Goal: Task Accomplishment & Management: Complete application form

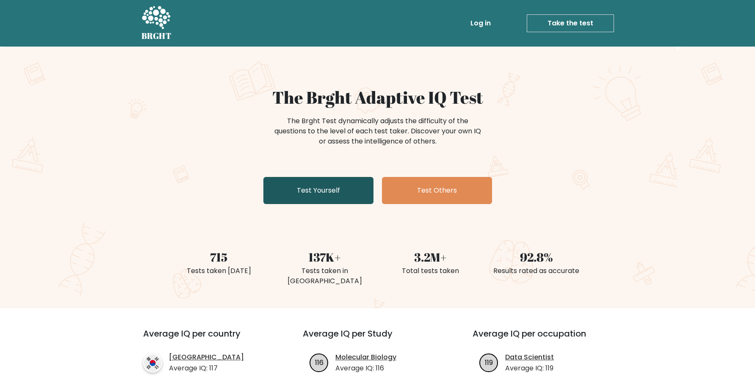
click at [311, 190] on link "Test Yourself" at bounding box center [318, 190] width 110 height 27
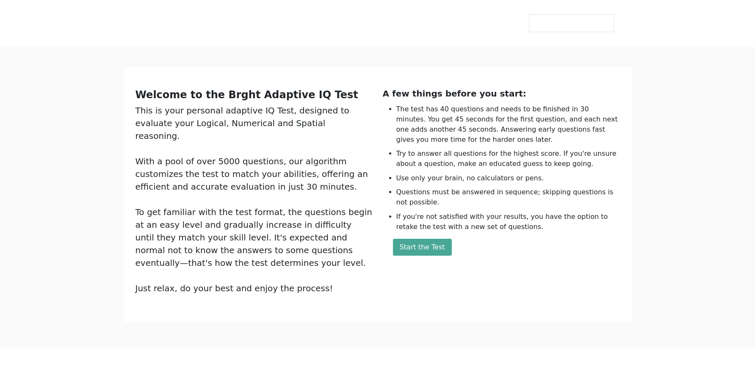
drag, startPoint x: 450, startPoint y: 290, endPoint x: 447, endPoint y: 281, distance: 10.1
click at [450, 284] on div "Welcome to the Brght Adaptive IQ Test This is your personal adaptive IQ Test, d…" at bounding box center [377, 194] width 494 height 214
click at [437, 256] on button "Start the Test" at bounding box center [422, 247] width 59 height 17
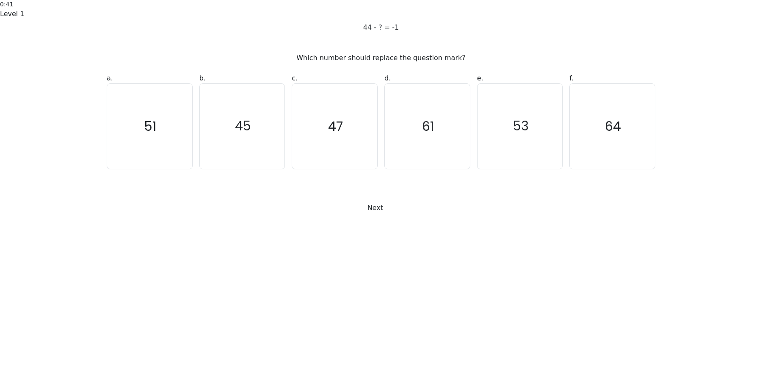
click at [240, 169] on icon "45" at bounding box center [242, 126] width 85 height 85
click at [381, 196] on input "b. 45" at bounding box center [381, 194] width 0 height 6
radio input "true"
click at [362, 216] on button "Next" at bounding box center [381, 208] width 38 height 16
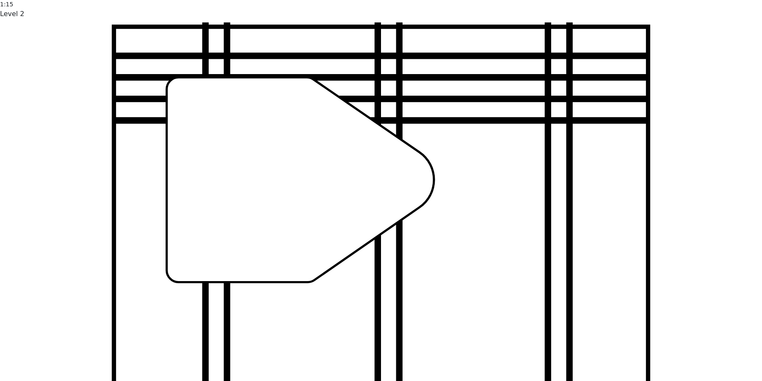
click at [381, 196] on input "f." at bounding box center [381, 194] width 0 height 6
radio input "true"
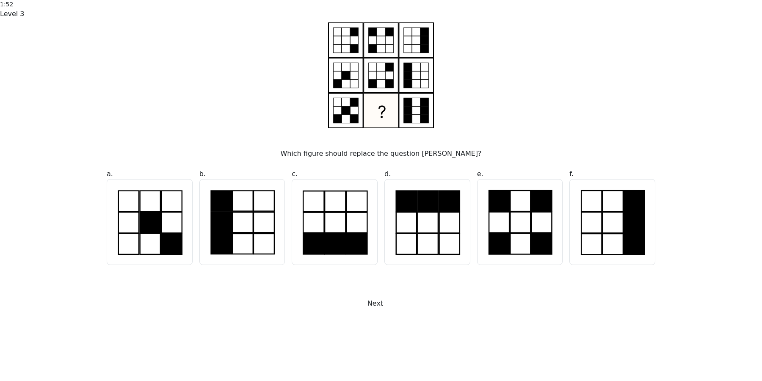
click at [532, 254] on rect at bounding box center [541, 244] width 20 height 21
click at [381, 196] on input "e." at bounding box center [381, 194] width 0 height 6
radio input "true"
click at [400, 312] on button "Next" at bounding box center [381, 304] width 38 height 16
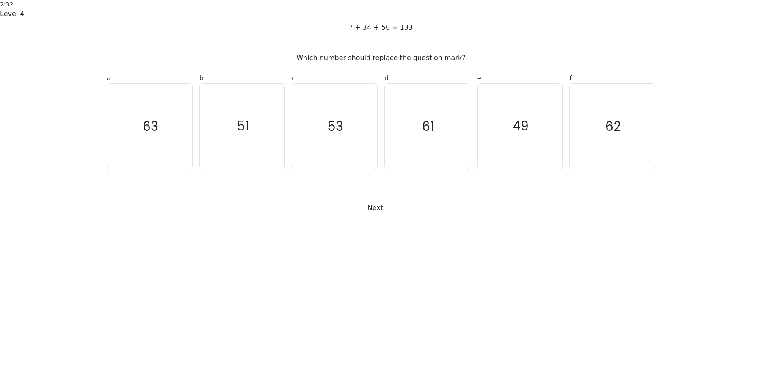
click at [500, 169] on icon "49" at bounding box center [520, 126] width 85 height 85
click at [381, 196] on input "e. 49" at bounding box center [381, 194] width 0 height 6
radio input "true"
click at [400, 216] on button "Next" at bounding box center [381, 208] width 38 height 16
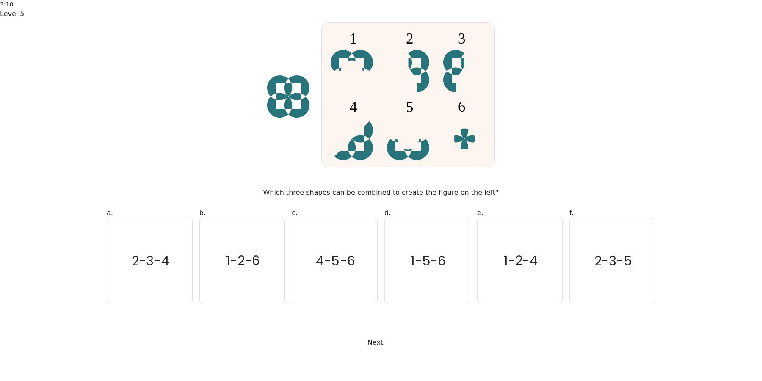
click at [431, 262] on icon "1-5-6" at bounding box center [427, 260] width 85 height 85
click at [381, 196] on input "d. 1-5-6" at bounding box center [381, 194] width 0 height 6
radio input "true"
click at [400, 334] on button "Next" at bounding box center [381, 342] width 38 height 16
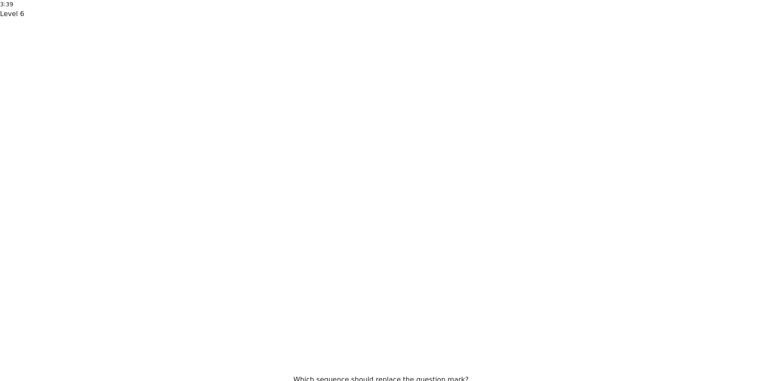
click at [381, 196] on input "d. 9710" at bounding box center [381, 194] width 0 height 6
radio input "true"
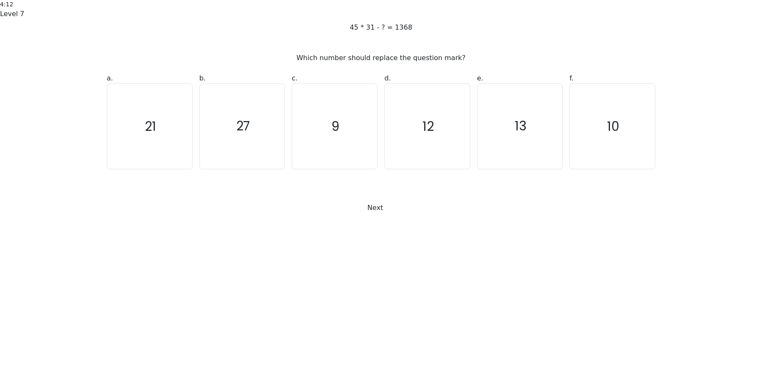
click at [245, 169] on icon "27" at bounding box center [242, 126] width 85 height 85
click at [381, 196] on input "b. 27" at bounding box center [381, 194] width 0 height 6
radio input "true"
click at [380, 216] on button "Next" at bounding box center [381, 208] width 38 height 16
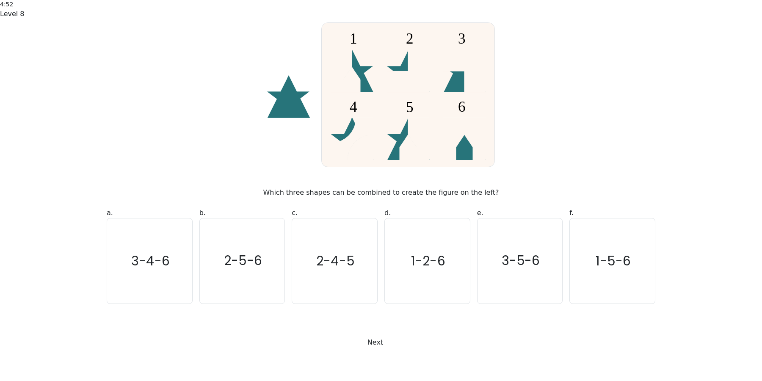
click at [613, 270] on icon "1-5-6" at bounding box center [612, 260] width 85 height 85
click at [381, 196] on input "f. 1-5-6" at bounding box center [381, 194] width 0 height 6
radio input "true"
click at [400, 334] on button "Next" at bounding box center [381, 342] width 38 height 16
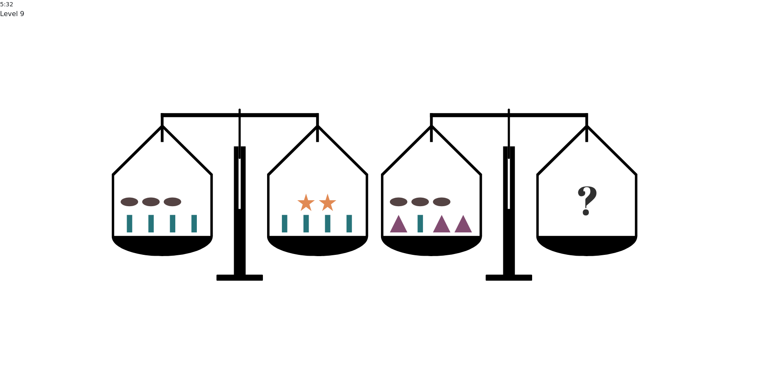
click at [381, 196] on input "f." at bounding box center [381, 194] width 0 height 6
radio input "true"
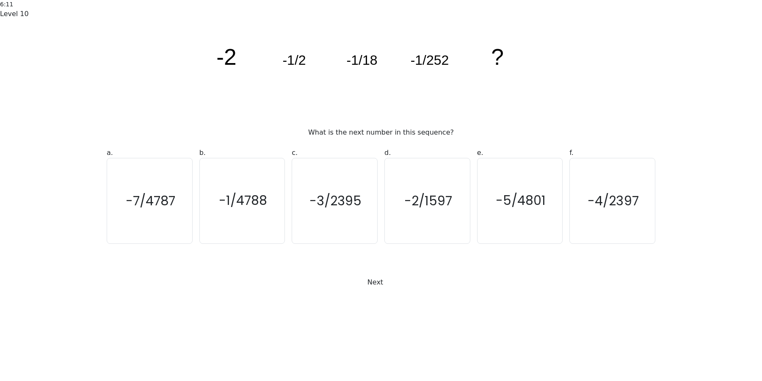
click at [262, 243] on icon "-1/4788" at bounding box center [242, 200] width 85 height 85
click at [381, 196] on input "b. -1/4788" at bounding box center [381, 194] width 0 height 6
radio input "true"
click at [399, 290] on button "Next" at bounding box center [381, 282] width 38 height 16
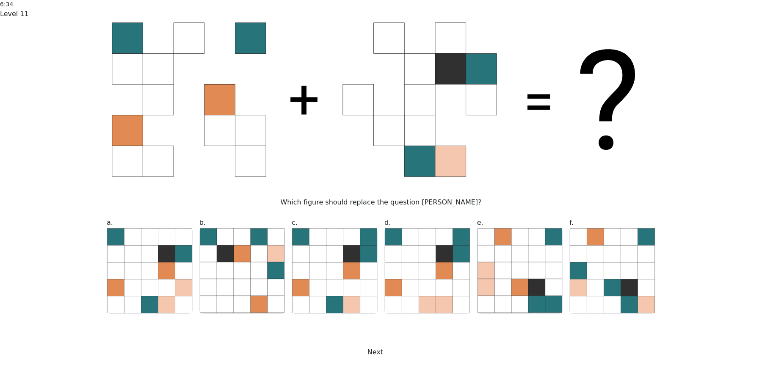
click at [323, 296] on icon at bounding box center [317, 304] width 17 height 17
click at [381, 196] on input "c." at bounding box center [381, 194] width 0 height 6
radio input "true"
click at [365, 344] on button "Next" at bounding box center [381, 352] width 38 height 16
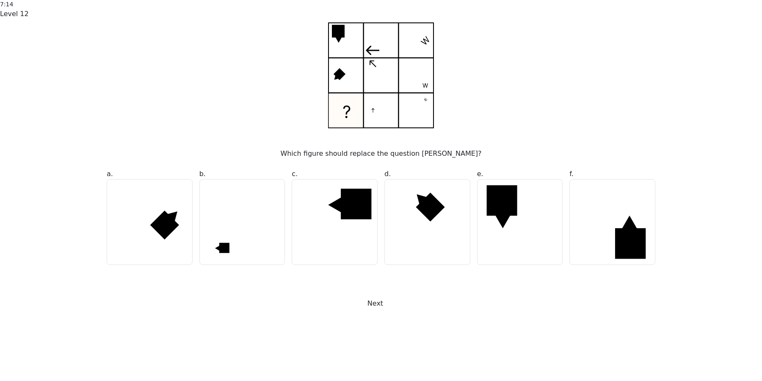
click at [236, 257] on icon at bounding box center [242, 222] width 85 height 85
click at [381, 196] on input "b." at bounding box center [381, 194] width 0 height 6
radio input "true"
click at [367, 312] on button "Next" at bounding box center [381, 304] width 38 height 16
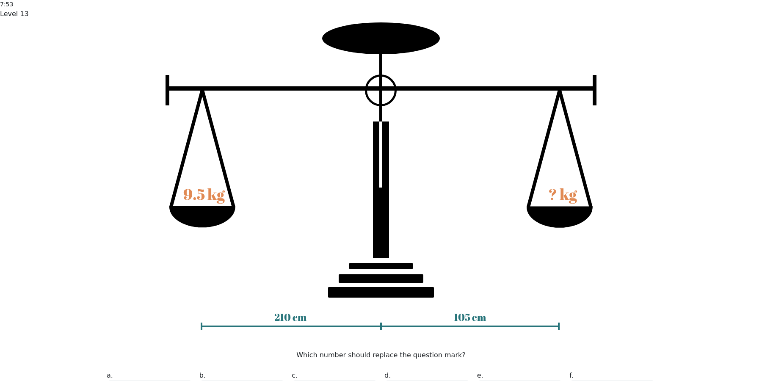
click at [381, 196] on input "b. 19" at bounding box center [381, 194] width 0 height 6
radio input "true"
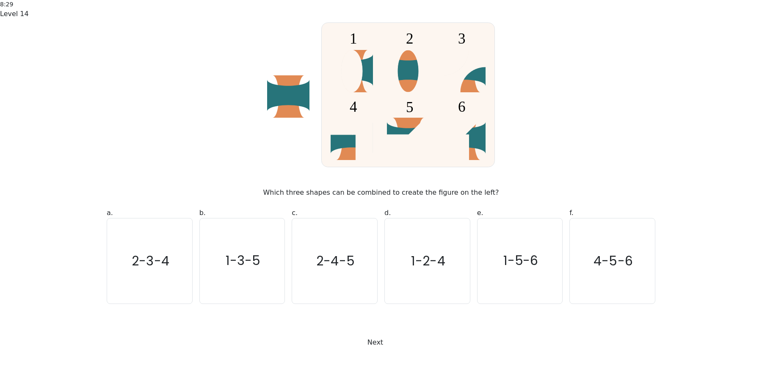
click at [598, 273] on icon "4-5-6" at bounding box center [612, 260] width 85 height 85
click at [381, 196] on input "f. 4-5-6" at bounding box center [381, 194] width 0 height 6
radio input "true"
click at [395, 340] on icon at bounding box center [388, 342] width 11 height 5
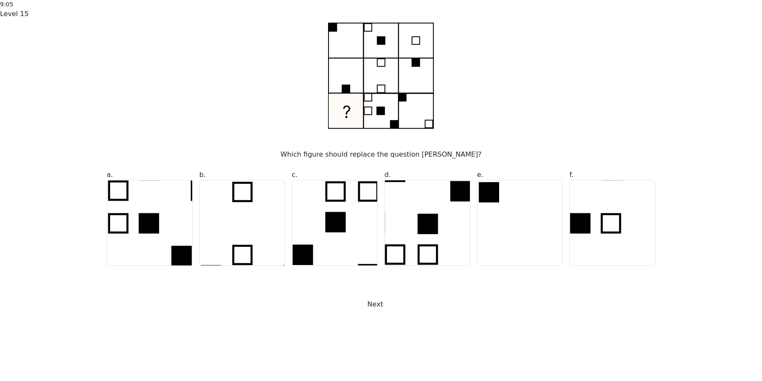
click at [583, 233] on rect at bounding box center [580, 223] width 20 height 20
click at [381, 196] on input "f." at bounding box center [381, 194] width 0 height 6
radio input "true"
click at [388, 312] on button "Next" at bounding box center [381, 304] width 38 height 16
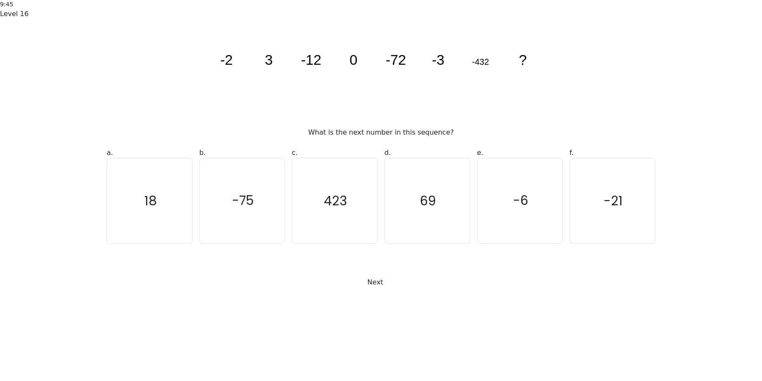
click at [533, 243] on icon "-6" at bounding box center [520, 200] width 85 height 85
click at [381, 196] on input "e. -6" at bounding box center [381, 194] width 0 height 6
radio input "true"
drag, startPoint x: 428, startPoint y: 320, endPoint x: 419, endPoint y: 326, distance: 10.6
click at [427, 290] on div "Next" at bounding box center [381, 272] width 559 height 36
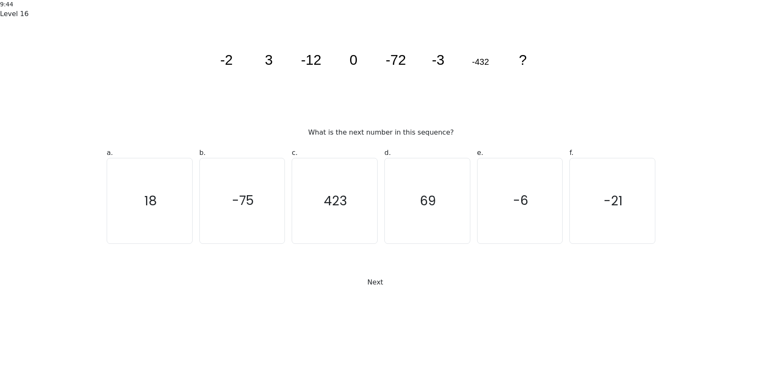
click at [400, 290] on button "Next" at bounding box center [381, 282] width 38 height 16
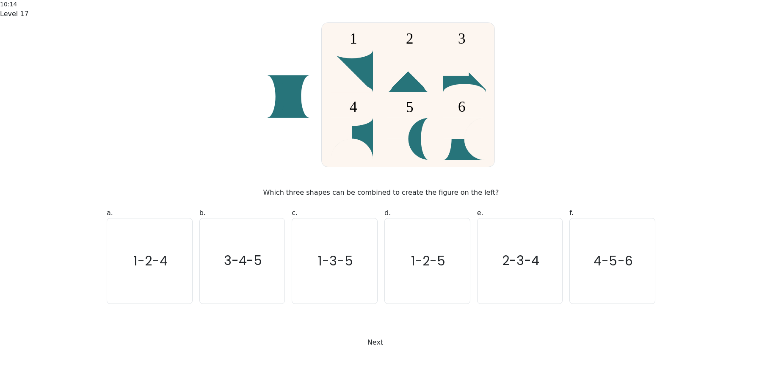
click at [612, 267] on icon "4-5-6" at bounding box center [612, 260] width 85 height 85
click at [381, 196] on input "f. 4-5-6" at bounding box center [381, 194] width 0 height 6
radio input "true"
click at [400, 343] on button "Next" at bounding box center [381, 342] width 38 height 16
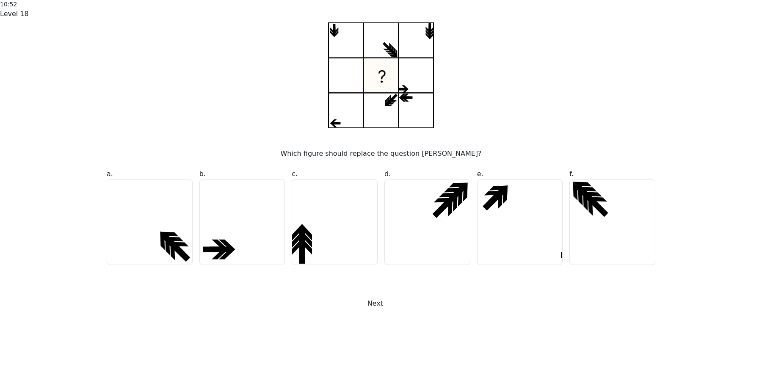
click at [515, 241] on icon at bounding box center [520, 222] width 85 height 85
click at [381, 196] on input "e." at bounding box center [381, 194] width 0 height 6
radio input "true"
click at [400, 312] on button "Next" at bounding box center [381, 304] width 38 height 16
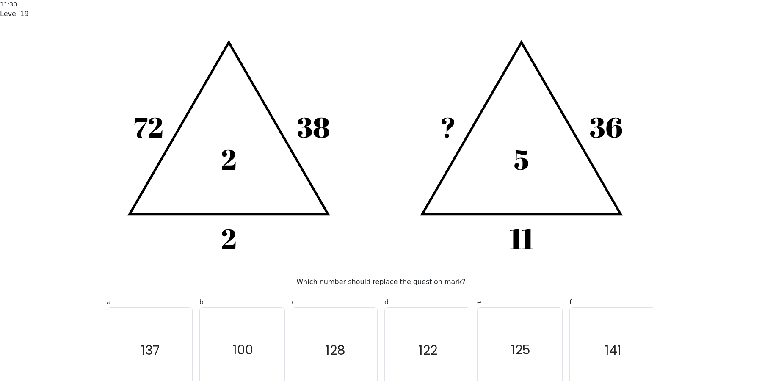
click at [510, 308] on icon "125" at bounding box center [520, 350] width 85 height 85
click at [381, 196] on input "e. 125" at bounding box center [381, 194] width 0 height 6
radio input "true"
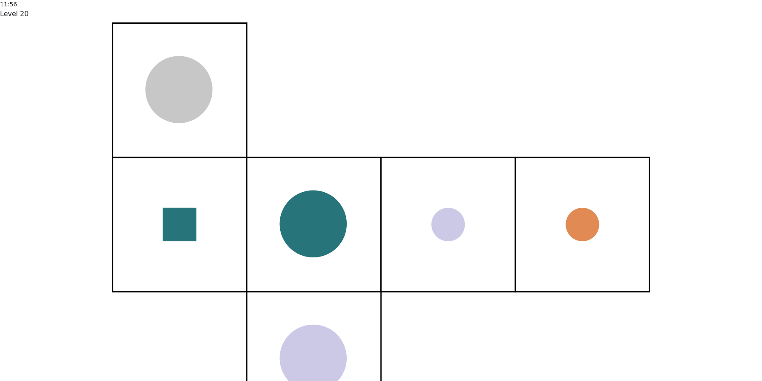
click at [381, 196] on input "f." at bounding box center [381, 194] width 0 height 6
radio input "true"
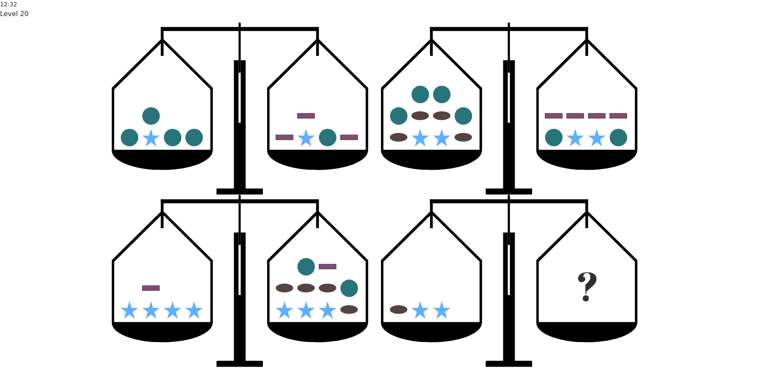
click at [381, 196] on input "d." at bounding box center [381, 194] width 0 height 6
radio input "true"
click at [381, 196] on input "c." at bounding box center [381, 194] width 0 height 6
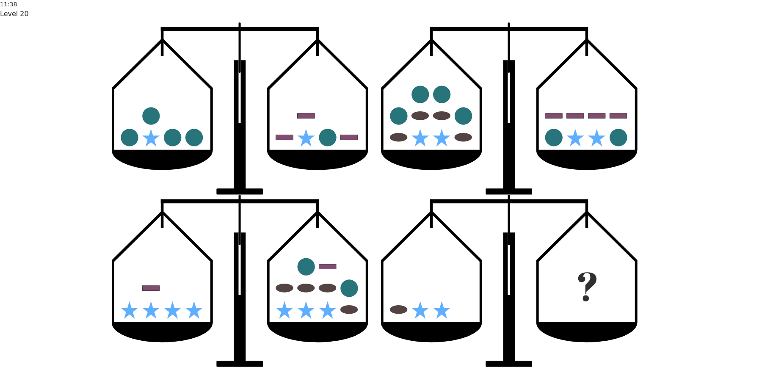
radio input "true"
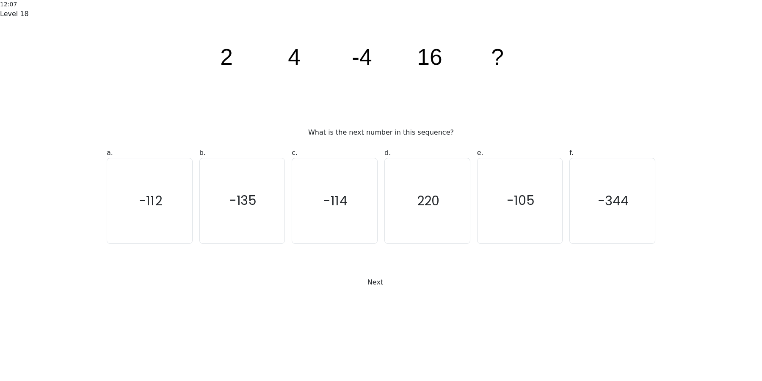
click at [137, 243] on icon "-112" at bounding box center [149, 200] width 85 height 85
click at [381, 196] on input "a. -112" at bounding box center [381, 194] width 0 height 6
radio input "true"
click at [383, 290] on button "Next" at bounding box center [381, 282] width 38 height 16
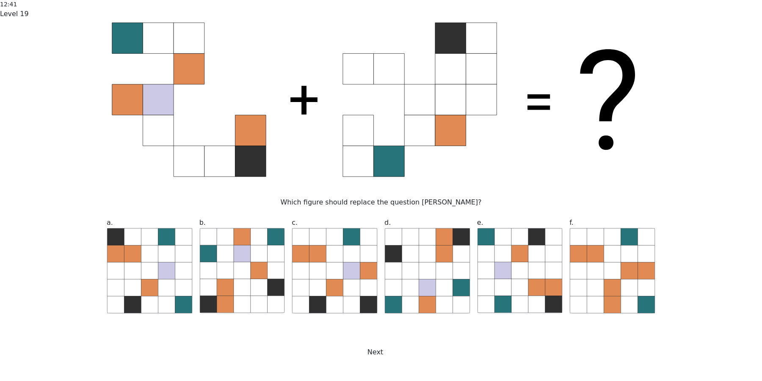
click at [261, 279] on icon at bounding box center [259, 287] width 17 height 17
click at [381, 196] on input "b." at bounding box center [381, 194] width 0 height 6
radio input "true"
click at [377, 344] on button "Next" at bounding box center [381, 352] width 38 height 16
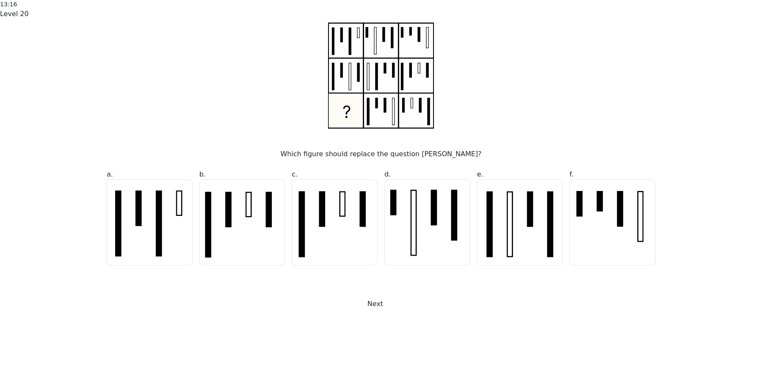
click at [433, 225] on rect at bounding box center [433, 208] width 5 height 34
click at [381, 196] on input "d." at bounding box center [381, 194] width 0 height 6
radio input "true"
click at [400, 312] on button "Next" at bounding box center [381, 304] width 38 height 16
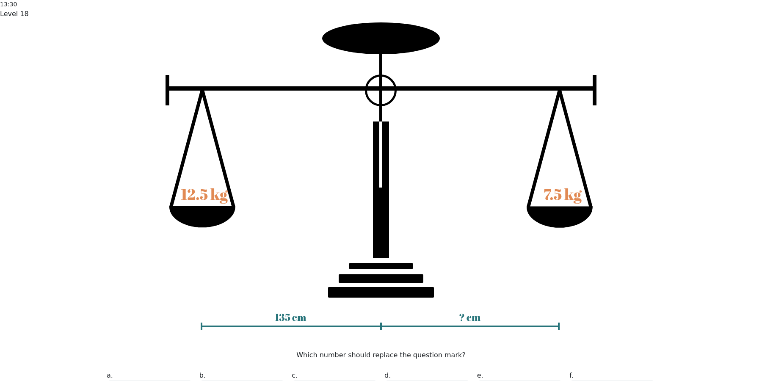
click at [381, 196] on input "e. 180" at bounding box center [381, 194] width 0 height 6
radio input "true"
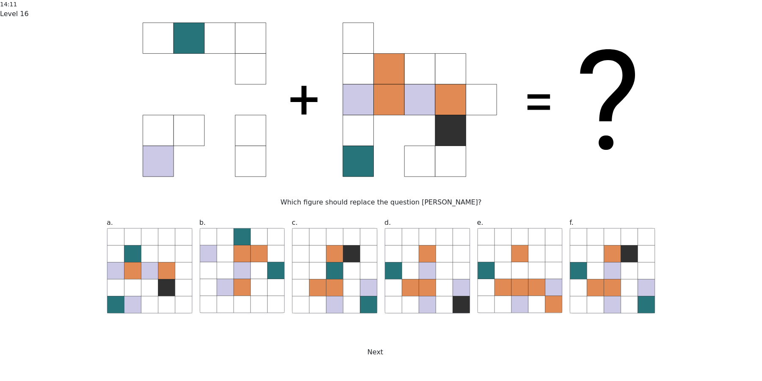
click at [511, 292] on icon at bounding box center [520, 270] width 85 height 85
click at [381, 196] on input "e." at bounding box center [381, 194] width 0 height 6
radio input "true"
click at [400, 346] on button "Next" at bounding box center [381, 352] width 38 height 16
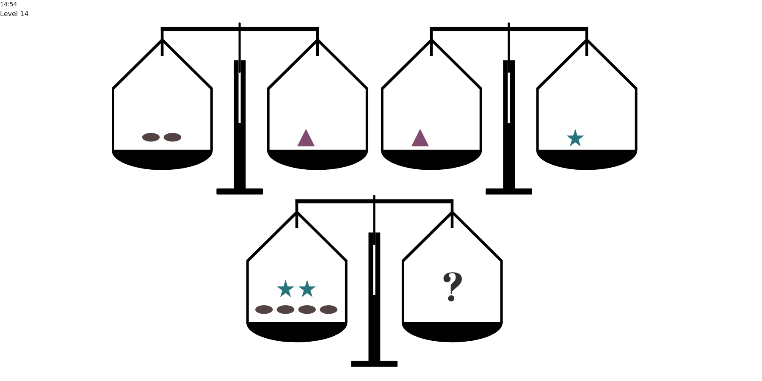
click at [381, 196] on input "e." at bounding box center [381, 194] width 0 height 6
radio input "true"
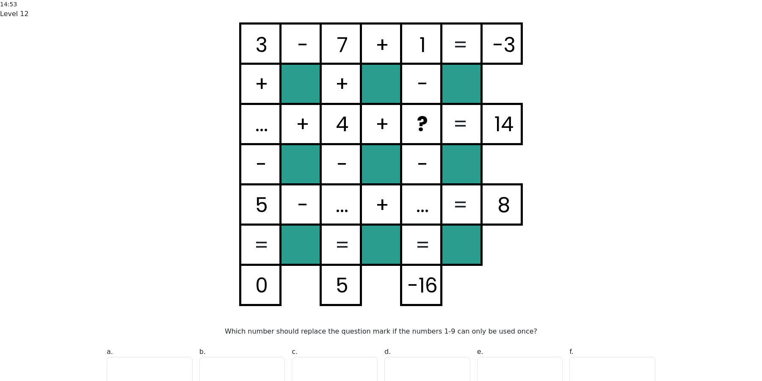
click at [381, 196] on input "e. 9" at bounding box center [381, 194] width 0 height 6
radio input "true"
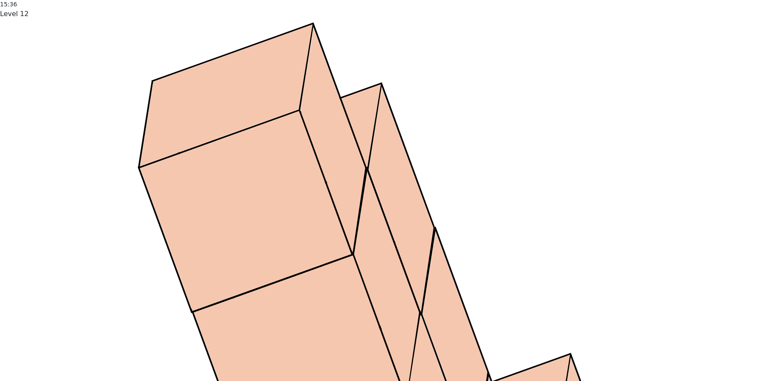
click at [381, 196] on input "e." at bounding box center [381, 194] width 0 height 6
radio input "true"
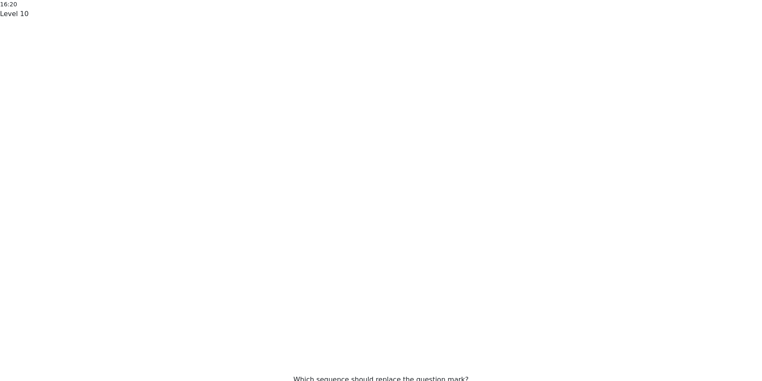
click at [381, 196] on input "e. 1568" at bounding box center [381, 194] width 0 height 6
radio input "true"
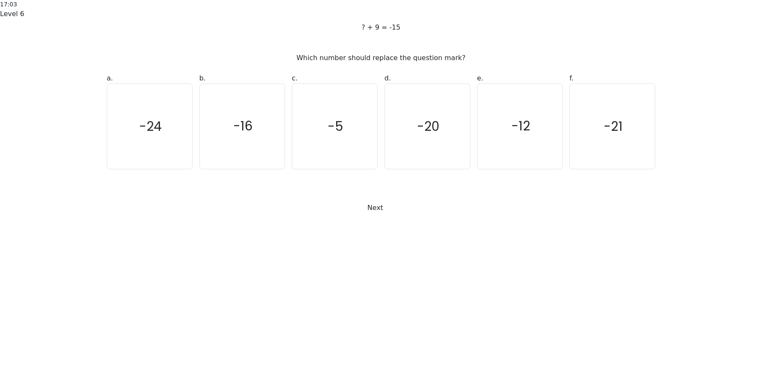
click at [362, 200] on button "Next" at bounding box center [381, 208] width 38 height 16
click at [513, 169] on icon "-12" at bounding box center [520, 126] width 85 height 85
click at [381, 196] on input "e. -12" at bounding box center [381, 194] width 0 height 6
radio input "true"
click at [362, 200] on button "Next" at bounding box center [381, 208] width 38 height 16
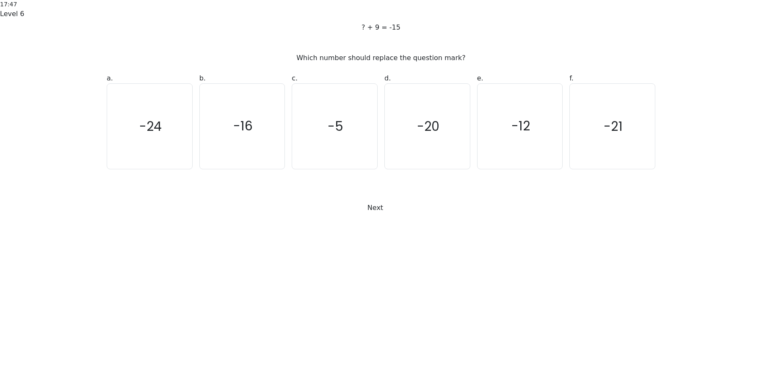
click at [362, 200] on button "Next" at bounding box center [381, 208] width 38 height 16
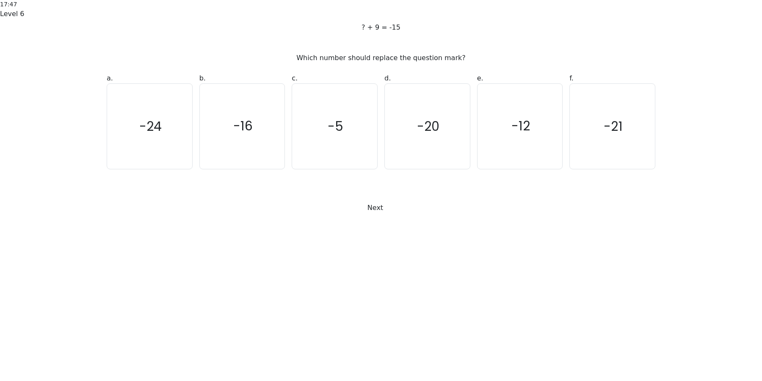
click at [362, 200] on button "Next" at bounding box center [381, 208] width 38 height 16
click at [513, 169] on icon "-12" at bounding box center [520, 126] width 85 height 85
click at [381, 196] on input "e. -12" at bounding box center [381, 194] width 0 height 6
click at [362, 200] on button "Next" at bounding box center [381, 208] width 38 height 16
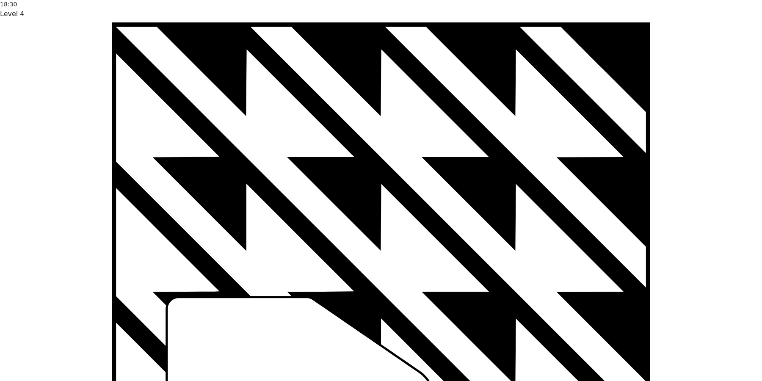
click at [381, 196] on input "e." at bounding box center [381, 194] width 0 height 6
radio input "true"
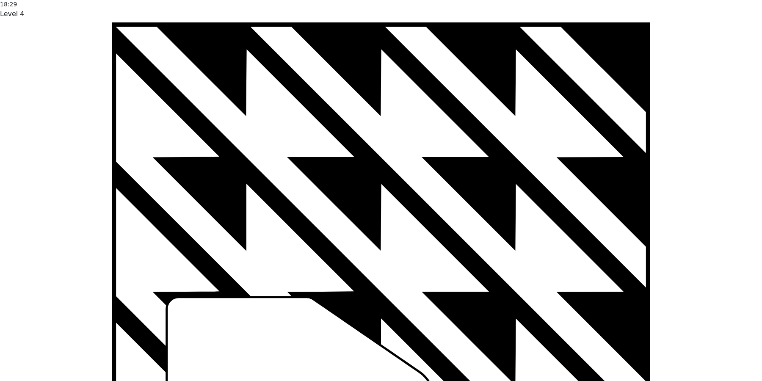
click at [381, 196] on input "e." at bounding box center [381, 194] width 0 height 6
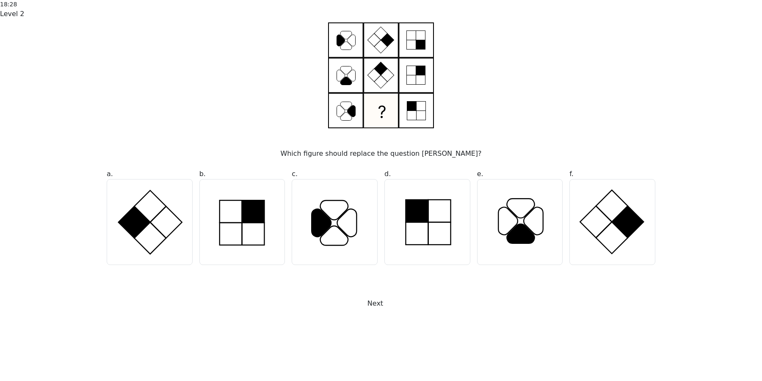
click at [362, 296] on button "Next" at bounding box center [381, 304] width 38 height 16
click at [513, 244] on icon at bounding box center [521, 233] width 28 height 19
click at [381, 196] on input "e." at bounding box center [381, 194] width 0 height 6
radio input "true"
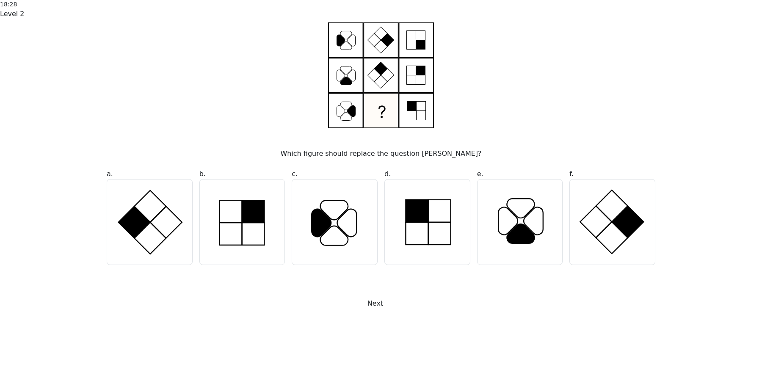
click at [362, 296] on button "Next" at bounding box center [381, 304] width 38 height 16
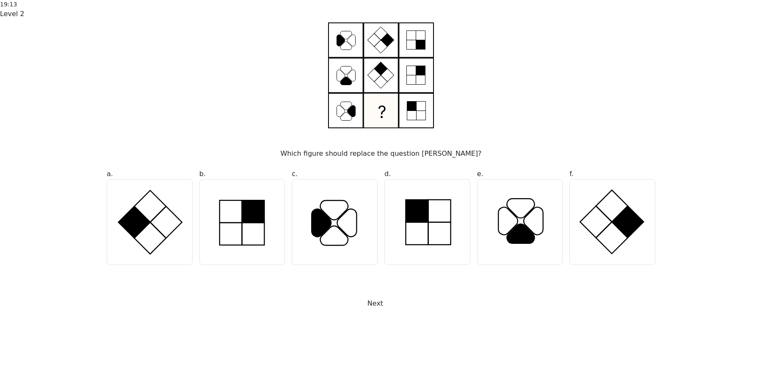
click at [362, 296] on button "Next" at bounding box center [381, 304] width 38 height 16
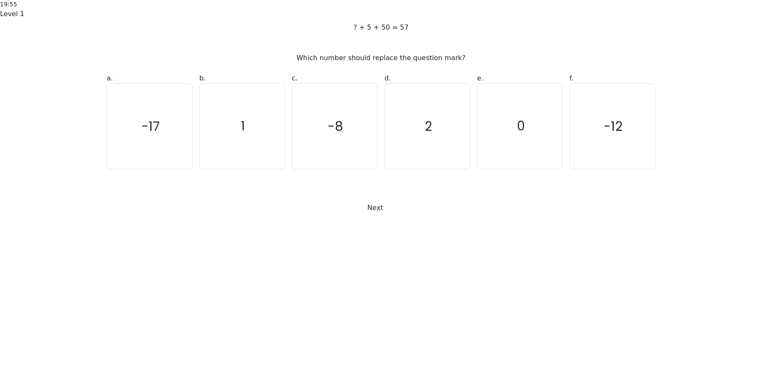
click at [362, 200] on button "Next" at bounding box center [381, 208] width 38 height 16
click at [516, 169] on icon "0" at bounding box center [520, 126] width 85 height 85
click at [381, 196] on input "e. 0" at bounding box center [381, 194] width 0 height 6
radio input "true"
click at [362, 200] on button "Next" at bounding box center [381, 208] width 38 height 16
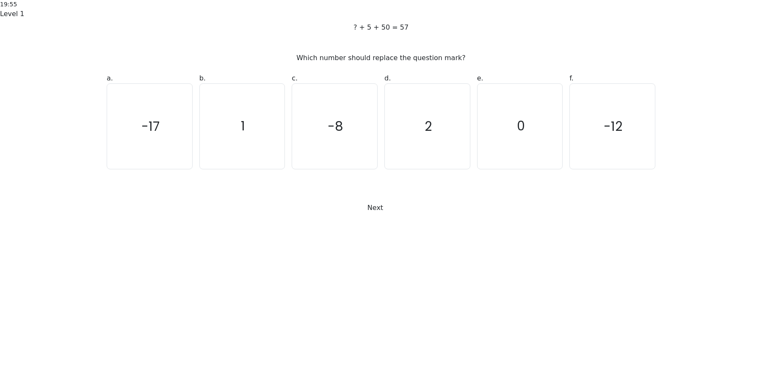
click at [362, 200] on button "Next" at bounding box center [381, 208] width 38 height 16
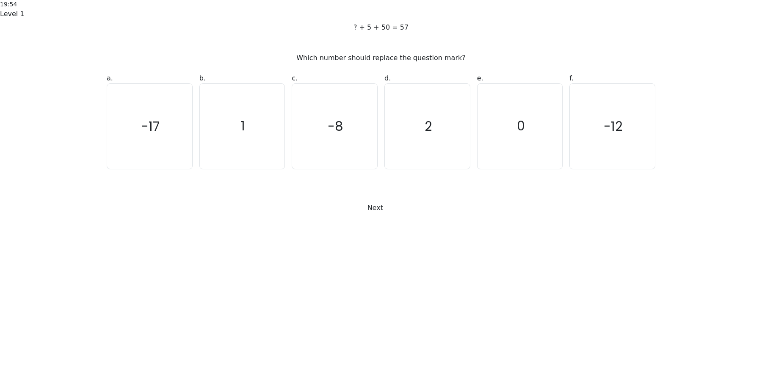
click at [362, 200] on button "Next" at bounding box center [381, 208] width 38 height 16
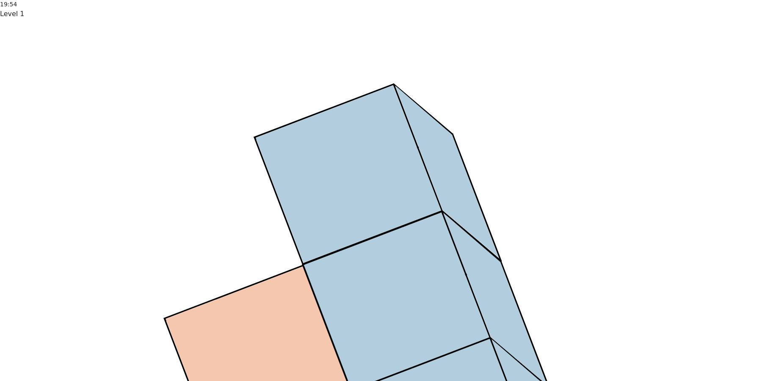
click at [381, 196] on input "e." at bounding box center [381, 194] width 0 height 6
radio input "true"
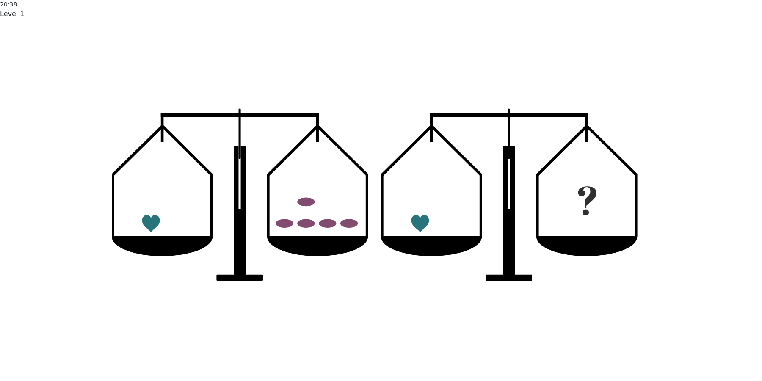
click at [381, 196] on input "e." at bounding box center [381, 194] width 0 height 6
radio input "true"
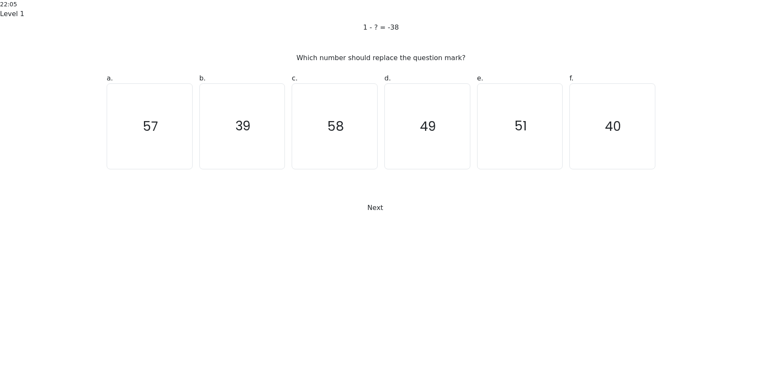
click at [362, 200] on button "Next" at bounding box center [381, 208] width 38 height 16
click at [516, 169] on icon "51" at bounding box center [520, 126] width 85 height 85
click at [381, 196] on input "e. 51" at bounding box center [381, 194] width 0 height 6
radio input "true"
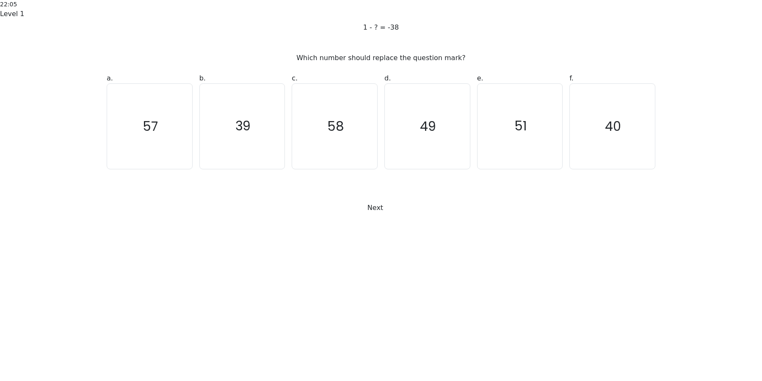
click at [362, 200] on button "Next" at bounding box center [381, 208] width 38 height 16
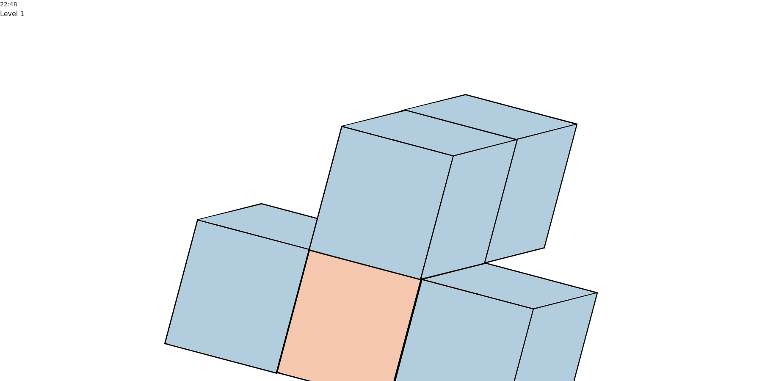
click at [381, 196] on input "e." at bounding box center [381, 194] width 0 height 6
radio input "true"
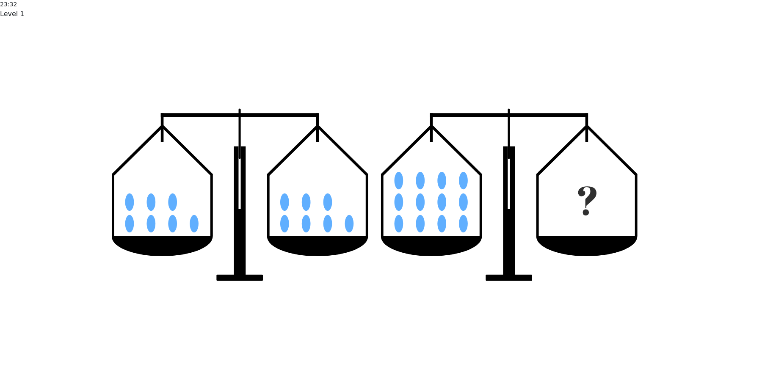
click at [381, 196] on input "e." at bounding box center [381, 194] width 0 height 6
radio input "true"
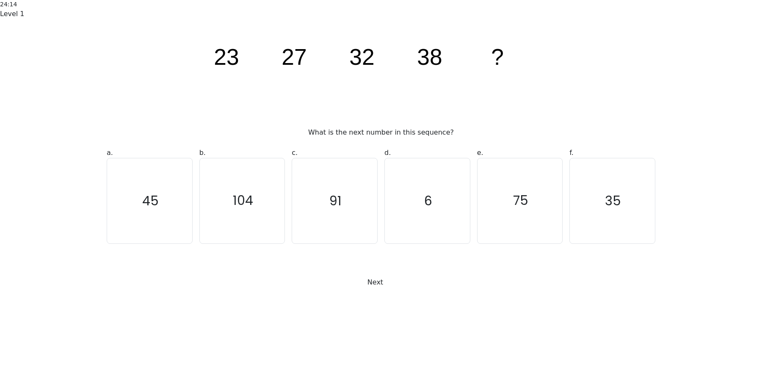
click at [516, 243] on icon "75" at bounding box center [520, 200] width 85 height 85
click at [381, 196] on input "e. 75" at bounding box center [381, 194] width 0 height 6
radio input "true"
click at [362, 274] on button "Next" at bounding box center [381, 282] width 38 height 16
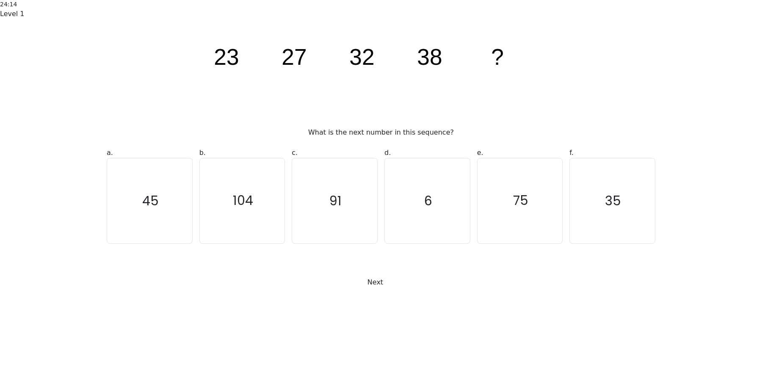
click at [362, 274] on button "Next" at bounding box center [381, 282] width 38 height 16
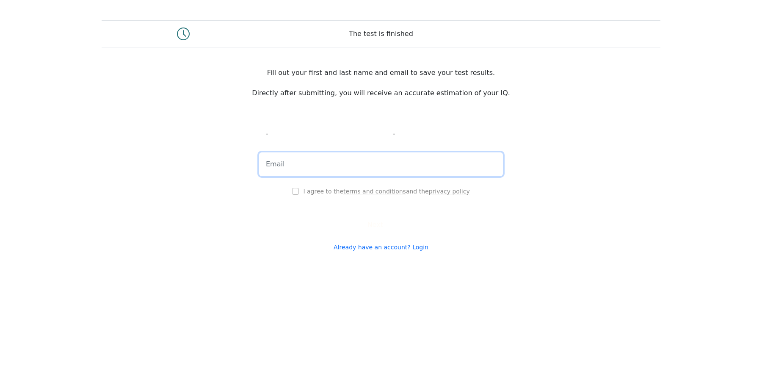
click at [379, 155] on input "email" at bounding box center [381, 164] width 244 height 24
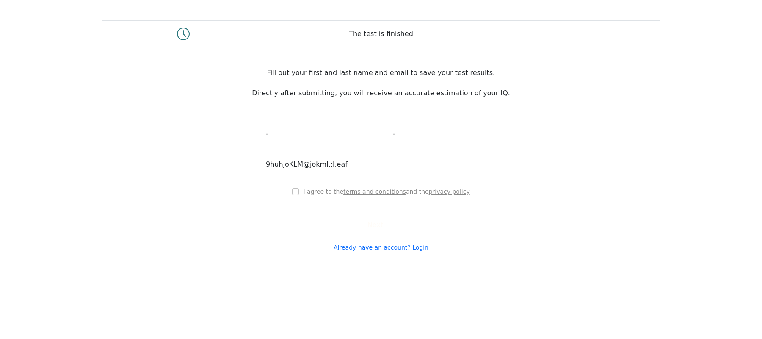
click at [177, 98] on div "Fill out your first and last name and email to save your test results. Directly…" at bounding box center [381, 83] width 559 height 30
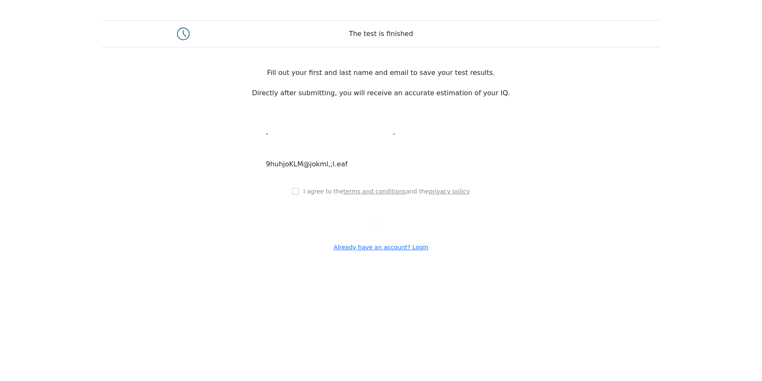
click at [377, 233] on button "Next" at bounding box center [381, 225] width 38 height 16
click at [305, 232] on div "- - 9huhjoKLM@jokml,;l.eaf I agree to the terms and conditions and the privacy …" at bounding box center [381, 175] width 254 height 154
drag, startPoint x: 301, startPoint y: 215, endPoint x: 302, endPoint y: 208, distance: 6.4
click at [301, 213] on div "- - 9huhjoKLM@jokml,;l.eaf I agree to the terms and conditions and the privacy …" at bounding box center [381, 175] width 254 height 154
click at [294, 211] on div "- - 9huhjoKLM@jokml,;l.eaf I agree to the terms and conditions and the privacy …" at bounding box center [381, 175] width 254 height 154
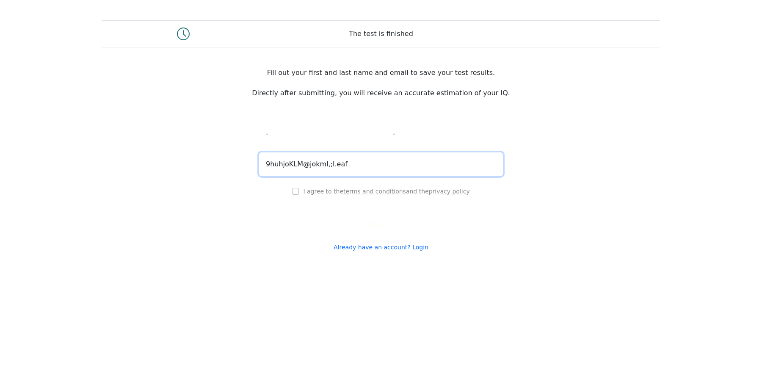
click at [351, 176] on input "9huhjoKLM@jokml,;l.eaf" at bounding box center [381, 164] width 244 height 24
type input "9huhjoKLM@jokml.yfg"
drag, startPoint x: 295, startPoint y: 204, endPoint x: 303, endPoint y: 208, distance: 9.1
click at [295, 196] on div "I agree to the terms and conditions and the privacy policy" at bounding box center [381, 191] width 254 height 10
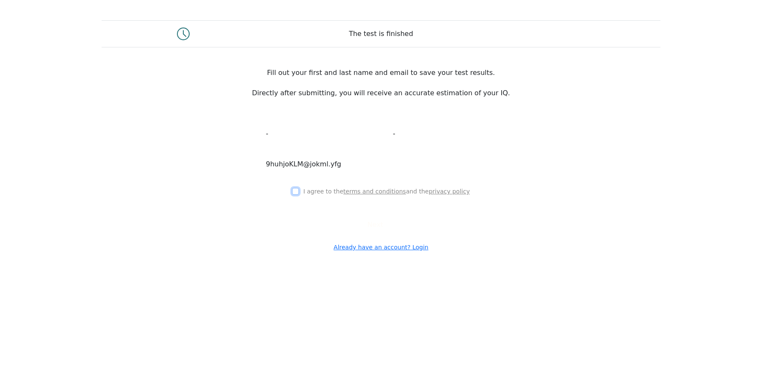
click at [308, 196] on div "I agree to the terms and conditions and the privacy policy" at bounding box center [381, 191] width 254 height 10
drag, startPoint x: 350, startPoint y: 255, endPoint x: 350, endPoint y: 236, distance: 19.1
click at [362, 233] on button "Next" at bounding box center [381, 225] width 38 height 16
drag, startPoint x: 325, startPoint y: 227, endPoint x: 307, endPoint y: 209, distance: 25.1
click at [307, 196] on div "I agree to the terms and conditions and the privacy policy" at bounding box center [381, 191] width 254 height 10
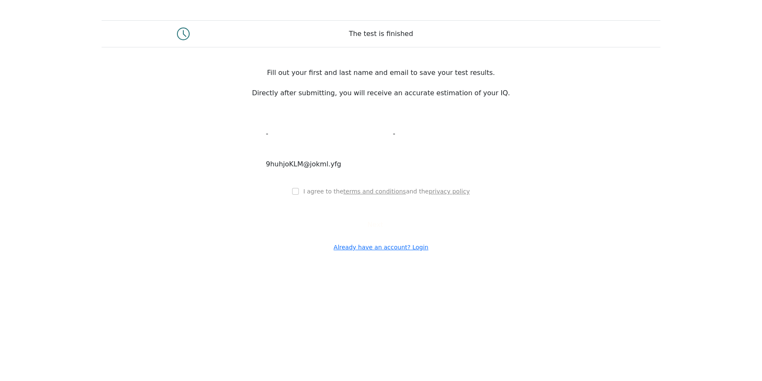
click at [306, 196] on div "I agree to the terms and conditions and the privacy policy" at bounding box center [381, 191] width 254 height 10
click at [370, 233] on button "Next" at bounding box center [381, 225] width 38 height 16
drag, startPoint x: 296, startPoint y: 203, endPoint x: 298, endPoint y: 209, distance: 6.4
click at [296, 196] on div "I agree to the terms and conditions and the privacy policy" at bounding box center [381, 191] width 254 height 10
click at [299, 195] on input "checkbox" at bounding box center [295, 191] width 7 height 7
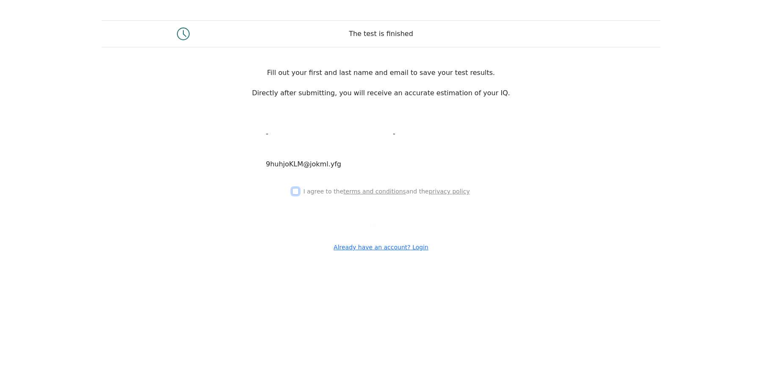
checkbox input "true"
click at [362, 233] on button "Next" at bounding box center [381, 225] width 38 height 16
click at [350, 246] on div "- - 9huhjoKLM@jokml.yfg I agree to the terms and conditions and the privacy pol…" at bounding box center [381, 175] width 254 height 154
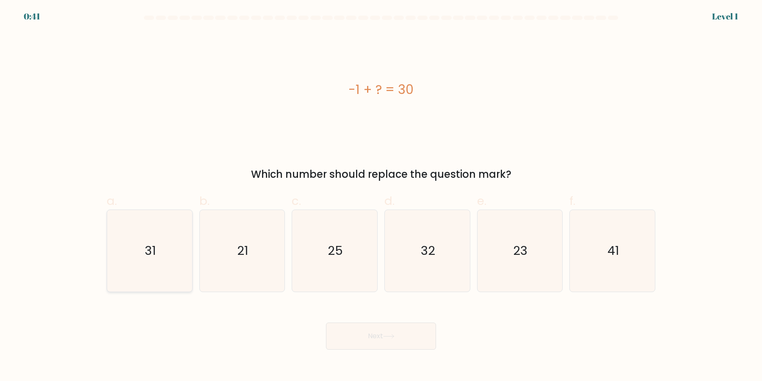
click at [178, 267] on icon "31" at bounding box center [150, 251] width 82 height 82
click at [381, 196] on input "a. 31" at bounding box center [381, 194] width 0 height 6
radio input "true"
click at [391, 341] on button "Next" at bounding box center [381, 336] width 110 height 27
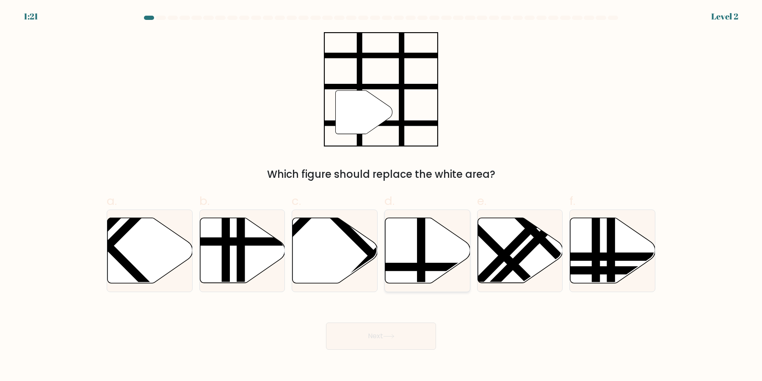
click at [431, 267] on line at bounding box center [453, 267] width 171 height 0
click at [381, 196] on input "d." at bounding box center [381, 194] width 0 height 6
radio input "true"
click at [398, 341] on button "Next" at bounding box center [381, 336] width 110 height 27
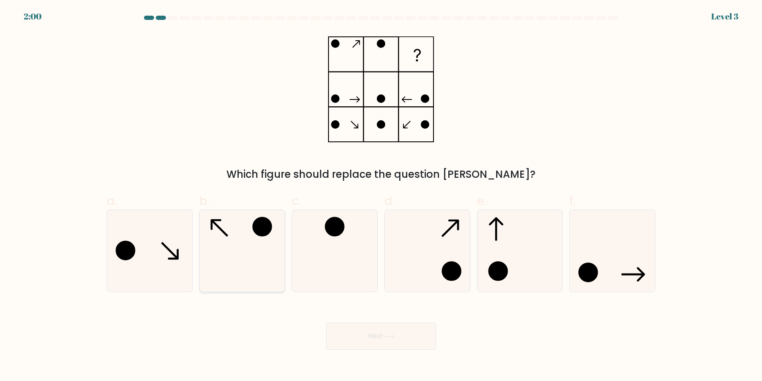
click at [257, 246] on icon at bounding box center [242, 251] width 82 height 82
click at [381, 196] on input "b." at bounding box center [381, 194] width 0 height 6
radio input "true"
click at [387, 346] on button "Next" at bounding box center [381, 336] width 110 height 27
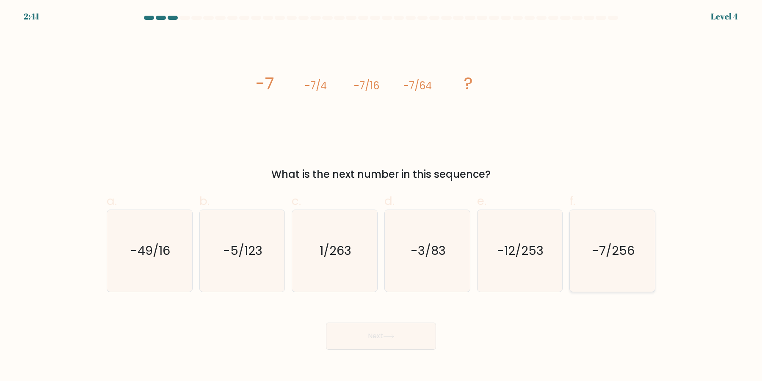
click at [605, 265] on icon "-7/256" at bounding box center [613, 251] width 82 height 82
click at [381, 196] on input "f. -7/256" at bounding box center [381, 194] width 0 height 6
radio input "true"
click at [391, 338] on icon at bounding box center [388, 336] width 11 height 5
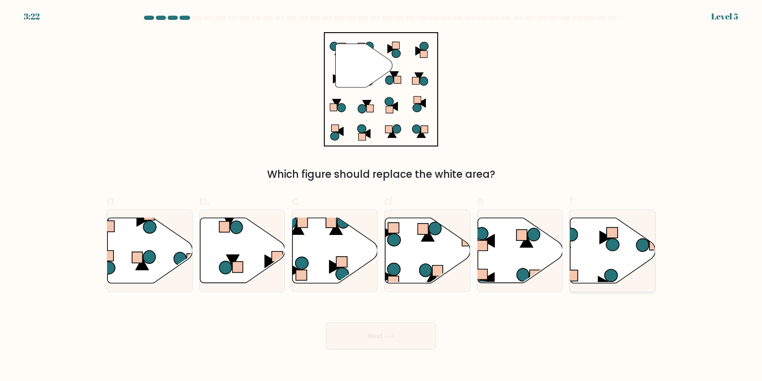
click at [610, 254] on icon at bounding box center [612, 250] width 85 height 65
click at [381, 196] on input "f." at bounding box center [381, 194] width 0 height 6
radio input "true"
click at [284, 262] on icon at bounding box center [242, 251] width 85 height 66
click at [381, 196] on input "b." at bounding box center [381, 194] width 0 height 6
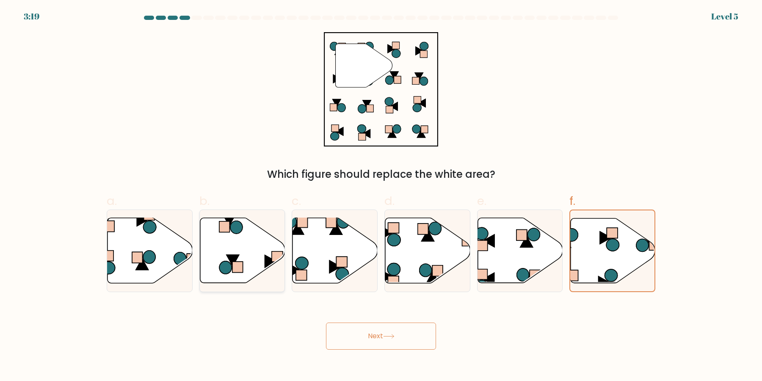
radio input "true"
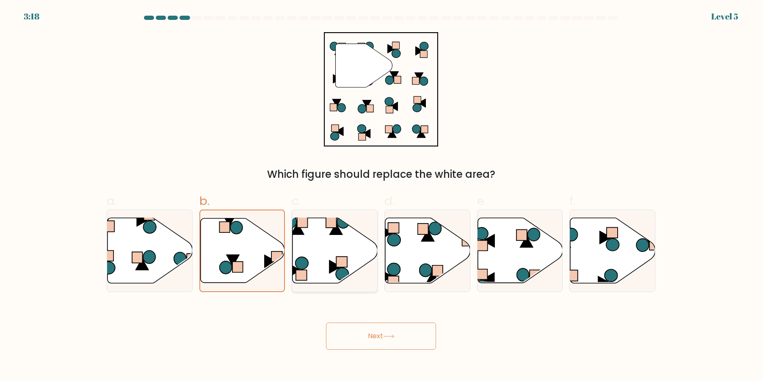
click at [309, 257] on icon at bounding box center [335, 250] width 85 height 65
click at [381, 196] on input "c." at bounding box center [381, 194] width 0 height 6
radio input "true"
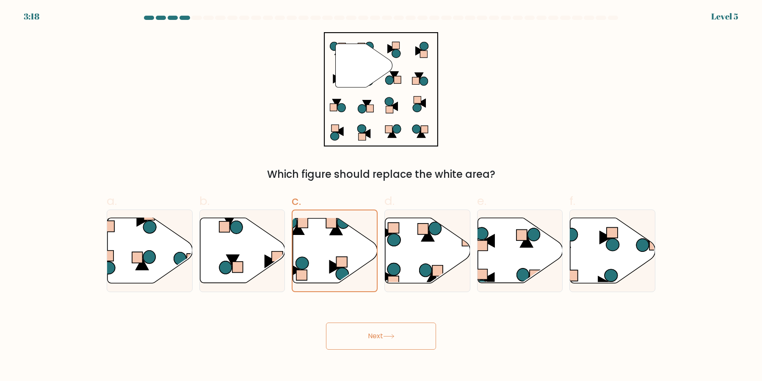
click at [361, 334] on button "Next" at bounding box center [381, 336] width 110 height 27
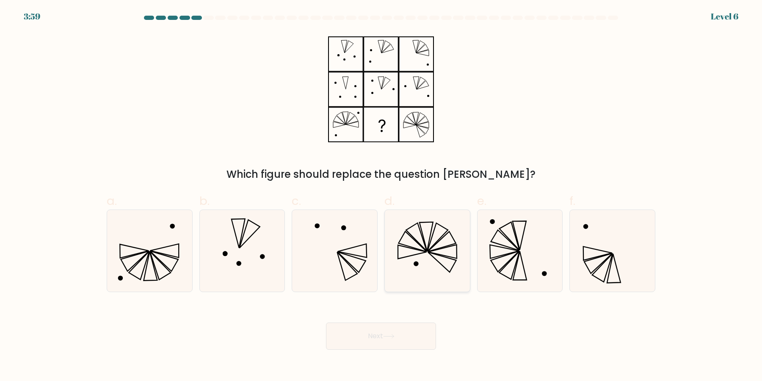
click at [432, 259] on icon at bounding box center [428, 251] width 82 height 82
click at [381, 196] on input "d." at bounding box center [381, 194] width 0 height 6
radio input "true"
click at [407, 334] on button "Next" at bounding box center [381, 336] width 110 height 27
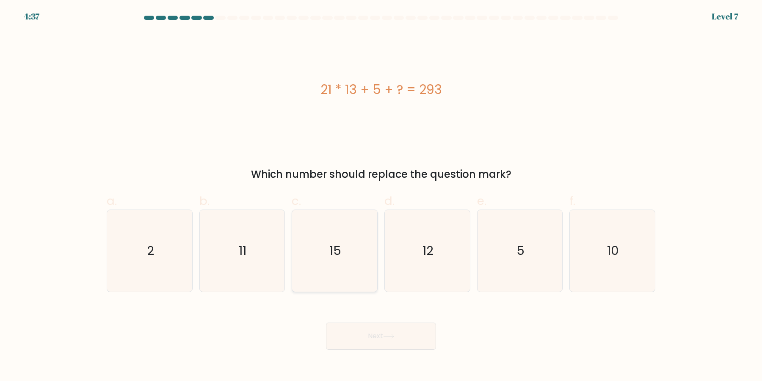
click at [349, 246] on icon "15" at bounding box center [335, 251] width 82 height 82
click at [381, 196] on input "c. 15" at bounding box center [381, 194] width 0 height 6
radio input "true"
click at [361, 338] on button "Next" at bounding box center [381, 336] width 110 height 27
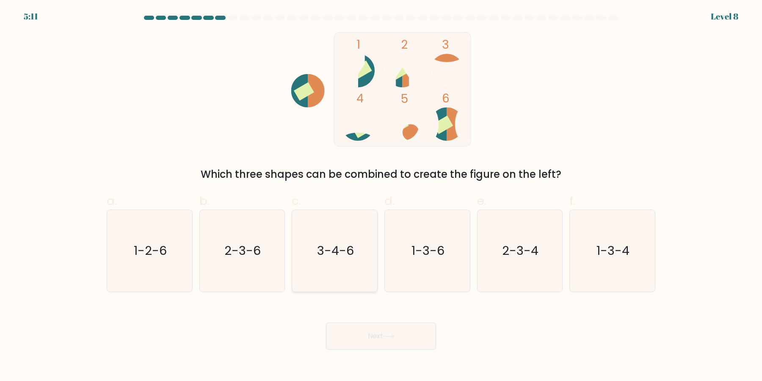
click at [333, 274] on icon "3-4-6" at bounding box center [335, 251] width 82 height 82
click at [381, 196] on input "c. 3-4-6" at bounding box center [381, 194] width 0 height 6
radio input "true"
click at [368, 356] on body "5:11 Level 8" at bounding box center [381, 190] width 762 height 381
drag, startPoint x: 366, startPoint y: 344, endPoint x: 396, endPoint y: 345, distance: 30.1
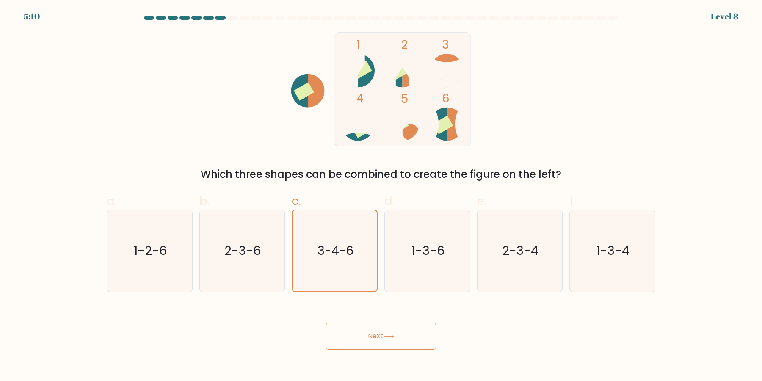
click at [365, 343] on button "Next" at bounding box center [381, 336] width 110 height 27
click at [325, 282] on icon "3-4-6" at bounding box center [334, 250] width 81 height 81
click at [381, 196] on input "c. 3-4-6" at bounding box center [381, 194] width 0 height 6
click at [347, 333] on button "Next" at bounding box center [381, 336] width 110 height 27
click at [403, 336] on button "Next" at bounding box center [381, 336] width 110 height 27
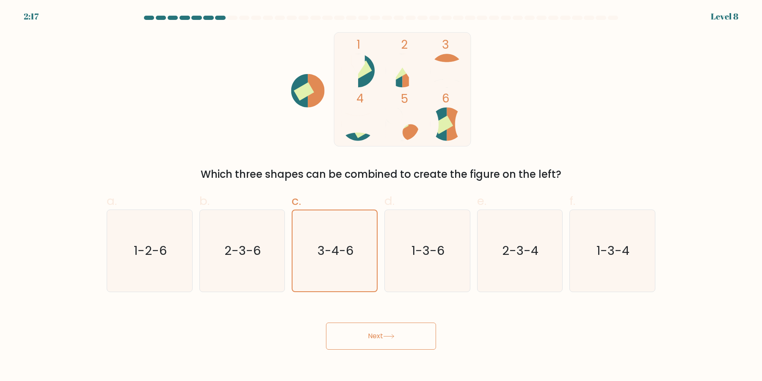
click at [356, 334] on button "Next" at bounding box center [381, 336] width 110 height 27
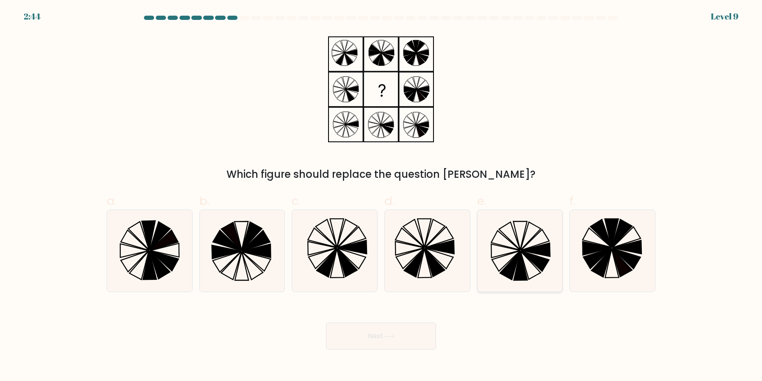
click at [500, 248] on icon at bounding box center [520, 251] width 82 height 82
click at [381, 196] on input "e." at bounding box center [381, 194] width 0 height 6
radio input "true"
click at [414, 335] on button "Next" at bounding box center [381, 336] width 110 height 27
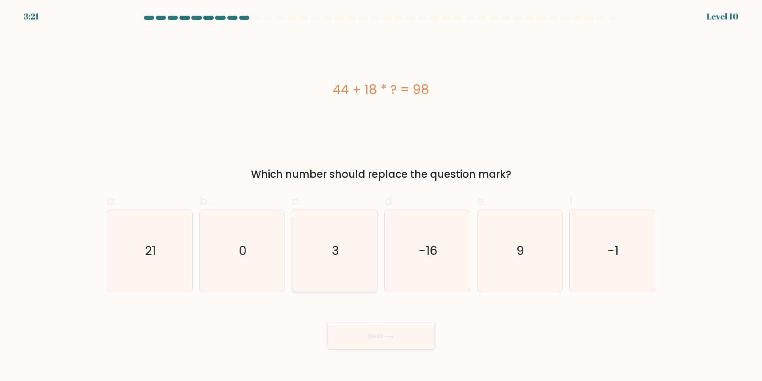
click at [308, 251] on icon "3" at bounding box center [335, 251] width 82 height 82
click at [381, 196] on input "c. 3" at bounding box center [381, 194] width 0 height 6
radio input "true"
click at [380, 330] on button "Next" at bounding box center [381, 336] width 110 height 27
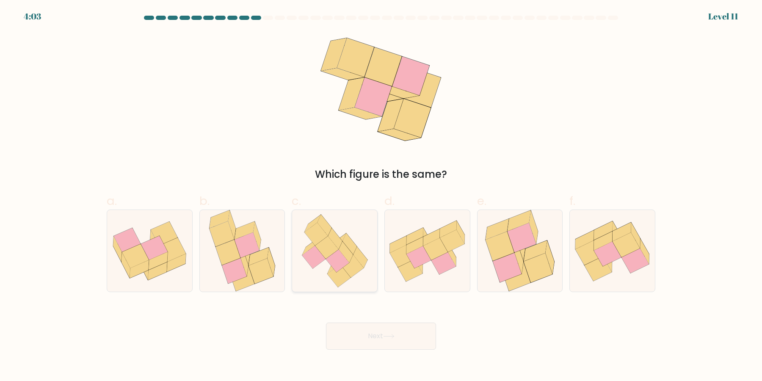
click at [345, 260] on icon at bounding box center [337, 261] width 23 height 23
click at [381, 196] on input "c." at bounding box center [381, 194] width 0 height 6
radio input "true"
click at [384, 333] on button "Next" at bounding box center [381, 336] width 110 height 27
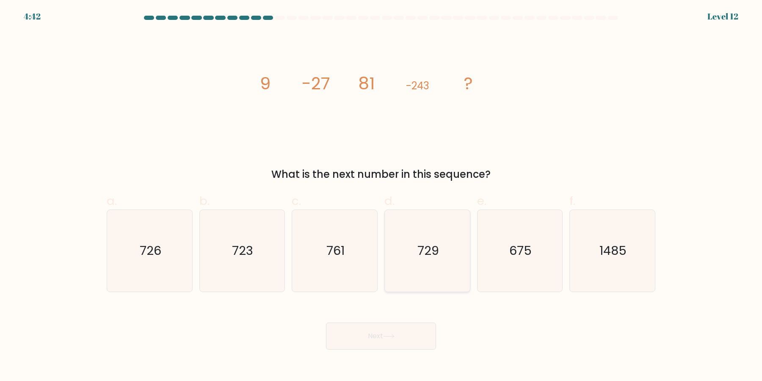
click at [447, 266] on icon "729" at bounding box center [428, 251] width 82 height 82
click at [381, 196] on input "d. 729" at bounding box center [381, 194] width 0 height 6
radio input "true"
click at [408, 332] on button "Next" at bounding box center [381, 336] width 110 height 27
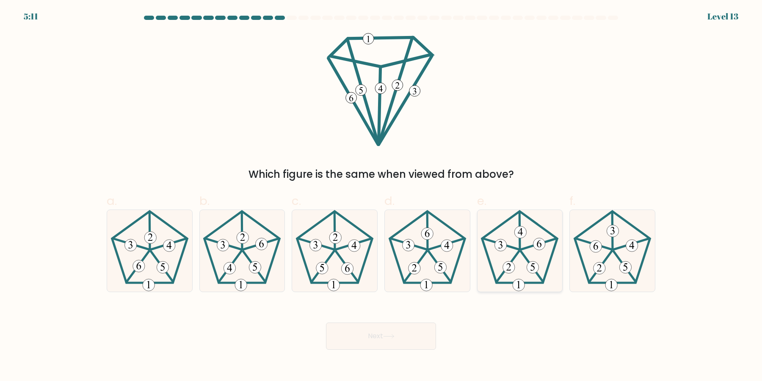
click at [534, 263] on 768 at bounding box center [533, 268] width 12 height 12
click at [381, 196] on input "e." at bounding box center [381, 194] width 0 height 6
radio input "true"
click at [416, 330] on button "Next" at bounding box center [381, 336] width 110 height 27
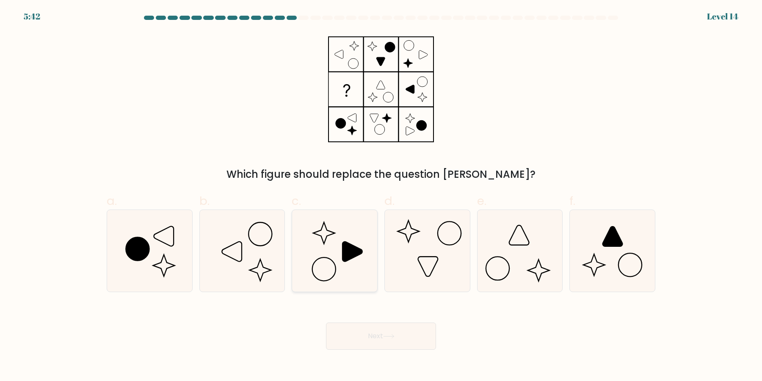
click at [339, 269] on icon at bounding box center [335, 251] width 82 height 82
click at [381, 196] on input "c." at bounding box center [381, 194] width 0 height 6
radio input "true"
click at [367, 336] on button "Next" at bounding box center [381, 336] width 110 height 27
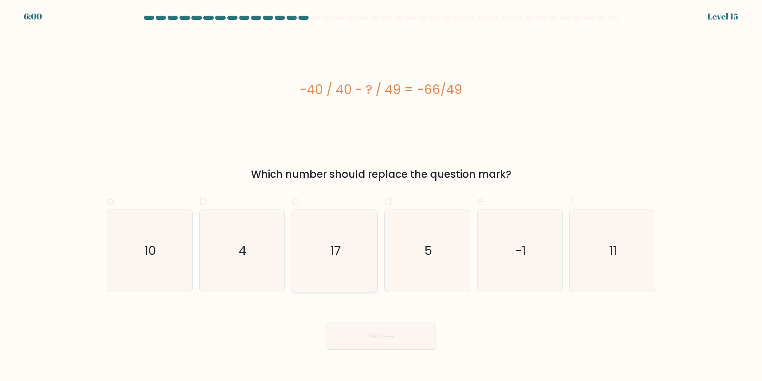
click at [348, 239] on icon "17" at bounding box center [335, 251] width 82 height 82
click at [381, 196] on input "c. 17" at bounding box center [381, 194] width 0 height 6
radio input "true"
click at [423, 332] on button "Next" at bounding box center [381, 336] width 110 height 27
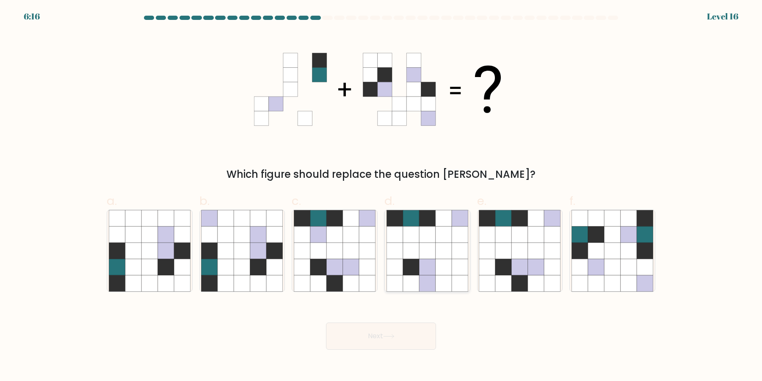
click at [440, 267] on icon at bounding box center [444, 267] width 16 height 16
click at [381, 196] on input "d." at bounding box center [381, 194] width 0 height 6
radio input "true"
click at [355, 270] on icon at bounding box center [351, 267] width 16 height 16
click at [381, 196] on input "c." at bounding box center [381, 194] width 0 height 6
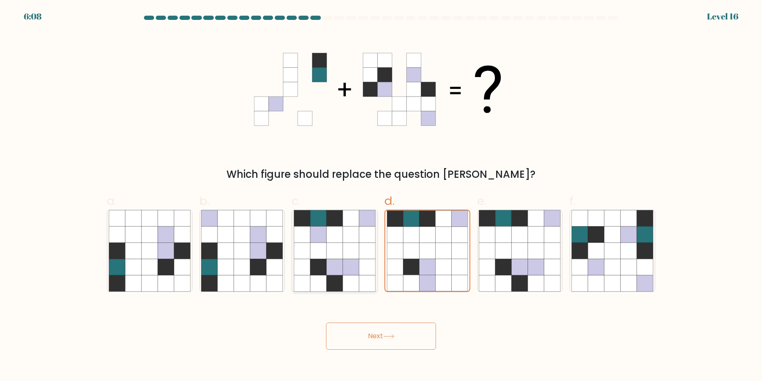
radio input "true"
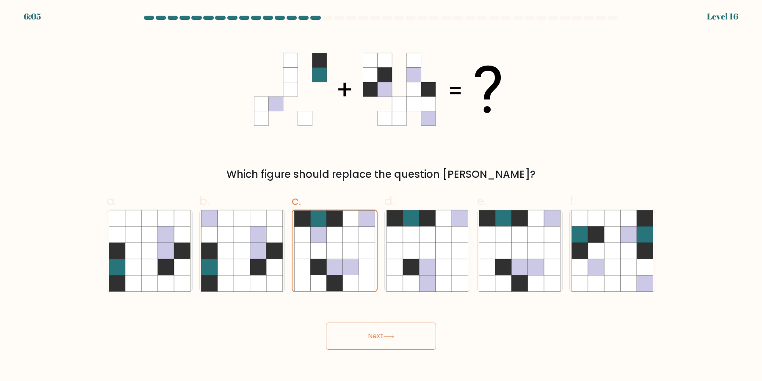
click at [407, 337] on button "Next" at bounding box center [381, 336] width 110 height 27
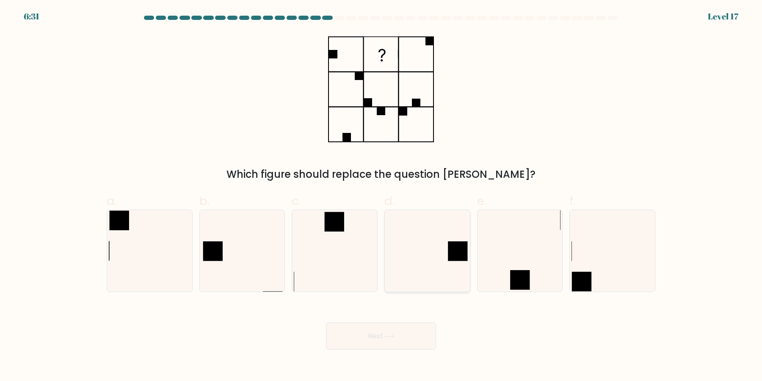
click at [442, 266] on icon at bounding box center [428, 251] width 82 height 82
click at [381, 196] on input "d." at bounding box center [381, 194] width 0 height 6
radio input "true"
click at [406, 344] on button "Next" at bounding box center [381, 336] width 110 height 27
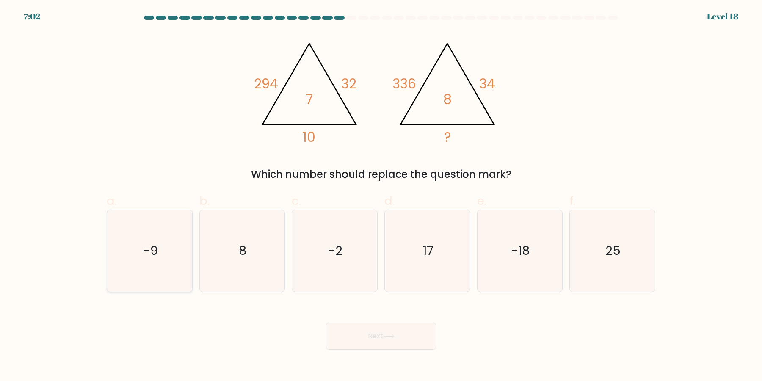
click at [177, 271] on icon "-9" at bounding box center [150, 251] width 82 height 82
click at [381, 196] on input "a. -9" at bounding box center [381, 194] width 0 height 6
radio input "true"
click at [224, 272] on icon "8" at bounding box center [242, 251] width 82 height 82
click at [381, 196] on input "b. 8" at bounding box center [381, 194] width 0 height 6
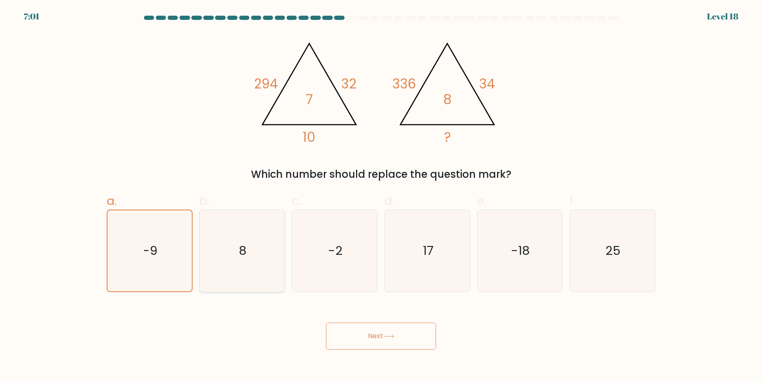
radio input "true"
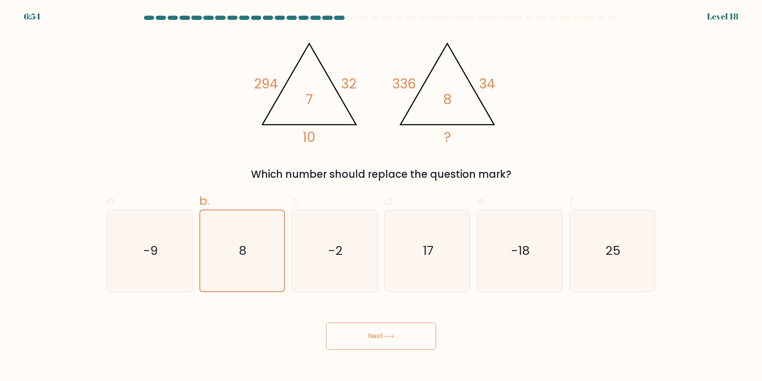
click at [397, 341] on button "Next" at bounding box center [381, 336] width 110 height 27
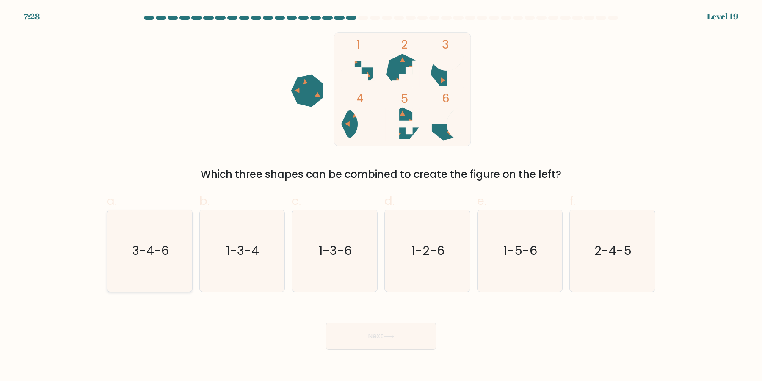
click at [169, 269] on icon "3-4-6" at bounding box center [150, 251] width 82 height 82
click at [381, 196] on input "a. 3-4-6" at bounding box center [381, 194] width 0 height 6
radio input "true"
click at [346, 335] on button "Next" at bounding box center [381, 336] width 110 height 27
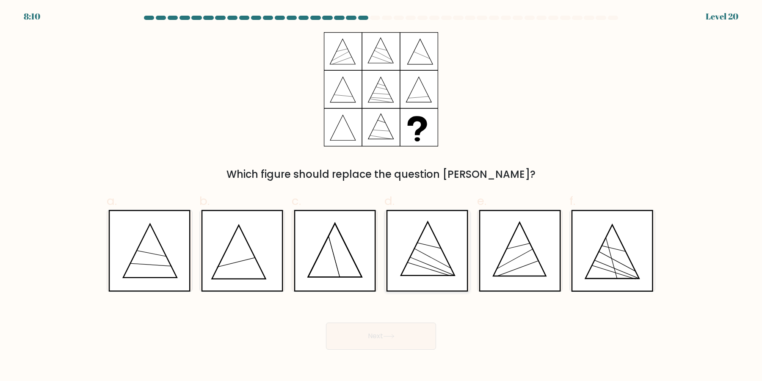
click at [439, 261] on icon at bounding box center [427, 251] width 82 height 82
click at [381, 196] on input "d." at bounding box center [381, 194] width 0 height 6
radio input "true"
click at [421, 341] on button "Next" at bounding box center [381, 336] width 110 height 27
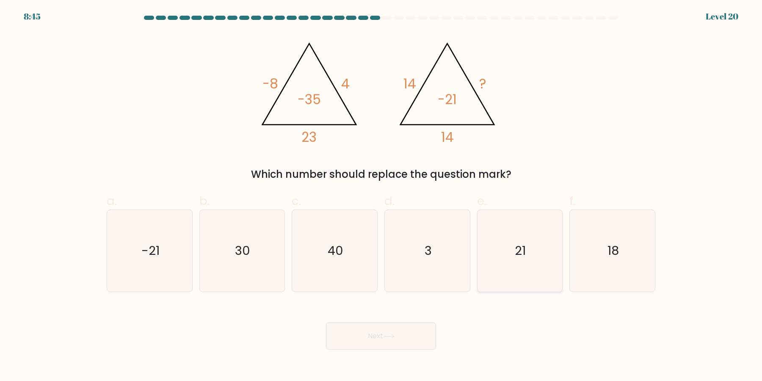
click at [526, 272] on icon "21" at bounding box center [520, 251] width 82 height 82
click at [381, 196] on input "e. 21" at bounding box center [381, 194] width 0 height 6
radio input "true"
click at [392, 344] on button "Next" at bounding box center [381, 336] width 110 height 27
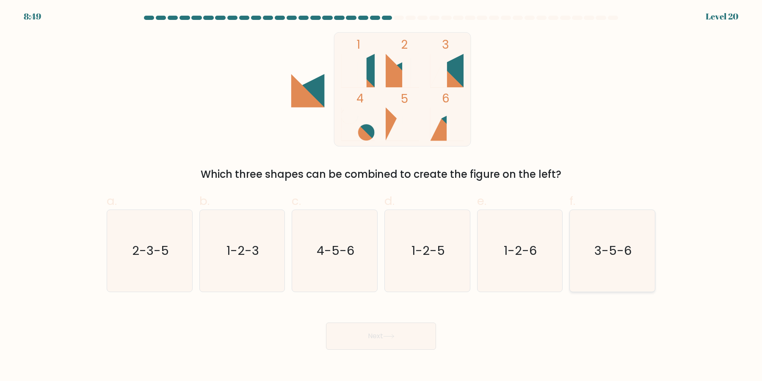
click at [606, 266] on icon "3-5-6" at bounding box center [613, 251] width 82 height 82
click at [381, 196] on input "f. 3-5-6" at bounding box center [381, 194] width 0 height 6
radio input "true"
click at [421, 338] on button "Next" at bounding box center [381, 336] width 110 height 27
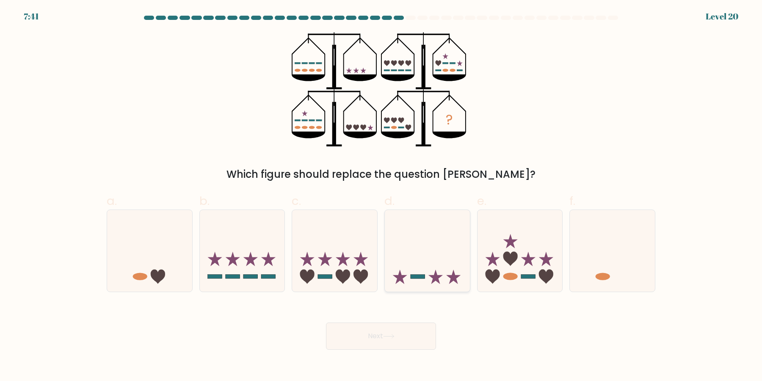
click at [433, 271] on icon at bounding box center [427, 251] width 85 height 70
click at [381, 196] on input "d." at bounding box center [381, 194] width 0 height 6
radio input "true"
click at [393, 333] on button "Next" at bounding box center [381, 336] width 110 height 27
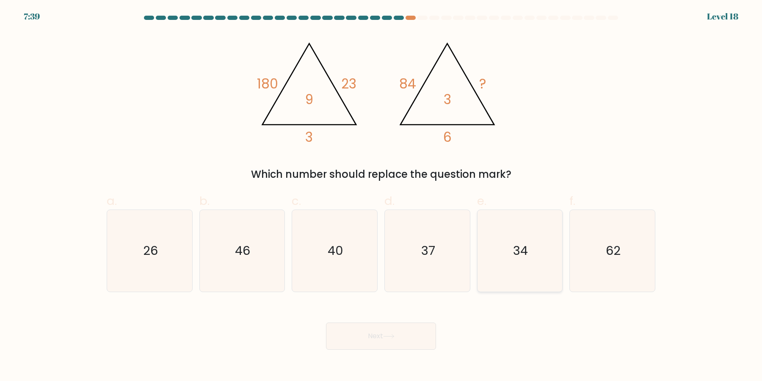
click at [511, 286] on icon "34" at bounding box center [520, 251] width 82 height 82
click at [381, 196] on input "e. 34" at bounding box center [381, 194] width 0 height 6
radio input "true"
click at [416, 337] on button "Next" at bounding box center [381, 336] width 110 height 27
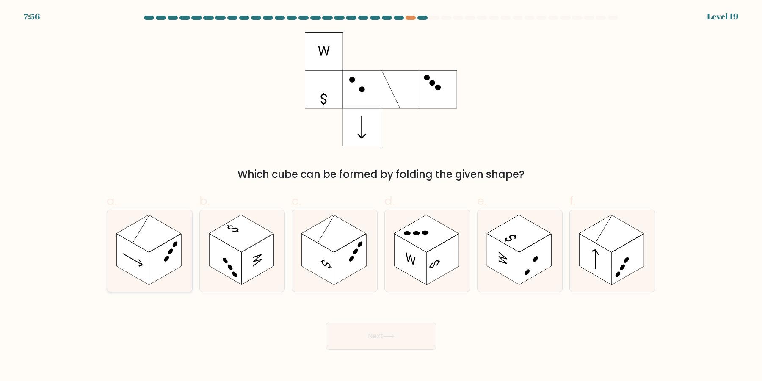
click at [163, 253] on rect at bounding box center [165, 259] width 32 height 51
click at [381, 196] on input "a." at bounding box center [381, 194] width 0 height 6
radio input "true"
click at [378, 342] on button "Next" at bounding box center [381, 336] width 110 height 27
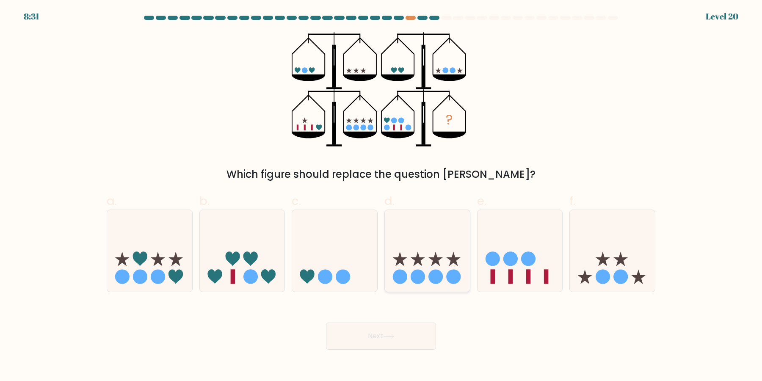
click at [428, 262] on icon at bounding box center [427, 251] width 85 height 70
click at [381, 196] on input "d." at bounding box center [381, 194] width 0 height 6
radio input "true"
click at [627, 271] on icon at bounding box center [612, 251] width 85 height 70
click at [381, 196] on input "f." at bounding box center [381, 194] width 0 height 6
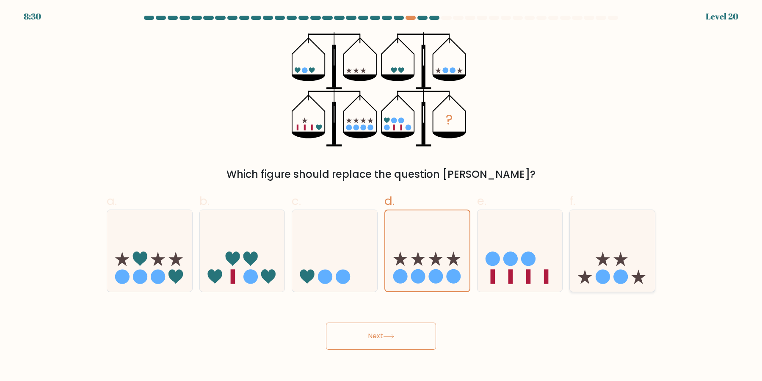
radio input "true"
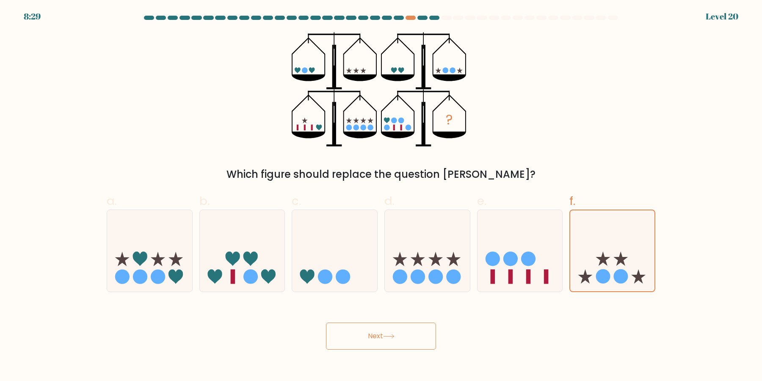
click at [387, 337] on icon at bounding box center [388, 336] width 11 height 5
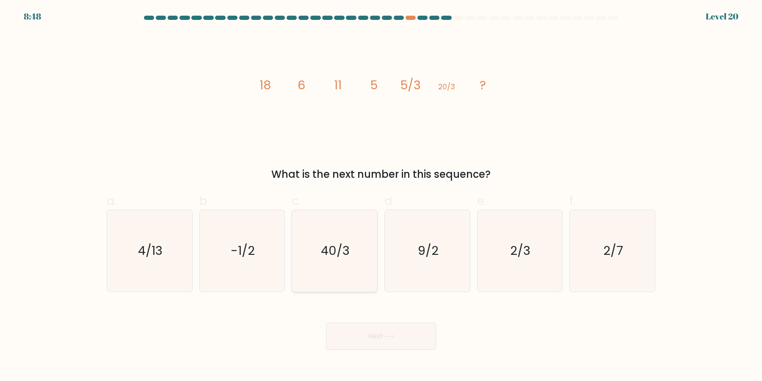
click at [330, 255] on icon "40/3" at bounding box center [335, 251] width 82 height 82
click at [381, 196] on input "c. 40/3" at bounding box center [381, 194] width 0 height 6
radio input "true"
click at [403, 337] on button "Next" at bounding box center [381, 336] width 110 height 27
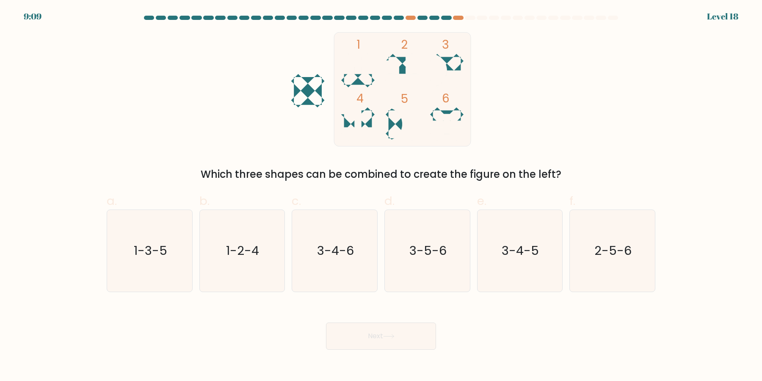
click at [196, 266] on div "b. 1-2-4" at bounding box center [242, 242] width 93 height 100
click at [227, 268] on icon "1-2-4" at bounding box center [242, 251] width 82 height 82
click at [381, 196] on input "b. 1-2-4" at bounding box center [381, 194] width 0 height 6
radio input "true"
click at [412, 327] on button "Next" at bounding box center [381, 336] width 110 height 27
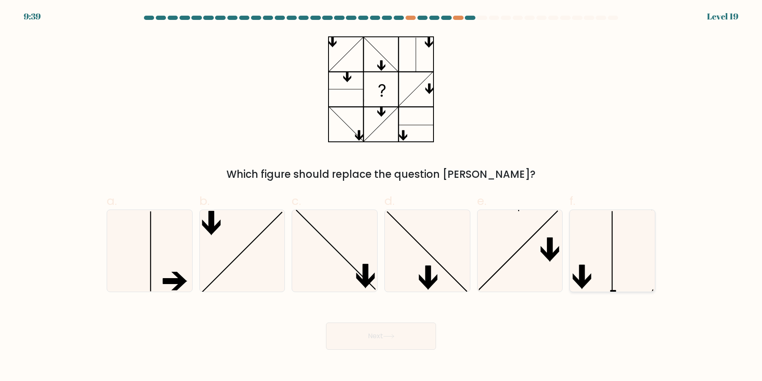
click at [635, 257] on icon at bounding box center [613, 251] width 82 height 82
click at [381, 196] on input "f." at bounding box center [381, 194] width 0 height 6
radio input "true"
click at [406, 336] on button "Next" at bounding box center [381, 336] width 110 height 27
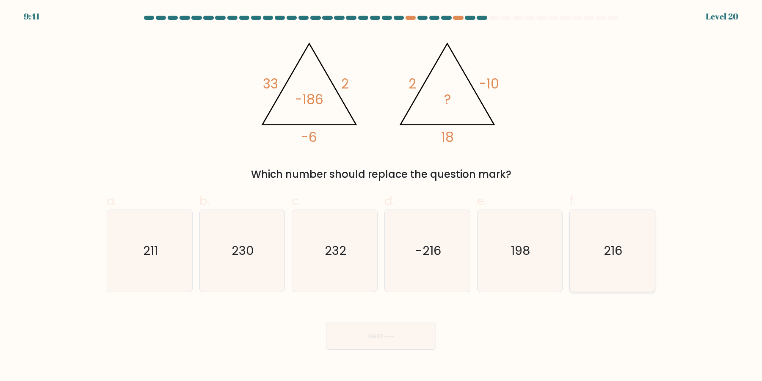
click at [611, 265] on icon "216" at bounding box center [613, 251] width 82 height 82
click at [381, 196] on input "f. 216" at bounding box center [381, 194] width 0 height 6
radio input "true"
click at [418, 329] on button "Next" at bounding box center [381, 336] width 110 height 27
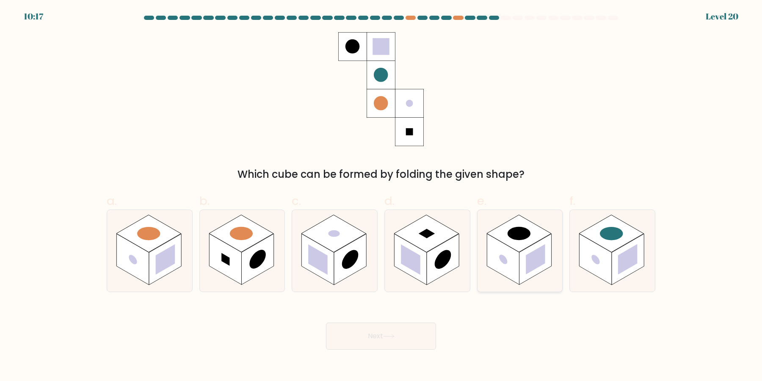
click at [528, 282] on icon at bounding box center [520, 251] width 85 height 82
click at [381, 196] on input "e." at bounding box center [381, 194] width 0 height 6
radio input "true"
click at [417, 331] on button "Next" at bounding box center [381, 336] width 110 height 27
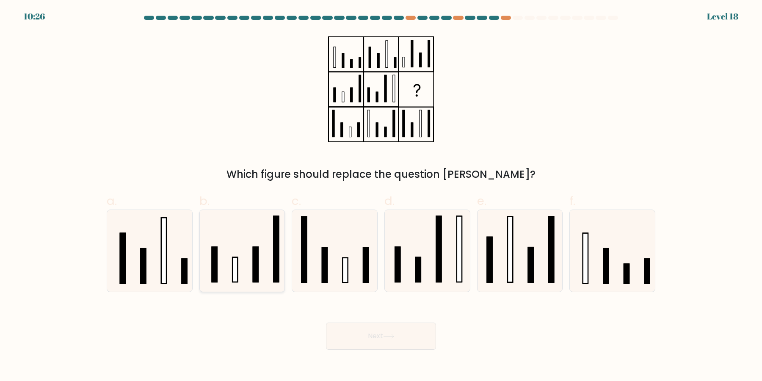
click at [218, 271] on icon at bounding box center [242, 251] width 82 height 82
click at [381, 196] on input "b." at bounding box center [381, 194] width 0 height 6
radio input "true"
click at [392, 328] on button "Next" at bounding box center [381, 336] width 110 height 27
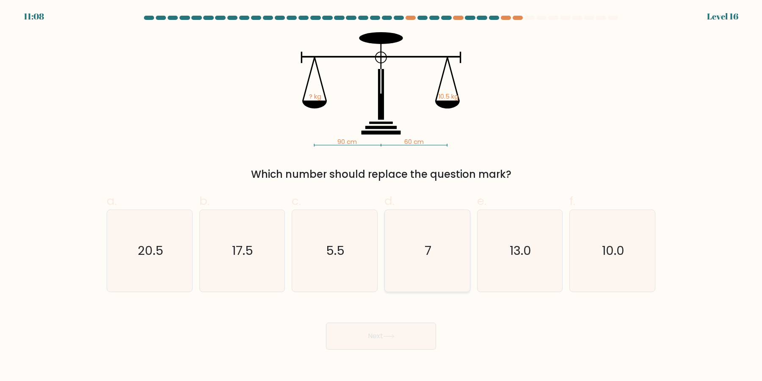
click at [436, 243] on icon "7" at bounding box center [428, 251] width 82 height 82
click at [381, 196] on input "d. 7" at bounding box center [381, 194] width 0 height 6
radio input "true"
click at [326, 323] on button "Next" at bounding box center [381, 336] width 110 height 27
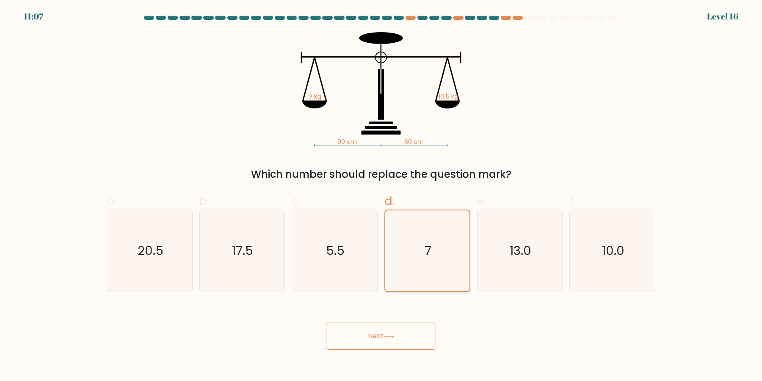
click at [326, 323] on button "Next" at bounding box center [381, 336] width 110 height 27
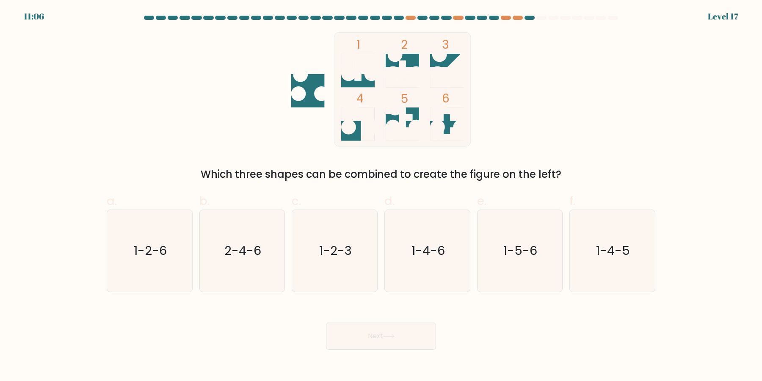
click at [436, 243] on text "1-4-6" at bounding box center [428, 251] width 33 height 17
click at [381, 196] on input "d. 1-4-6" at bounding box center [381, 194] width 0 height 6
radio input "true"
click at [589, 268] on icon "1-4-5" at bounding box center [613, 251] width 82 height 82
click at [381, 196] on input "f. 1-4-5" at bounding box center [381, 194] width 0 height 6
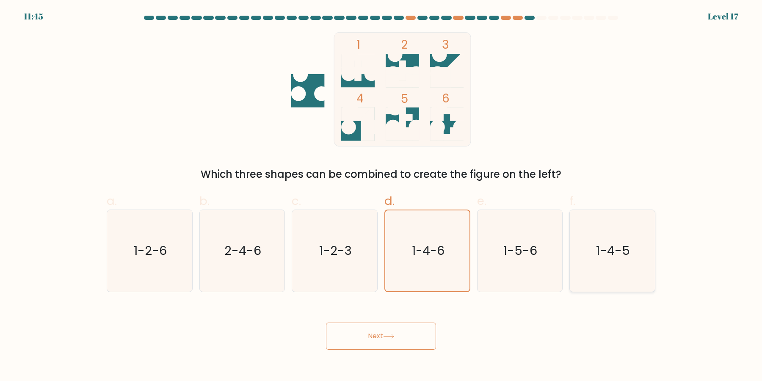
radio input "true"
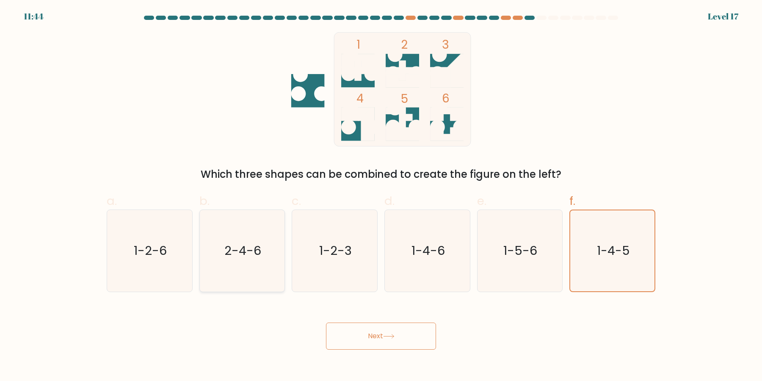
click at [256, 268] on icon "2-4-6" at bounding box center [242, 251] width 82 height 82
click at [381, 196] on input "b. 2-4-6" at bounding box center [381, 194] width 0 height 6
radio input "true"
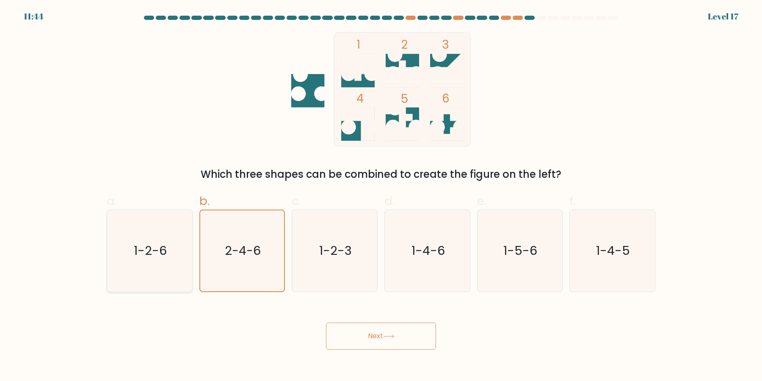
click at [165, 262] on icon "1-2-6" at bounding box center [150, 251] width 82 height 82
click at [381, 196] on input "a. 1-2-6" at bounding box center [381, 194] width 0 height 6
radio input "true"
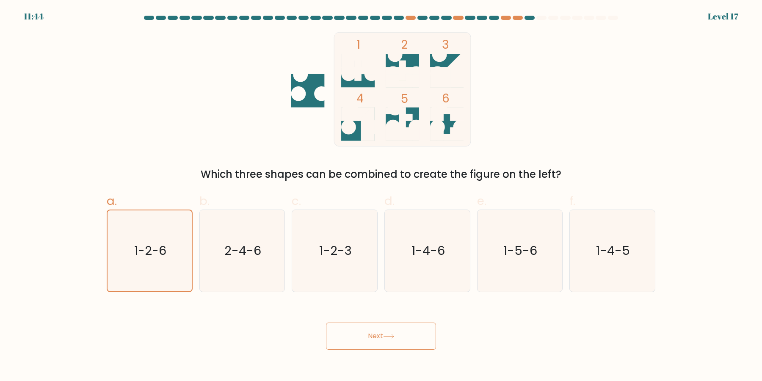
click at [359, 340] on button "Next" at bounding box center [381, 336] width 110 height 27
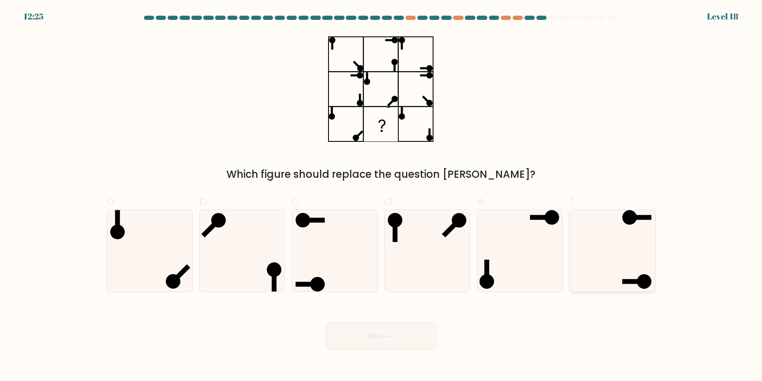
click at [594, 262] on icon at bounding box center [613, 251] width 82 height 82
click at [381, 196] on input "f." at bounding box center [381, 194] width 0 height 6
radio input "true"
click at [417, 345] on button "Next" at bounding box center [381, 336] width 110 height 27
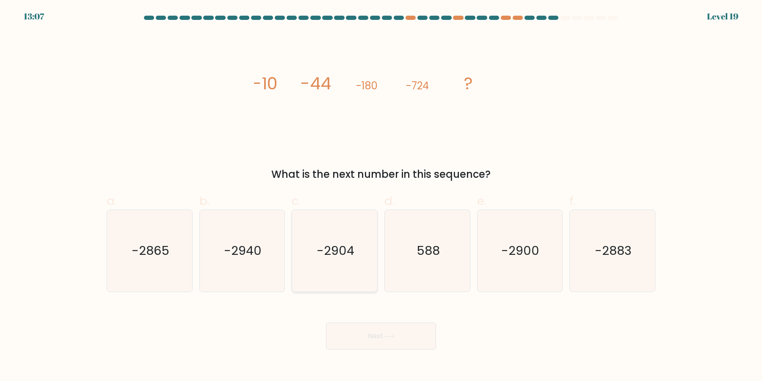
click at [331, 273] on icon "-2904" at bounding box center [335, 251] width 82 height 82
click at [381, 196] on input "c. -2904" at bounding box center [381, 194] width 0 height 6
radio input "true"
click at [532, 263] on icon "-2900" at bounding box center [520, 251] width 82 height 82
click at [381, 196] on input "e. -2900" at bounding box center [381, 194] width 0 height 6
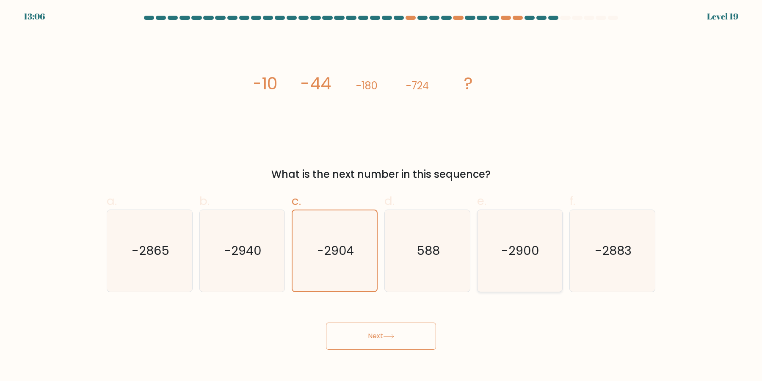
radio input "true"
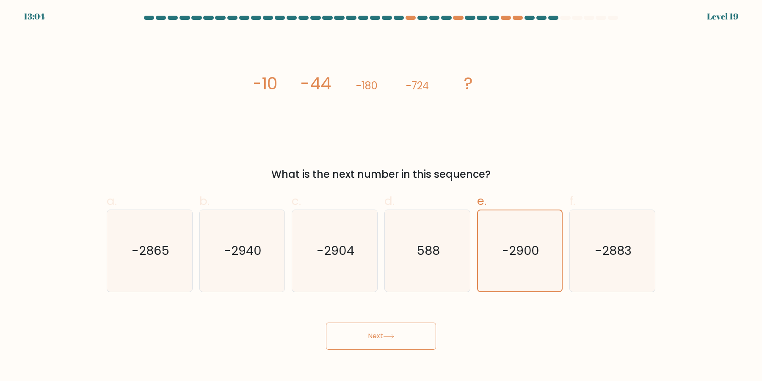
click at [400, 339] on button "Next" at bounding box center [381, 336] width 110 height 27
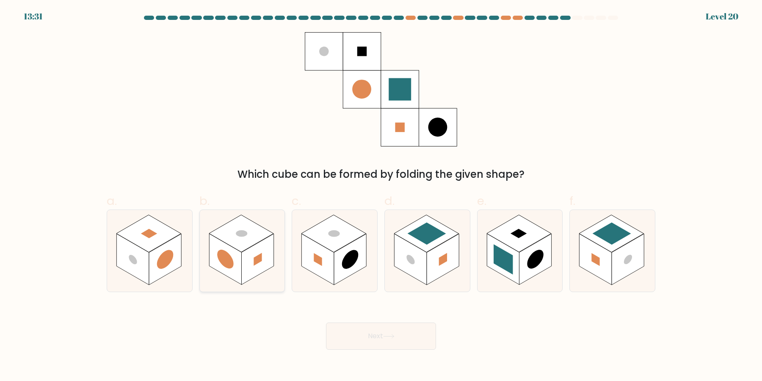
click at [248, 276] on rect at bounding box center [257, 259] width 32 height 51
click at [381, 196] on input "b." at bounding box center [381, 194] width 0 height 6
radio input "true"
click at [526, 262] on rect at bounding box center [535, 259] width 32 height 51
click at [381, 196] on input "e." at bounding box center [381, 194] width 0 height 6
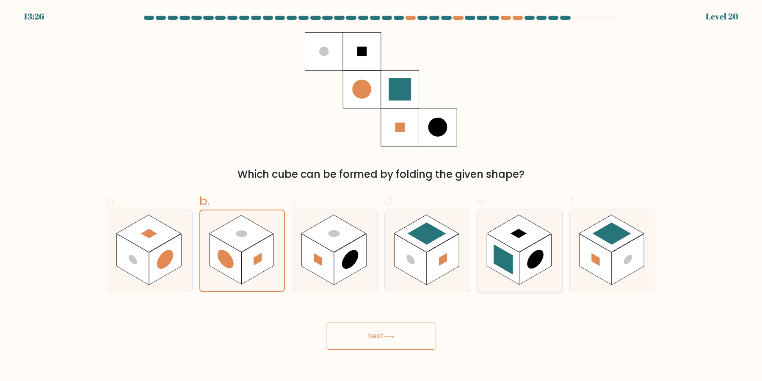
radio input "true"
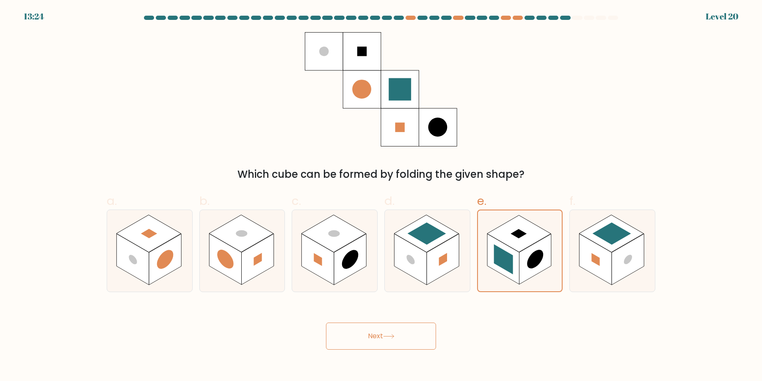
click at [395, 337] on icon at bounding box center [388, 336] width 11 height 5
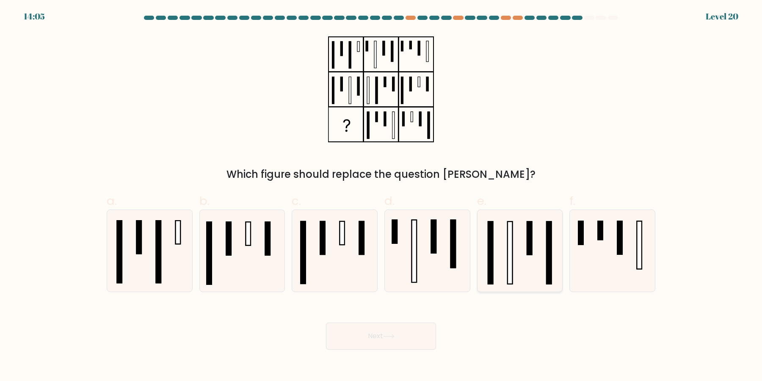
click at [531, 246] on rect at bounding box center [529, 238] width 5 height 33
click at [381, 196] on input "e." at bounding box center [381, 194] width 0 height 6
radio input "true"
click at [441, 280] on icon at bounding box center [428, 251] width 82 height 82
click at [381, 196] on input "d." at bounding box center [381, 194] width 0 height 6
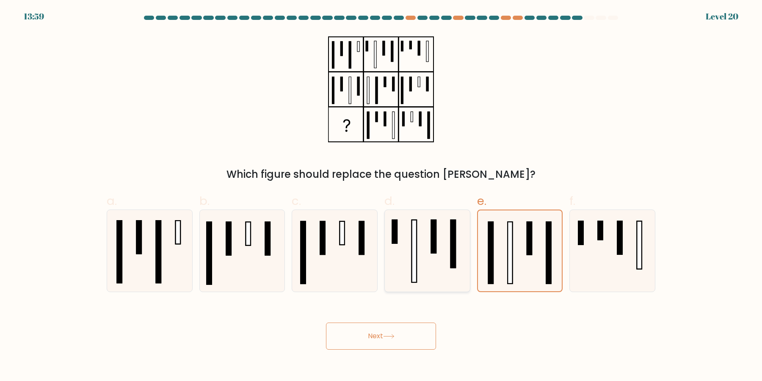
radio input "true"
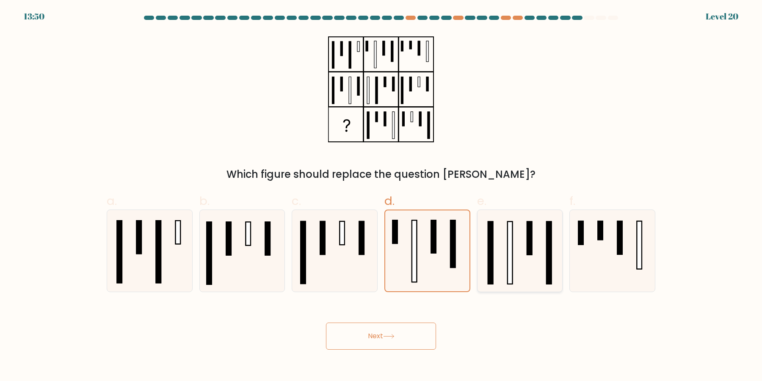
click at [522, 276] on icon at bounding box center [520, 251] width 82 height 82
click at [381, 196] on input "e." at bounding box center [381, 194] width 0 height 6
radio input "true"
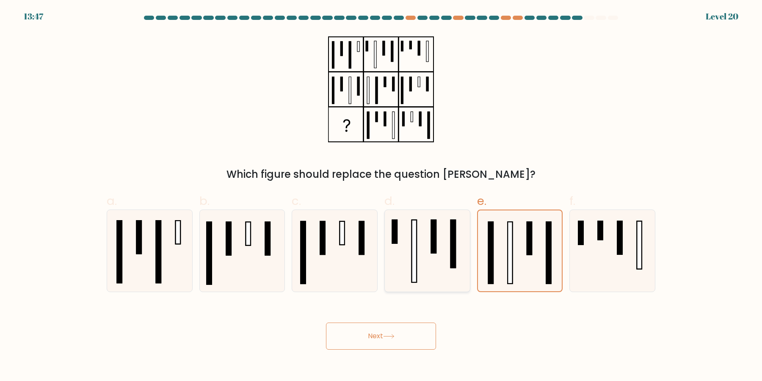
click at [461, 271] on icon at bounding box center [428, 251] width 82 height 82
click at [381, 196] on input "d." at bounding box center [381, 194] width 0 height 6
radio input "true"
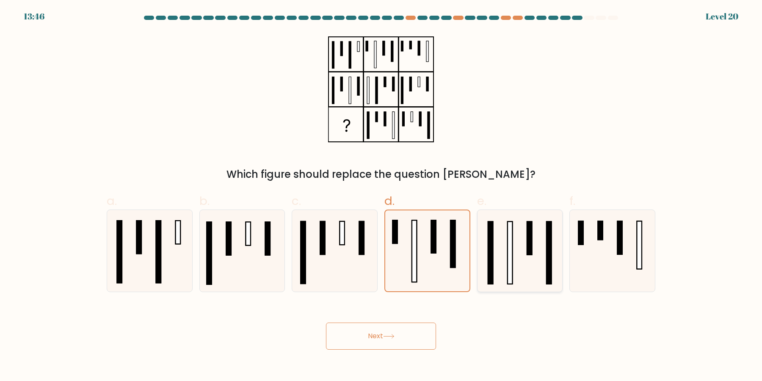
click at [530, 282] on icon at bounding box center [520, 251] width 82 height 82
click at [381, 196] on input "e." at bounding box center [381, 194] width 0 height 6
radio input "true"
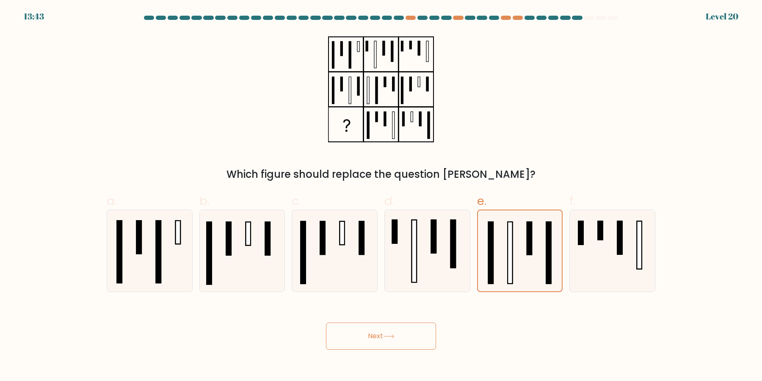
click at [404, 342] on button "Next" at bounding box center [381, 336] width 110 height 27
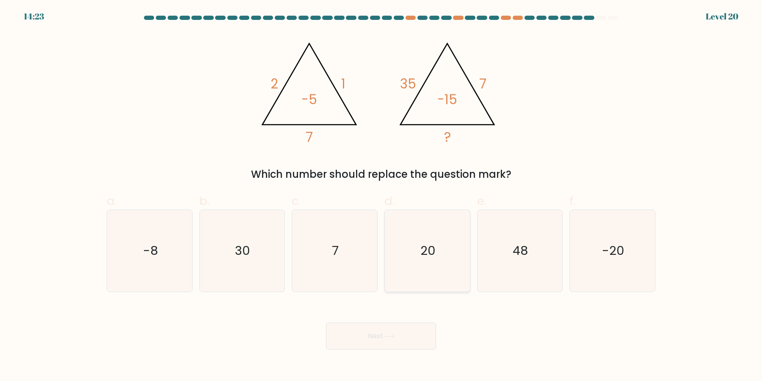
click at [431, 265] on icon "20" at bounding box center [428, 251] width 82 height 82
click at [431, 278] on icon "20" at bounding box center [428, 251] width 82 height 82
click at [381, 196] on input "d. 20" at bounding box center [381, 194] width 0 height 6
radio input "true"
click at [417, 335] on button "Next" at bounding box center [381, 336] width 110 height 27
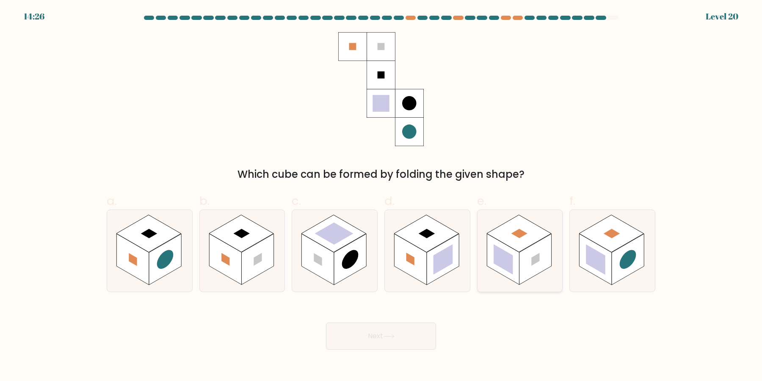
click at [544, 252] on rect at bounding box center [535, 259] width 32 height 51
click at [381, 196] on input "e." at bounding box center [381, 194] width 0 height 6
radio input "true"
click at [401, 337] on button "Next" at bounding box center [381, 336] width 110 height 27
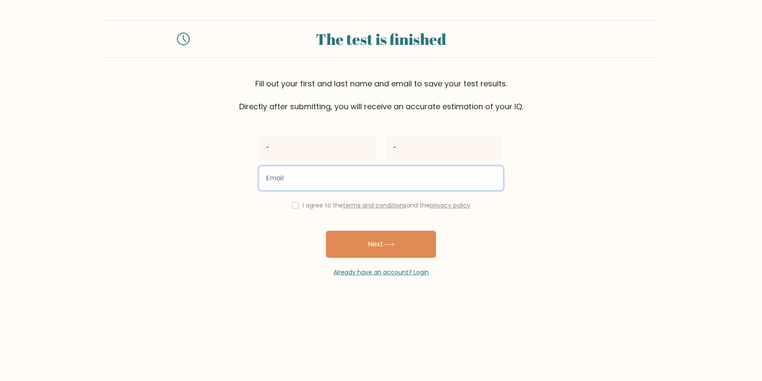
click at [386, 183] on input "email" at bounding box center [381, 178] width 244 height 24
type input "uijnk@Ujm.fewf"
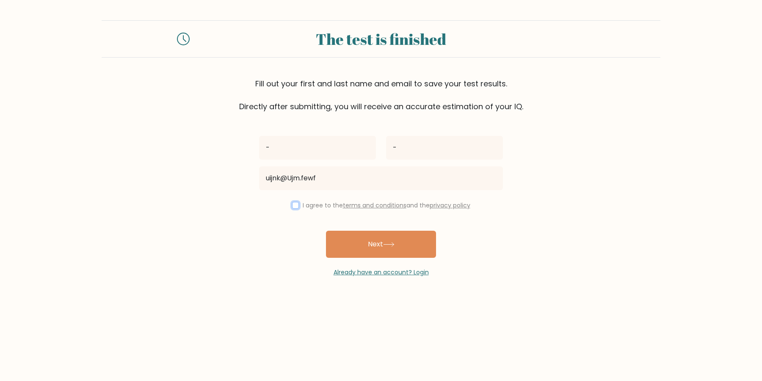
click at [299, 207] on input "checkbox" at bounding box center [295, 205] width 7 height 7
checkbox input "true"
click at [339, 237] on button "Next" at bounding box center [381, 244] width 110 height 27
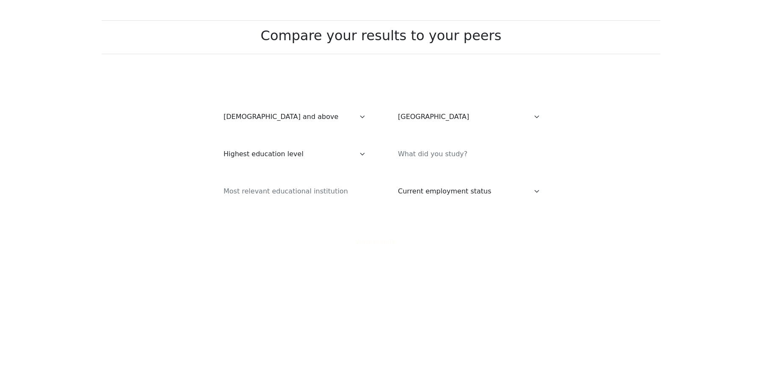
select select "65_plus"
select select "US"
click at [217, 142] on select "Highest education level No schooling Primary Lower Secondary Upper Secondary Oc…" at bounding box center [294, 154] width 154 height 24
select select "no_schooling"
click option "No schooling" at bounding box center [0, 0] width 0 height 0
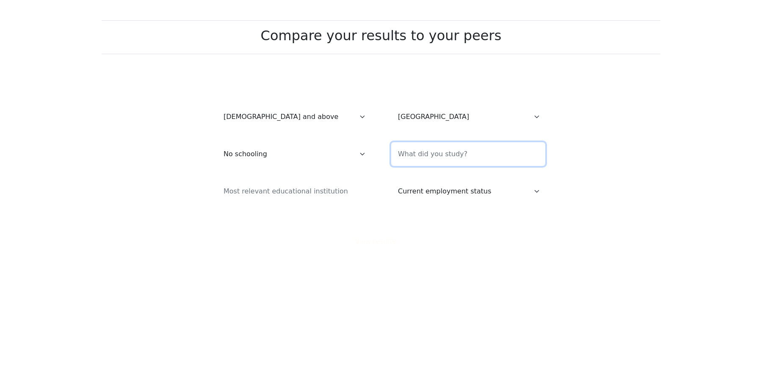
click at [430, 157] on input at bounding box center [468, 154] width 154 height 24
type input "-"
click at [334, 186] on input at bounding box center [294, 192] width 154 height 24
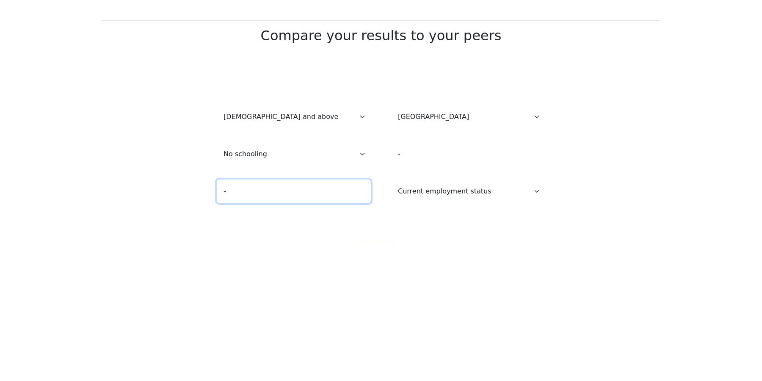
type input "-"
click at [425, 205] on div "Current employment status Employed Student Retired Other / prefer not to answer" at bounding box center [468, 191] width 174 height 30
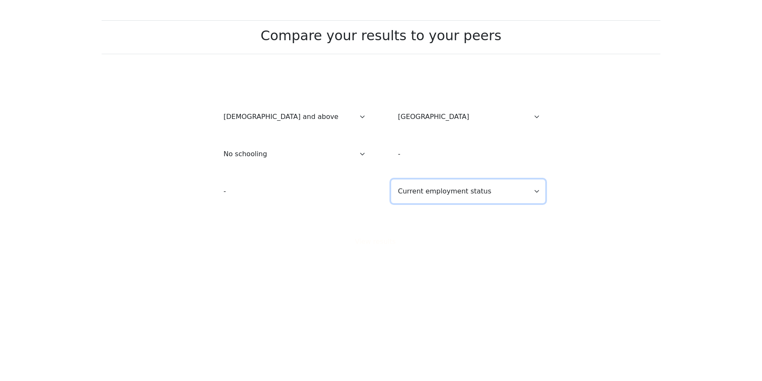
select select "other"
click option "Other / prefer not to answer" at bounding box center [0, 0] width 0 height 0
click at [400, 244] on icon at bounding box center [401, 242] width 11 height 5
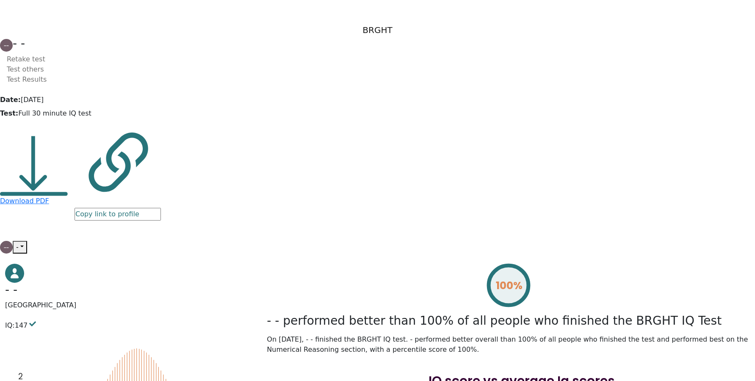
click at [27, 241] on button "-" at bounding box center [20, 247] width 14 height 13
click at [85, 312] on link "Logout" at bounding box center [50, 321] width 69 height 19
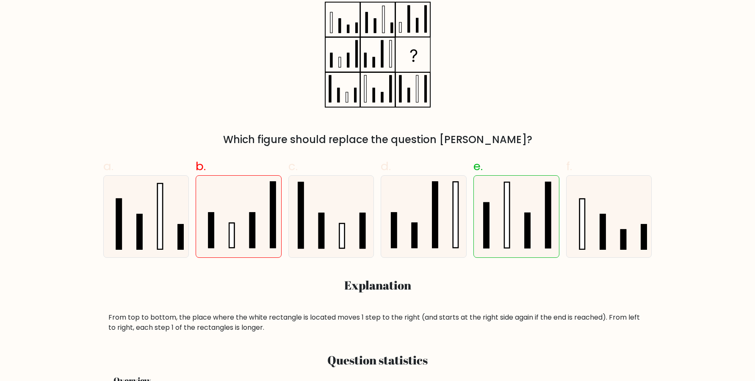
scroll to position [115, 0]
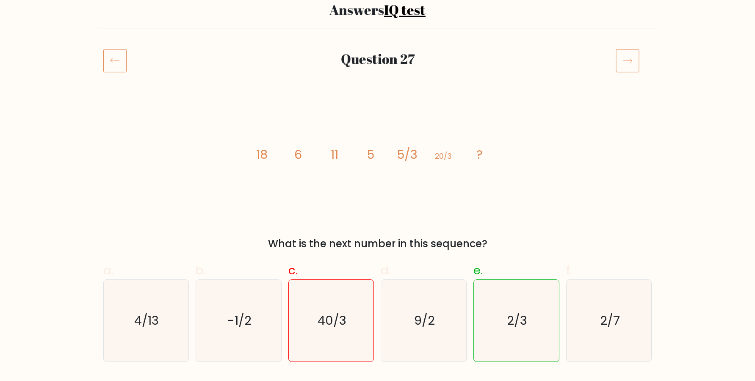
scroll to position [58, 0]
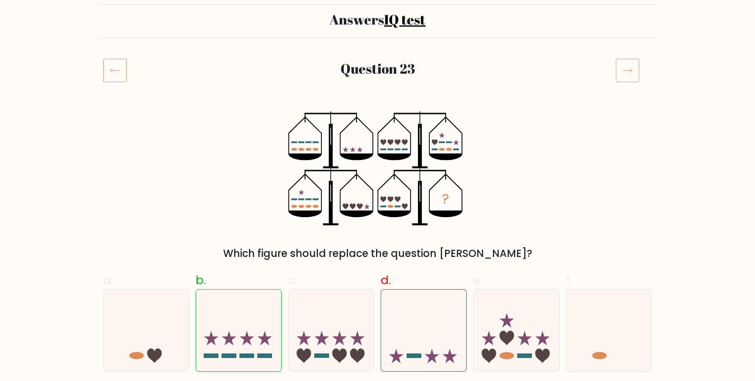
scroll to position [58, 0]
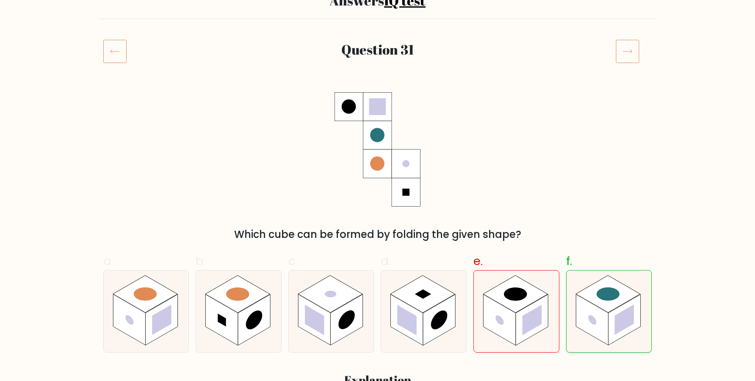
scroll to position [58, 0]
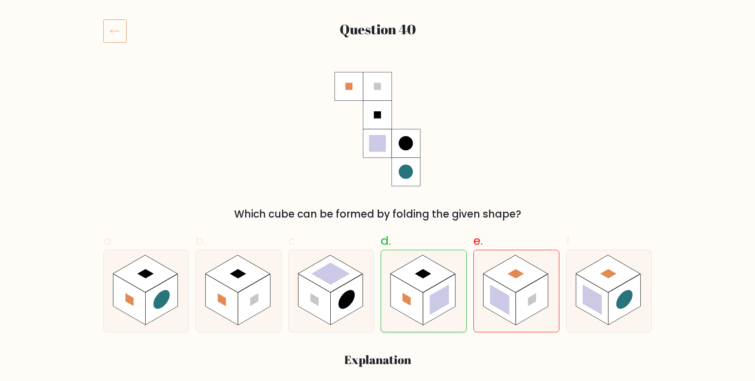
scroll to position [115, 0]
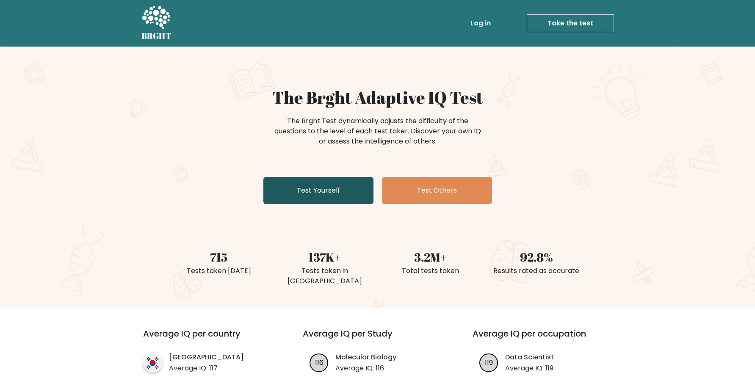
click at [356, 199] on link "Test Yourself" at bounding box center [318, 190] width 110 height 27
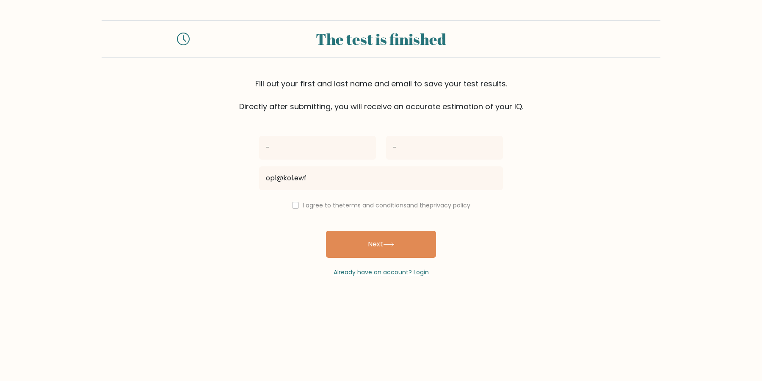
type input "opl@kol.ewf"
click at [299, 204] on input "checkbox" at bounding box center [295, 205] width 7 height 7
checkbox input "true"
click at [354, 243] on button "Next" at bounding box center [381, 244] width 110 height 27
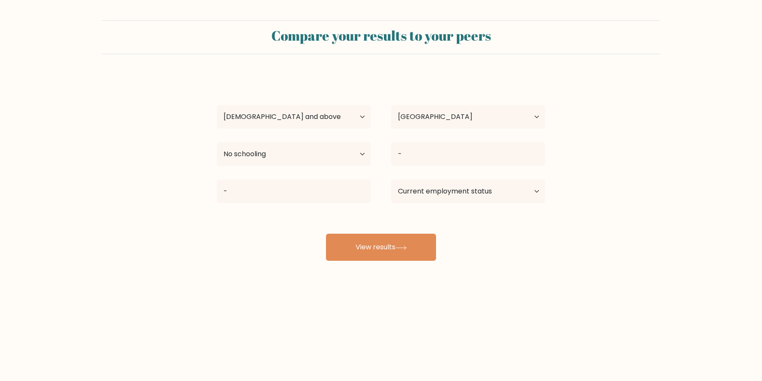
select select "65_plus"
select select "US"
select select "no_schooling"
select select "other"
click option "Other / prefer not to answer" at bounding box center [0, 0] width 0 height 0
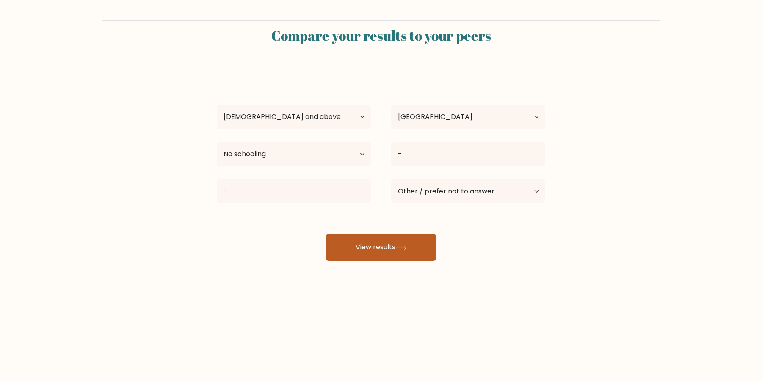
click at [403, 247] on icon at bounding box center [400, 248] width 11 height 5
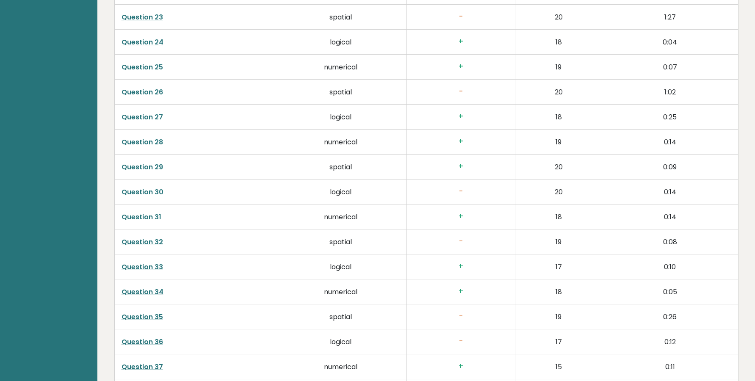
scroll to position [1958, 0]
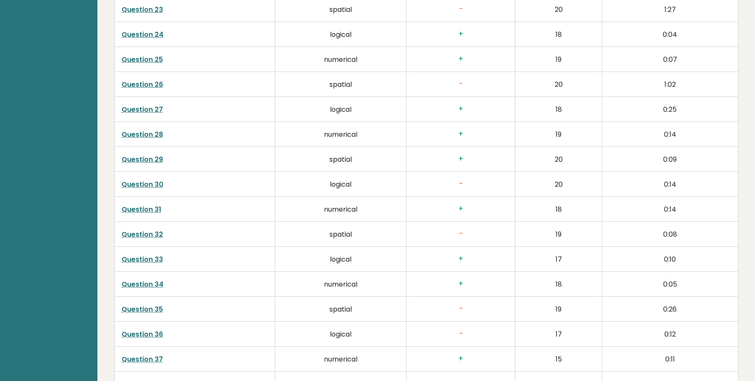
click at [235, 172] on td "Question 30" at bounding box center [194, 184] width 160 height 25
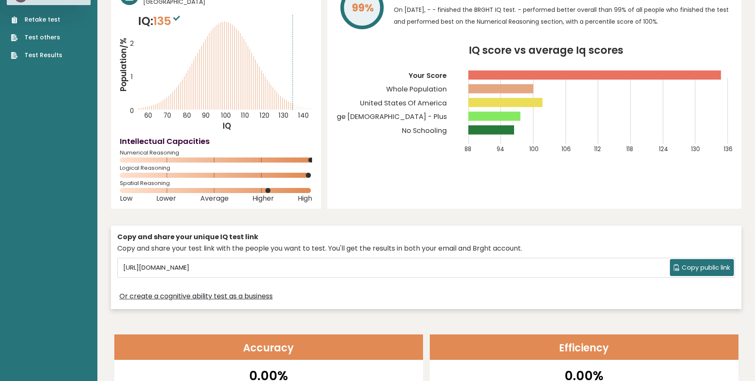
scroll to position [0, 0]
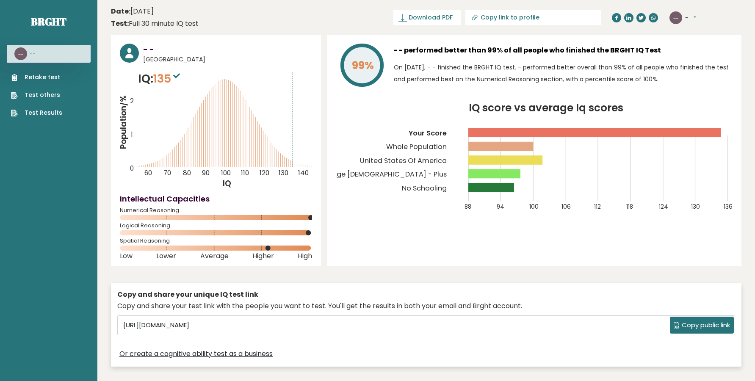
click at [692, 20] on button "-" at bounding box center [690, 18] width 11 height 8
drag, startPoint x: 699, startPoint y: 71, endPoint x: 608, endPoint y: 53, distance: 93.2
click at [699, 71] on link "Logout" at bounding box center [706, 66] width 43 height 12
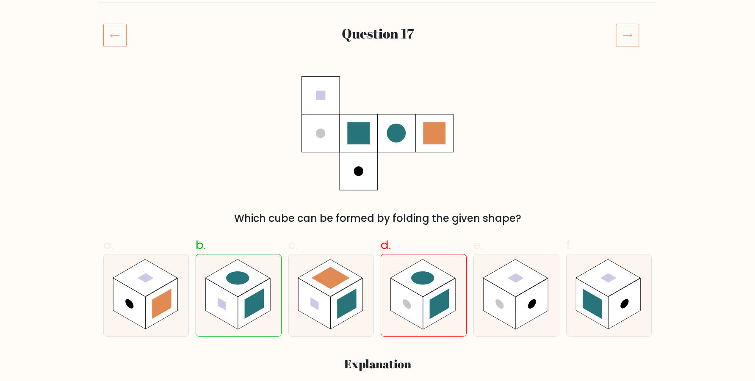
scroll to position [115, 0]
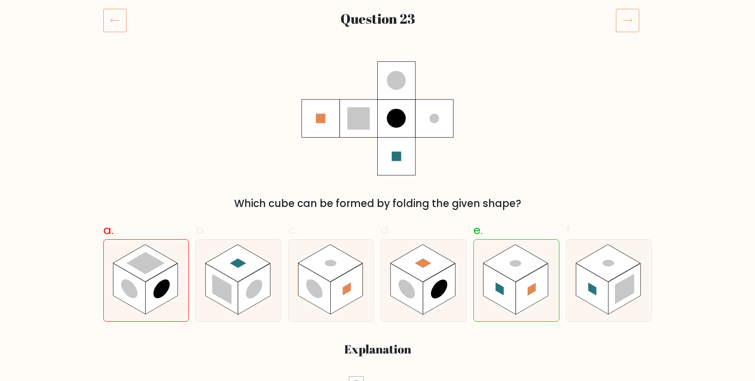
scroll to position [115, 0]
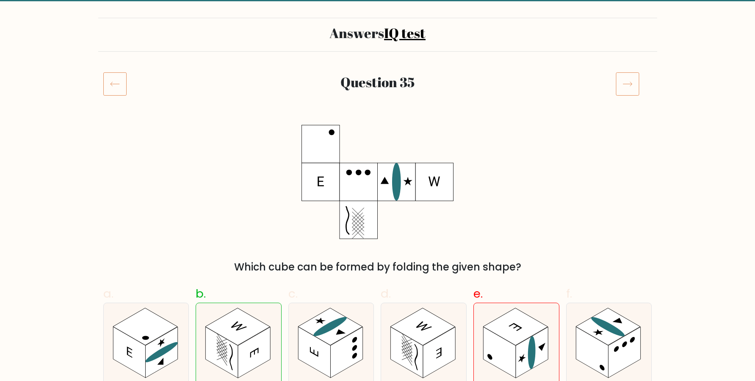
scroll to position [58, 0]
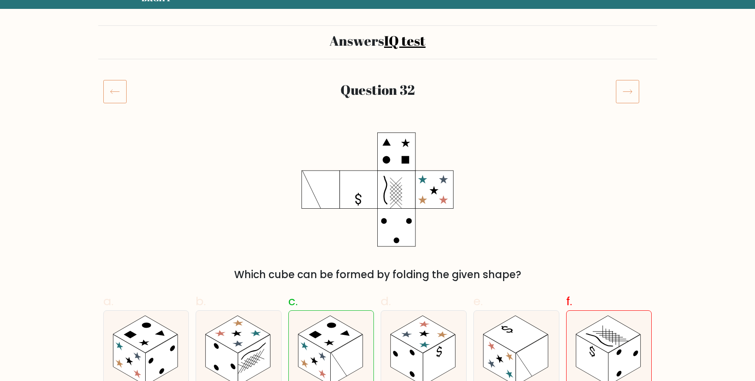
scroll to position [58, 0]
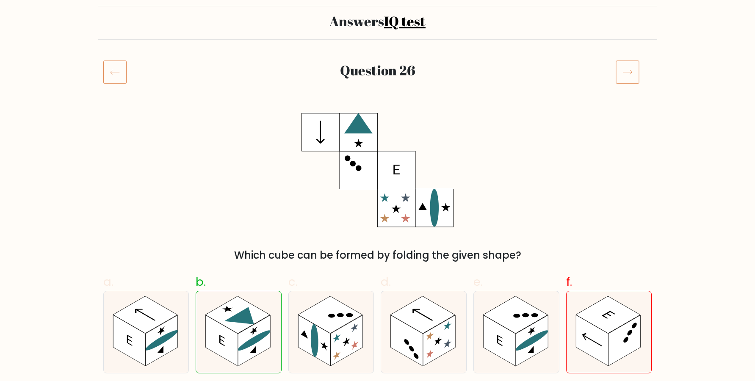
scroll to position [115, 0]
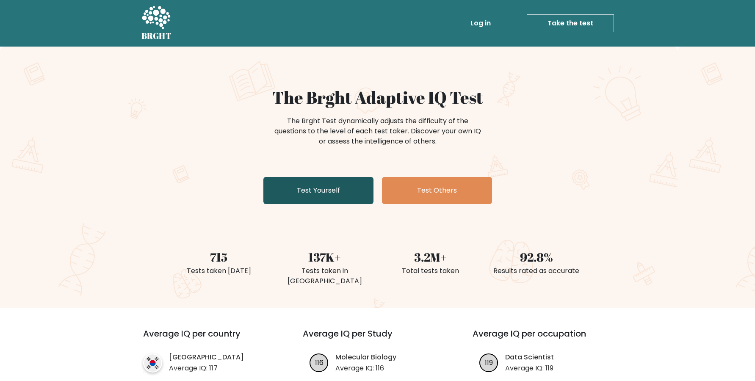
click at [320, 197] on link "Test Yourself" at bounding box center [318, 190] width 110 height 27
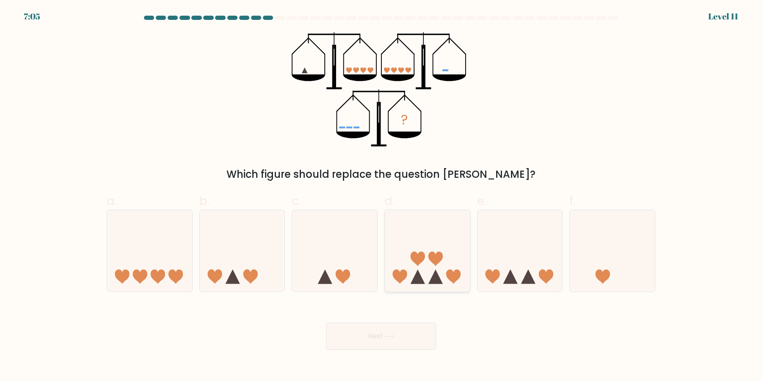
click at [414, 265] on icon at bounding box center [427, 251] width 85 height 70
click at [381, 196] on input "d." at bounding box center [381, 194] width 0 height 6
radio input "true"
click at [401, 340] on button "Next" at bounding box center [381, 336] width 110 height 27
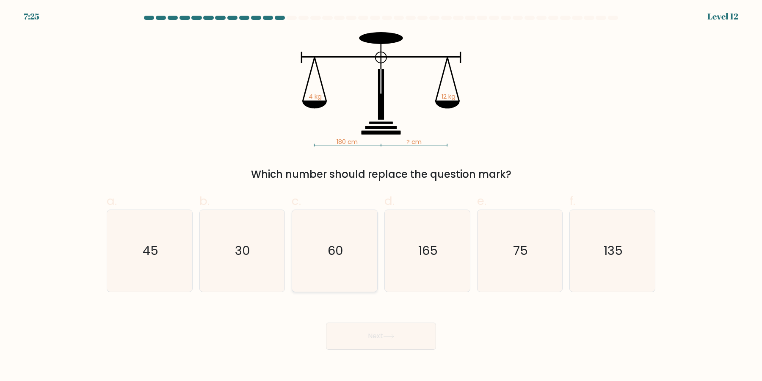
click at [331, 266] on icon "60" at bounding box center [335, 251] width 82 height 82
click at [381, 196] on input "c. 60" at bounding box center [381, 194] width 0 height 6
radio input "true"
click at [376, 319] on div "Next" at bounding box center [381, 325] width 559 height 47
click at [385, 328] on button "Next" at bounding box center [381, 336] width 110 height 27
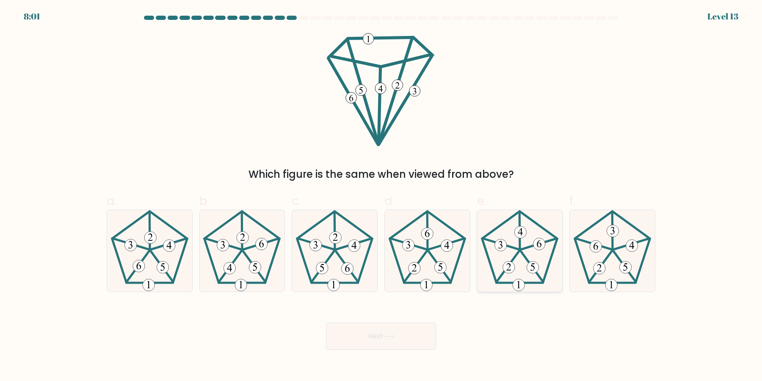
click at [533, 273] on 768 at bounding box center [533, 268] width 12 height 12
click at [381, 196] on input "e." at bounding box center [381, 194] width 0 height 6
radio input "true"
click at [388, 336] on icon at bounding box center [388, 336] width 11 height 5
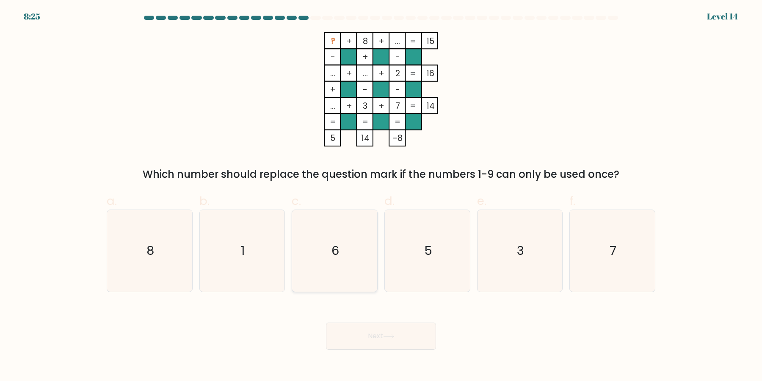
click at [343, 239] on icon "6" at bounding box center [335, 251] width 82 height 82
click at [381, 196] on input "c. 6" at bounding box center [381, 194] width 0 height 6
radio input "true"
click at [403, 334] on button "Next" at bounding box center [381, 336] width 110 height 27
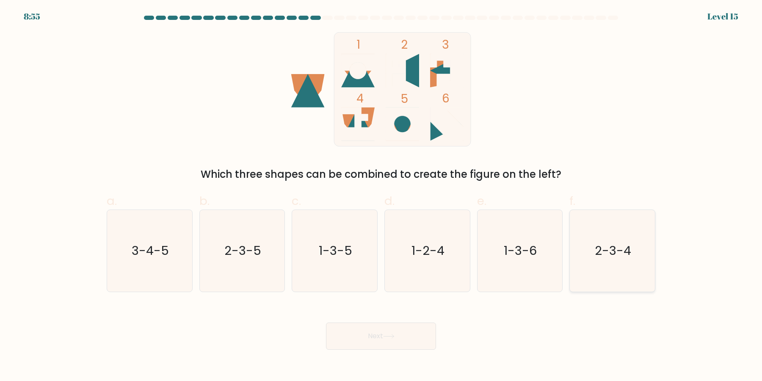
click at [628, 266] on icon "2-3-4" at bounding box center [613, 251] width 82 height 82
click at [381, 196] on input "f. 2-3-4" at bounding box center [381, 194] width 0 height 6
radio input "true"
click at [408, 336] on button "Next" at bounding box center [381, 336] width 110 height 27
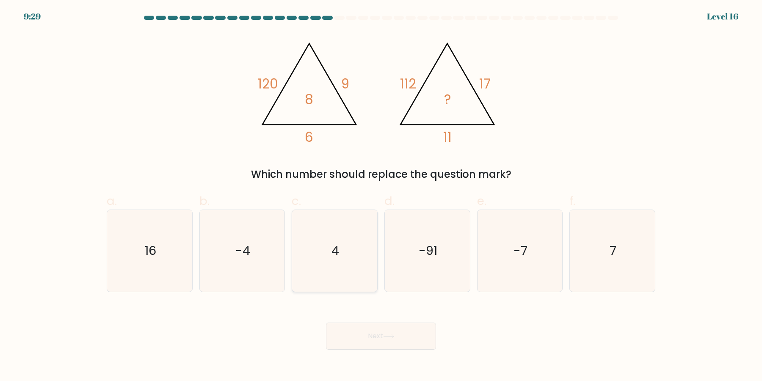
click at [362, 265] on icon "4" at bounding box center [335, 251] width 82 height 82
click at [381, 196] on input "c. 4" at bounding box center [381, 194] width 0 height 6
radio input "true"
click at [376, 338] on button "Next" at bounding box center [381, 336] width 110 height 27
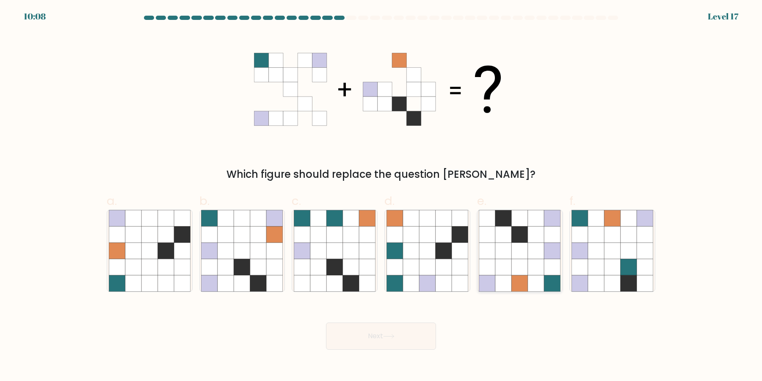
click at [522, 279] on icon at bounding box center [520, 283] width 16 height 16
click at [381, 196] on input "e." at bounding box center [381, 194] width 0 height 6
radio input "true"
click at [405, 343] on button "Next" at bounding box center [381, 336] width 110 height 27
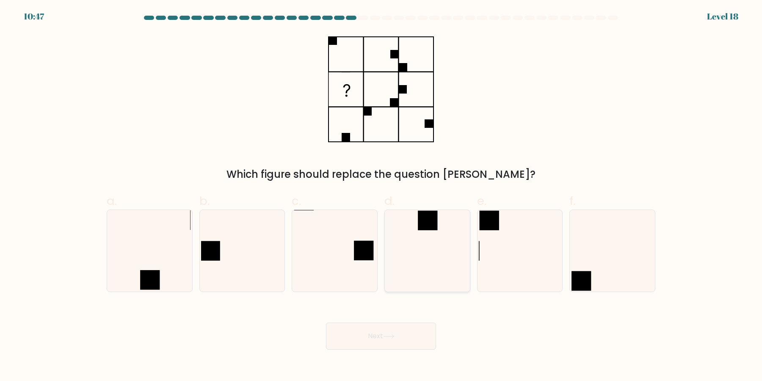
click at [453, 249] on icon at bounding box center [428, 251] width 82 height 82
click at [381, 196] on input "d." at bounding box center [381, 194] width 0 height 6
radio input "true"
click at [414, 335] on button "Next" at bounding box center [381, 336] width 110 height 27
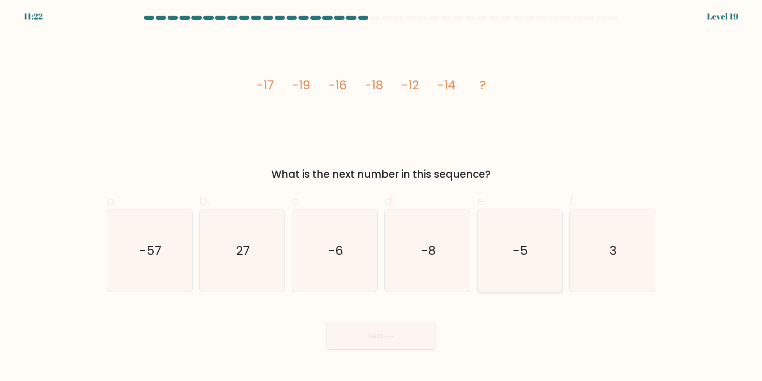
click at [528, 270] on icon "-5" at bounding box center [520, 251] width 82 height 82
click at [381, 196] on input "e. -5" at bounding box center [381, 194] width 0 height 6
radio input "true"
click at [396, 333] on button "Next" at bounding box center [381, 336] width 110 height 27
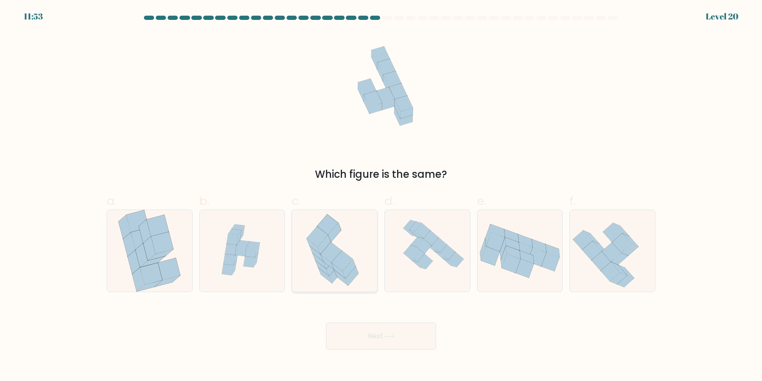
click at [354, 276] on icon at bounding box center [351, 276] width 13 height 19
click at [381, 196] on input "c." at bounding box center [381, 194] width 0 height 6
radio input "true"
click at [421, 336] on button "Next" at bounding box center [381, 336] width 110 height 27
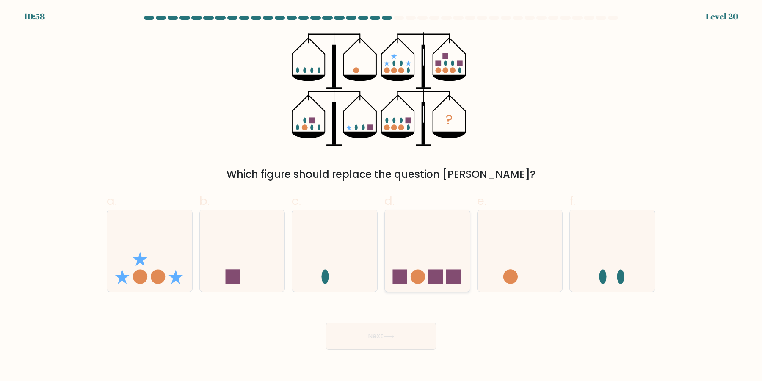
click at [434, 271] on rect at bounding box center [435, 276] width 14 height 14
click at [381, 196] on input "d." at bounding box center [381, 194] width 0 height 6
radio input "true"
click at [421, 344] on button "Next" at bounding box center [381, 336] width 110 height 27
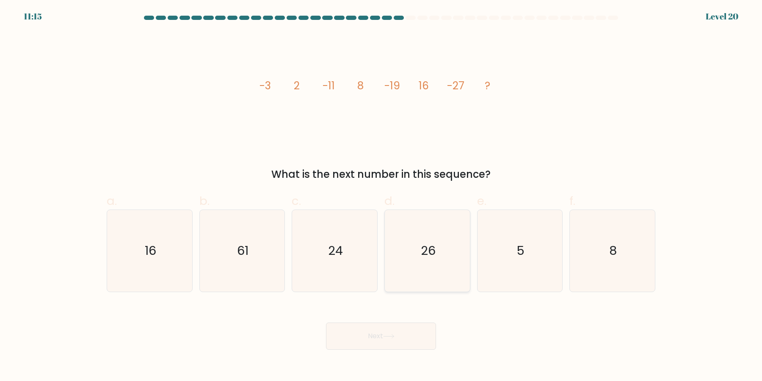
click at [430, 234] on icon "26" at bounding box center [428, 251] width 82 height 82
click at [381, 196] on input "d. 26" at bounding box center [381, 194] width 0 height 6
radio input "true"
click at [412, 337] on button "Next" at bounding box center [381, 336] width 110 height 27
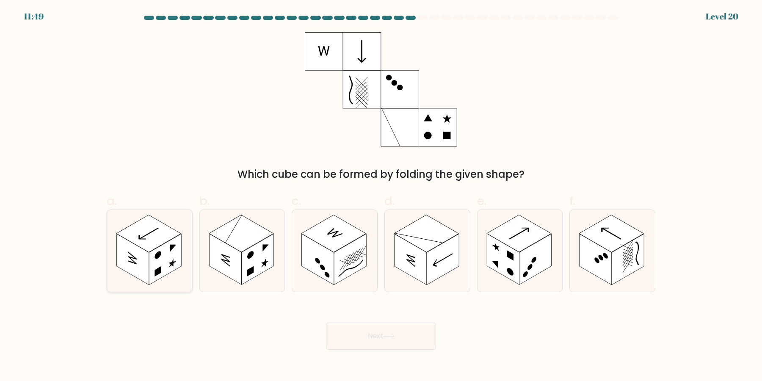
click at [157, 273] on rect at bounding box center [158, 271] width 6 height 10
click at [381, 196] on input "a." at bounding box center [381, 194] width 0 height 6
radio input "true"
click at [238, 271] on rect at bounding box center [225, 259] width 32 height 51
click at [381, 196] on input "b." at bounding box center [381, 194] width 0 height 6
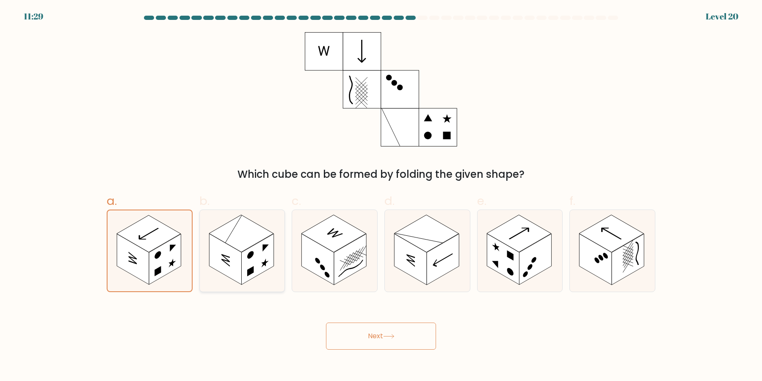
radio input "true"
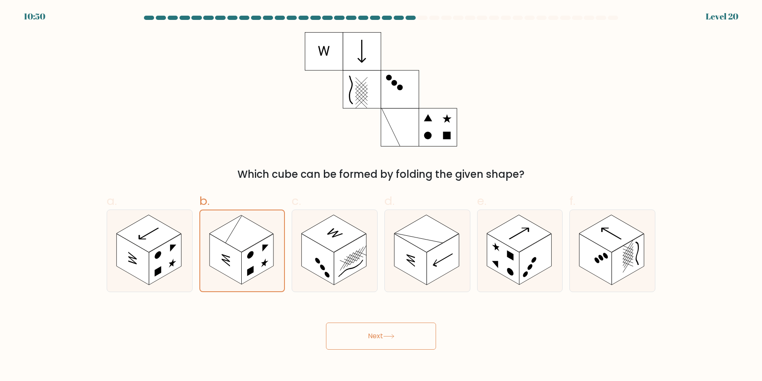
click at [354, 345] on button "Next" at bounding box center [381, 336] width 110 height 27
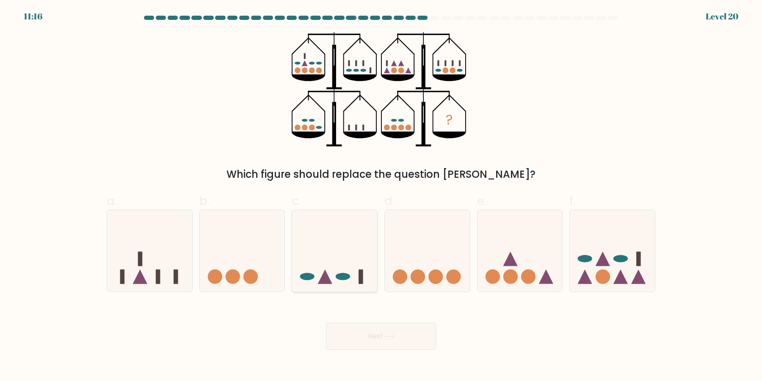
click at [325, 251] on icon at bounding box center [334, 251] width 85 height 70
click at [381, 196] on input "c." at bounding box center [381, 194] width 0 height 6
radio input "true"
click at [352, 344] on button "Next" at bounding box center [381, 336] width 110 height 27
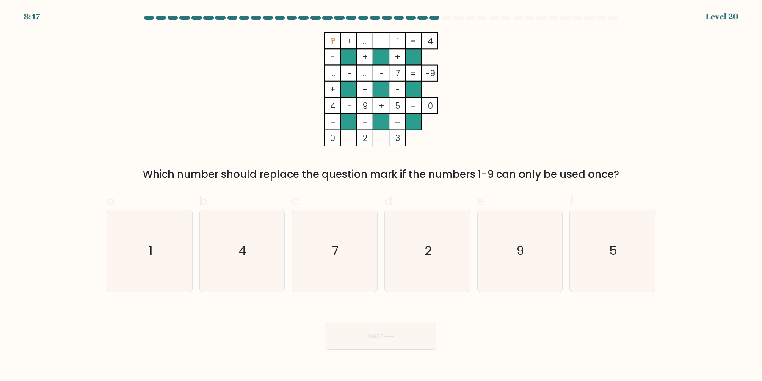
click at [440, 265] on icon "2" at bounding box center [428, 251] width 82 height 82
click at [381, 196] on input "d. 2" at bounding box center [381, 194] width 0 height 6
radio input "true"
click at [425, 339] on button "Next" at bounding box center [381, 336] width 110 height 27
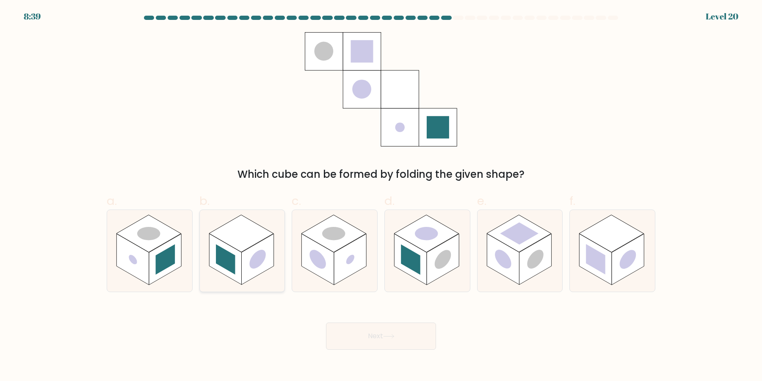
click at [232, 256] on rect at bounding box center [225, 259] width 19 height 30
click at [381, 196] on input "b." at bounding box center [381, 194] width 0 height 6
radio input "true"
click at [616, 232] on rect at bounding box center [611, 233] width 65 height 37
click at [381, 196] on input "f." at bounding box center [381, 194] width 0 height 6
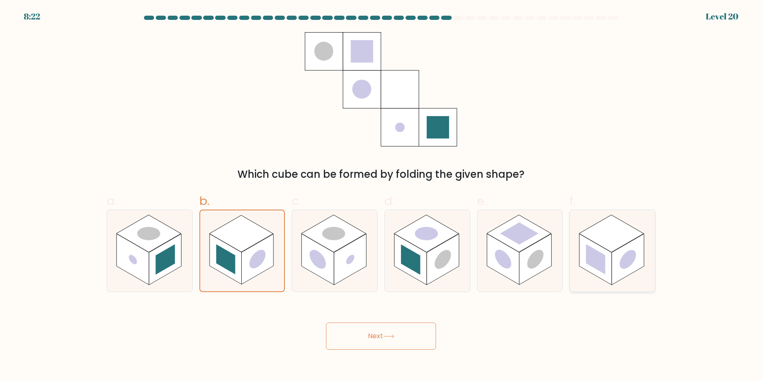
radio input "true"
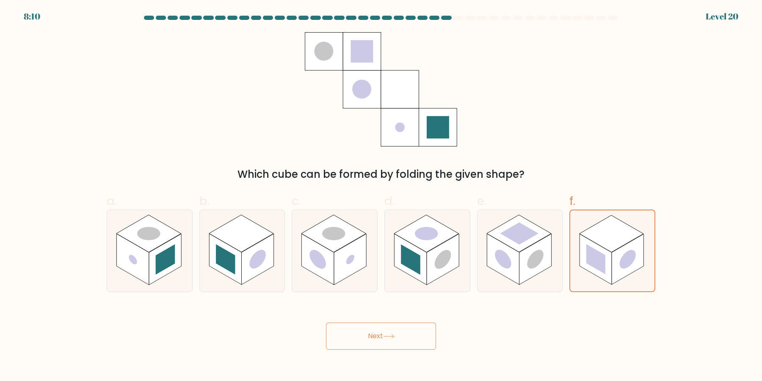
click at [417, 336] on button "Next" at bounding box center [381, 336] width 110 height 27
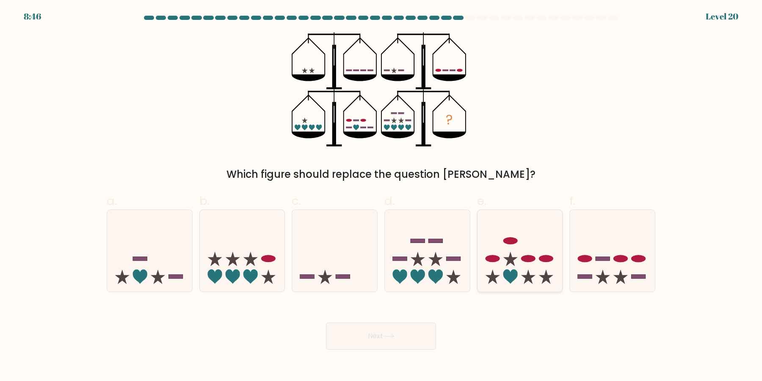
click at [519, 248] on icon at bounding box center [520, 251] width 85 height 70
click at [381, 196] on input "e." at bounding box center [381, 194] width 0 height 6
radio input "true"
click at [419, 334] on button "Next" at bounding box center [381, 336] width 110 height 27
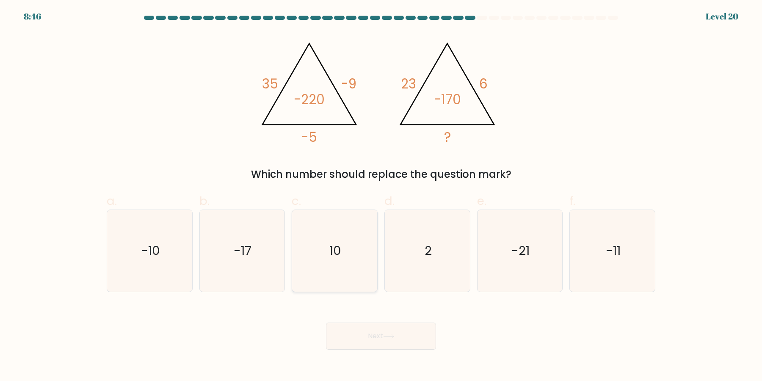
click at [336, 259] on icon "10" at bounding box center [335, 251] width 82 height 82
click at [381, 196] on input "c. 10" at bounding box center [381, 194] width 0 height 6
radio input "true"
click at [619, 265] on icon "-11" at bounding box center [613, 251] width 82 height 82
click at [381, 196] on input "f. -11" at bounding box center [381, 194] width 0 height 6
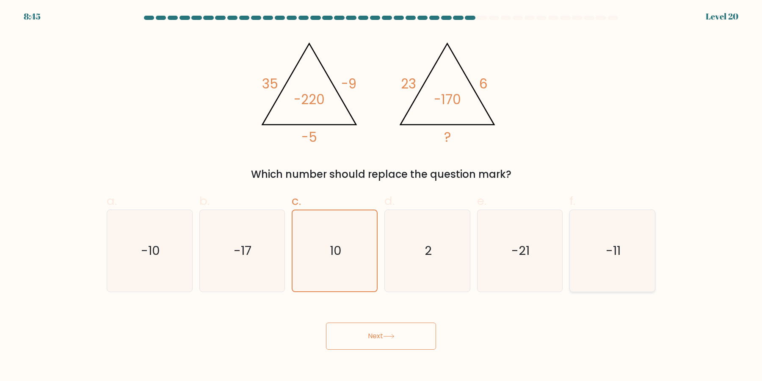
radio input "true"
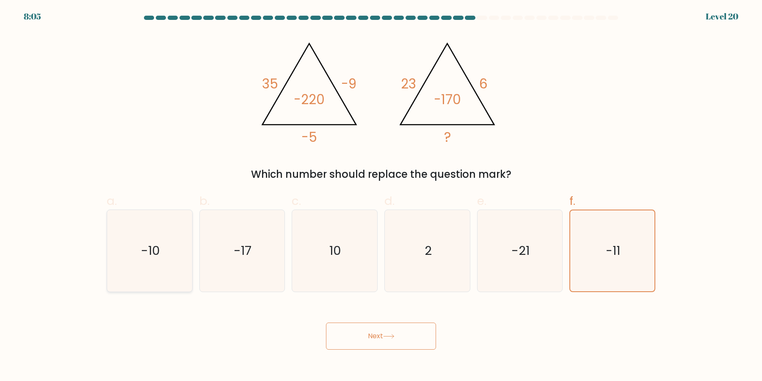
click at [148, 254] on icon "-10" at bounding box center [150, 251] width 82 height 82
click at [381, 196] on input "a. -10" at bounding box center [381, 194] width 0 height 6
radio input "true"
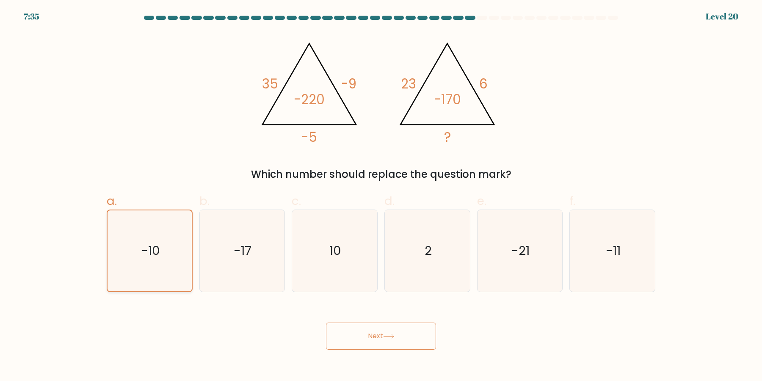
click at [134, 278] on icon "-10" at bounding box center [149, 250] width 81 height 81
click at [381, 196] on input "a. -10" at bounding box center [381, 194] width 0 height 6
click at [353, 342] on button "Next" at bounding box center [381, 336] width 110 height 27
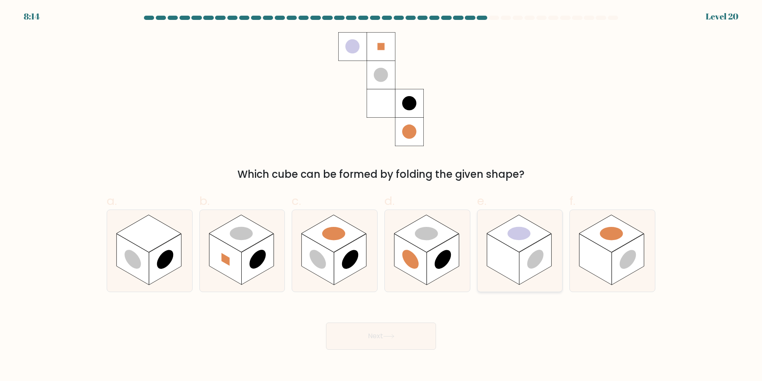
click at [532, 269] on rect at bounding box center [535, 259] width 32 height 51
click at [381, 196] on input "e." at bounding box center [381, 194] width 0 height 6
radio input "true"
click at [426, 343] on button "Next" at bounding box center [381, 336] width 110 height 27
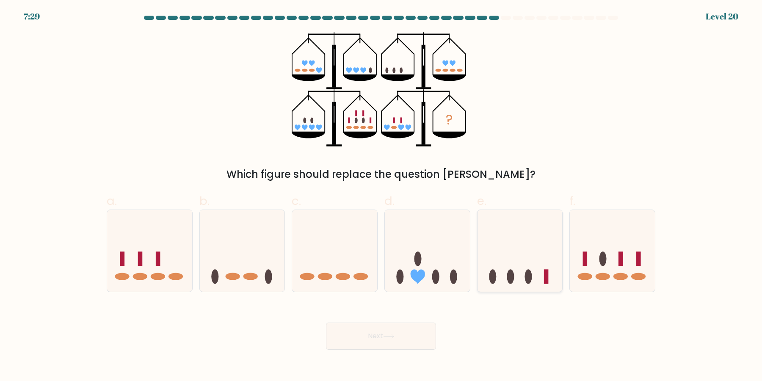
click at [525, 245] on icon at bounding box center [520, 251] width 85 height 70
click at [381, 196] on input "e." at bounding box center [381, 194] width 0 height 6
radio input "true"
click at [652, 246] on icon at bounding box center [612, 251] width 85 height 70
click at [381, 196] on input "f." at bounding box center [381, 194] width 0 height 6
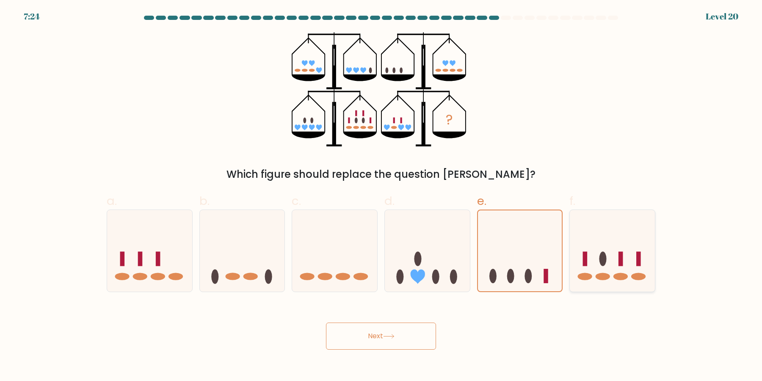
radio input "true"
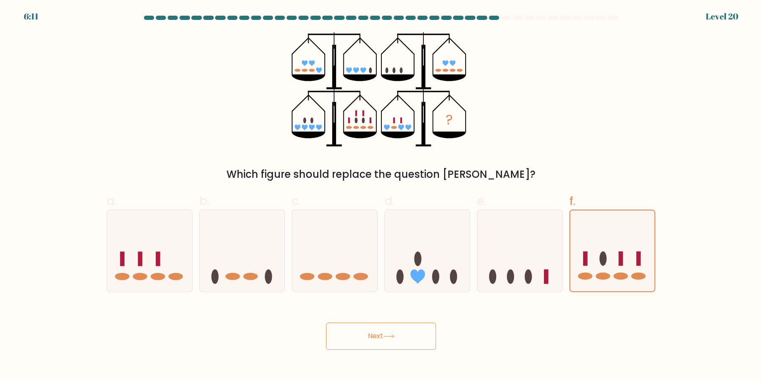
click at [395, 338] on icon at bounding box center [388, 336] width 11 height 5
click at [618, 265] on icon at bounding box center [612, 251] width 84 height 70
click at [381, 196] on input "f." at bounding box center [381, 194] width 0 height 6
click at [389, 343] on button "Next" at bounding box center [381, 336] width 110 height 27
drag, startPoint x: 641, startPoint y: 240, endPoint x: 645, endPoint y: 254, distance: 14.1
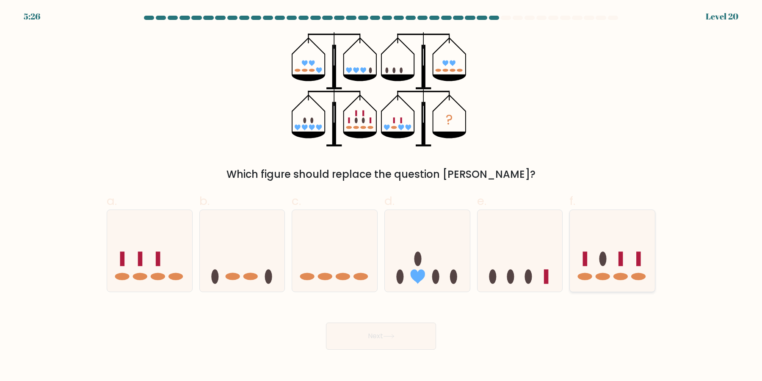
click at [641, 240] on icon at bounding box center [612, 251] width 85 height 70
click at [381, 196] on input "f." at bounding box center [381, 194] width 0 height 6
radio input "true"
click at [410, 340] on button "Next" at bounding box center [381, 336] width 110 height 27
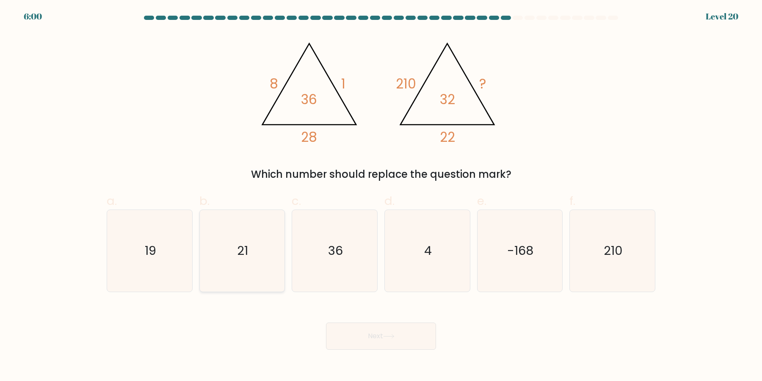
click at [248, 273] on icon "21" at bounding box center [242, 251] width 82 height 82
click at [381, 196] on input "b. 21" at bounding box center [381, 194] width 0 height 6
radio input "true"
click at [406, 335] on button "Next" at bounding box center [381, 336] width 110 height 27
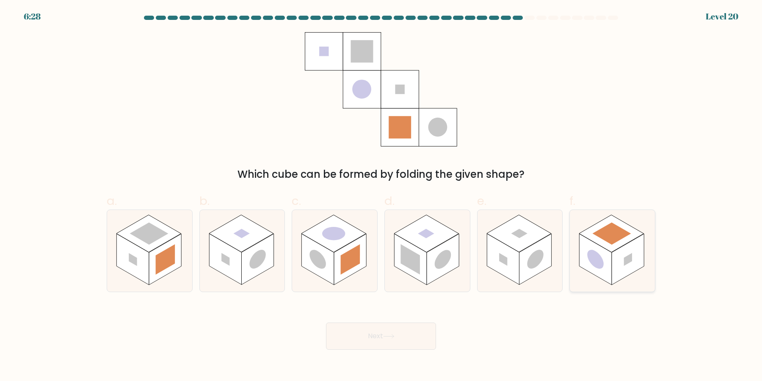
click at [627, 271] on rect at bounding box center [628, 259] width 32 height 51
click at [381, 196] on input "f." at bounding box center [381, 194] width 0 height 6
radio input "true"
click at [615, 255] on rect at bounding box center [628, 259] width 32 height 50
click at [381, 196] on input "f." at bounding box center [381, 194] width 0 height 6
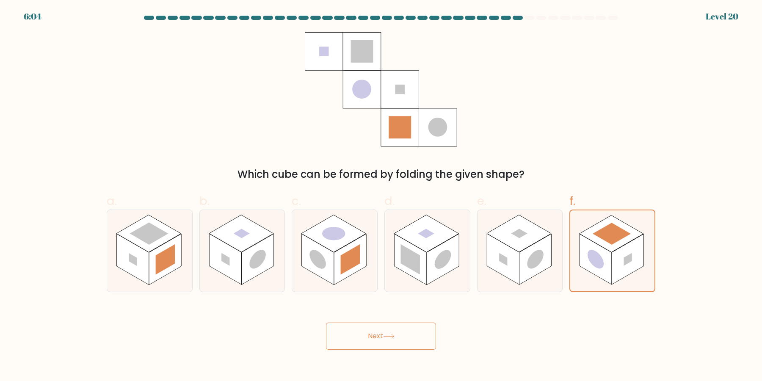
click at [425, 334] on button "Next" at bounding box center [381, 336] width 110 height 27
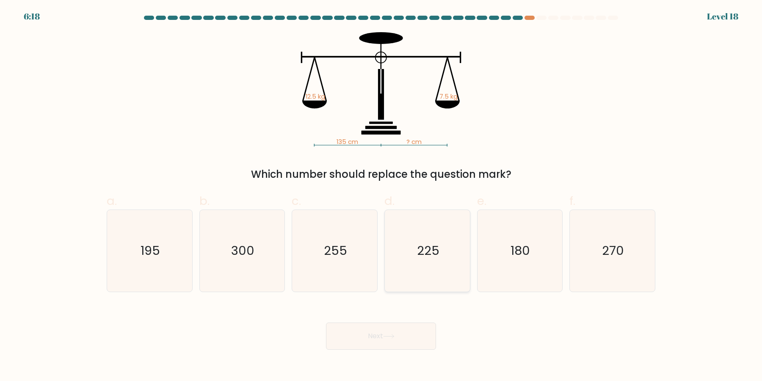
click at [450, 259] on icon "225" at bounding box center [428, 251] width 82 height 82
click at [381, 196] on input "d. 225" at bounding box center [381, 194] width 0 height 6
radio input "true"
click at [413, 333] on button "Next" at bounding box center [381, 336] width 110 height 27
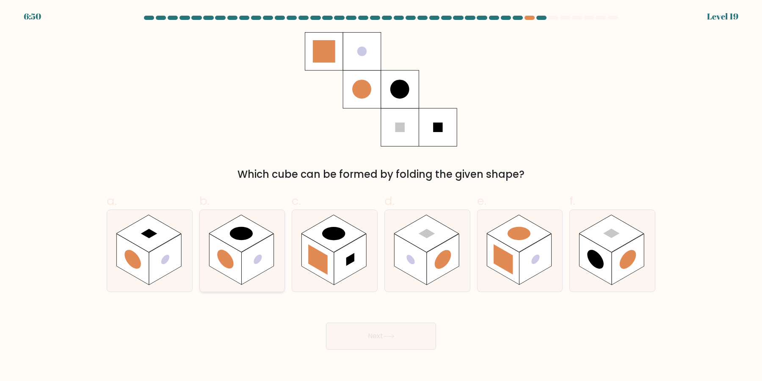
click at [252, 268] on rect at bounding box center [257, 259] width 32 height 51
click at [381, 196] on input "b." at bounding box center [381, 194] width 0 height 6
radio input "true"
click at [422, 256] on rect at bounding box center [410, 259] width 32 height 51
click at [381, 196] on input "d." at bounding box center [381, 194] width 0 height 6
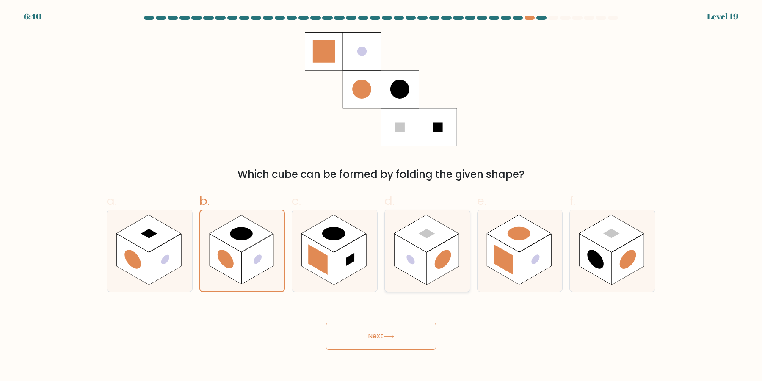
radio input "true"
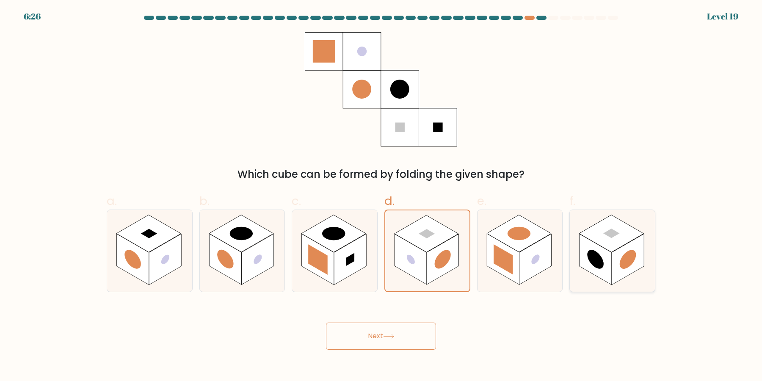
click at [622, 256] on rect at bounding box center [628, 259] width 32 height 51
click at [381, 196] on input "f." at bounding box center [381, 194] width 0 height 6
radio input "true"
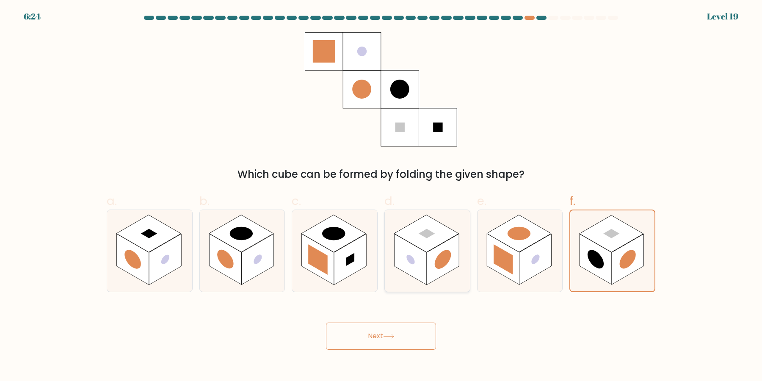
click at [446, 261] on circle at bounding box center [443, 260] width 17 height 26
click at [381, 196] on input "d." at bounding box center [381, 194] width 0 height 6
radio input "true"
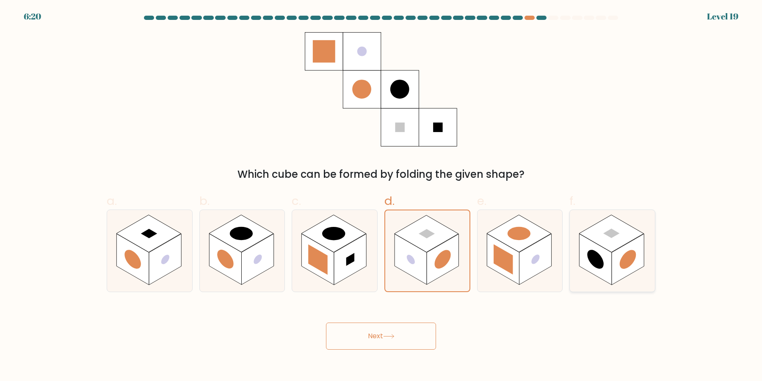
click at [608, 266] on rect at bounding box center [596, 259] width 32 height 51
click at [381, 196] on input "f." at bounding box center [381, 194] width 0 height 6
radio input "true"
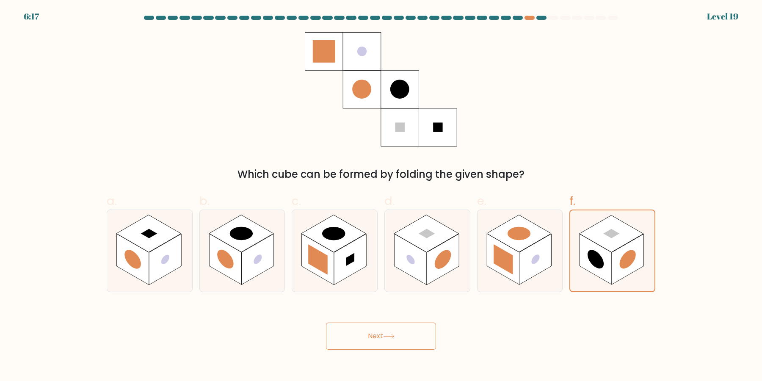
click at [399, 343] on button "Next" at bounding box center [381, 336] width 110 height 27
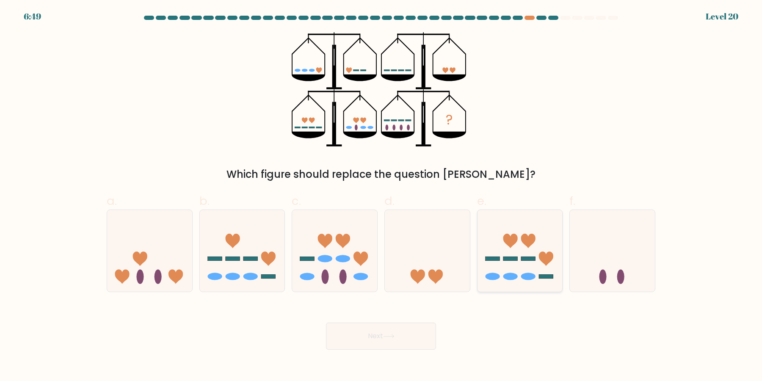
click at [515, 244] on icon at bounding box center [520, 251] width 85 height 70
click at [381, 196] on input "e." at bounding box center [381, 194] width 0 height 6
radio input "true"
click at [537, 241] on icon at bounding box center [520, 251] width 84 height 70
click at [381, 196] on input "e." at bounding box center [381, 194] width 0 height 6
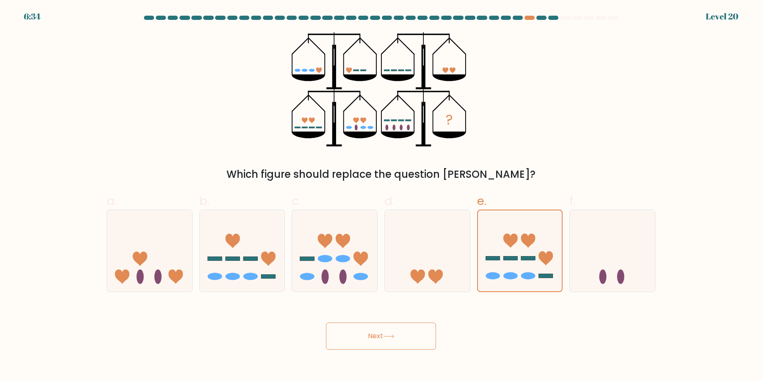
click at [409, 340] on button "Next" at bounding box center [381, 336] width 110 height 27
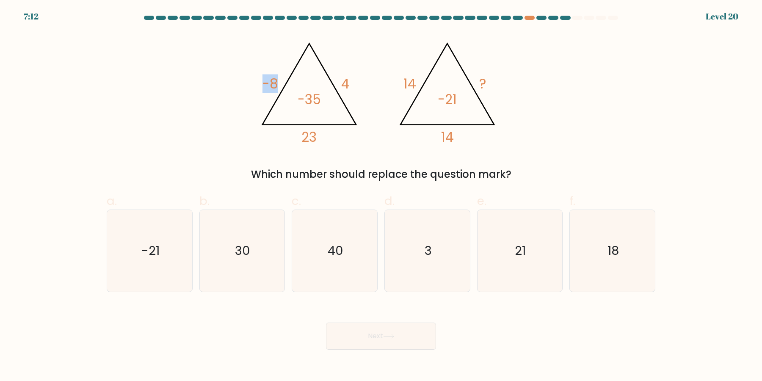
drag, startPoint x: 266, startPoint y: 88, endPoint x: 277, endPoint y: 83, distance: 11.4
click at [277, 83] on tspan "-8" at bounding box center [270, 84] width 16 height 19
click at [530, 247] on icon "21" at bounding box center [520, 251] width 82 height 82
click at [381, 196] on input "e. 21" at bounding box center [381, 194] width 0 height 6
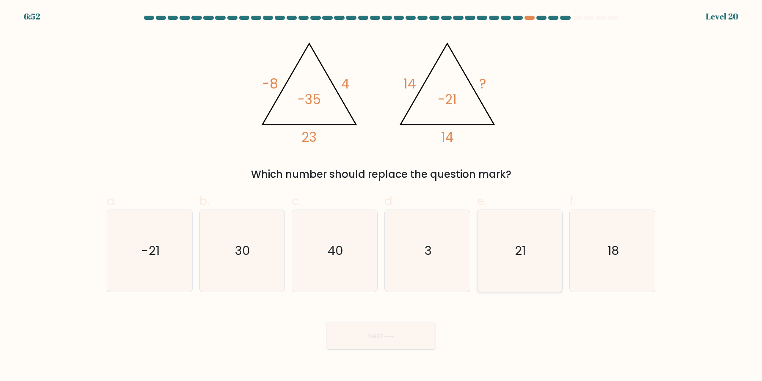
radio input "true"
click at [421, 345] on button "Next" at bounding box center [381, 336] width 110 height 27
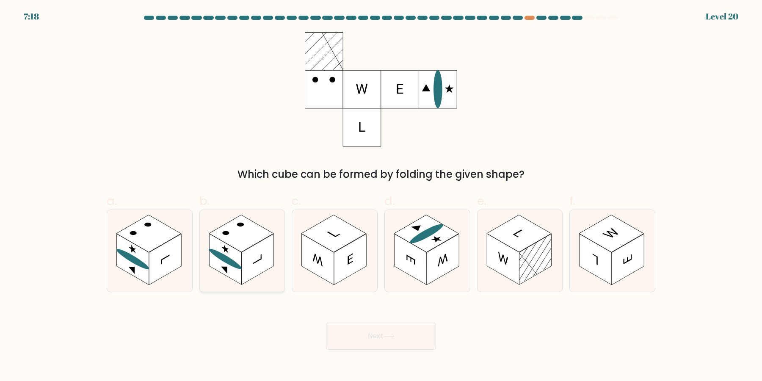
click at [257, 271] on rect at bounding box center [257, 259] width 32 height 51
click at [381, 196] on input "b." at bounding box center [381, 194] width 0 height 6
radio input "true"
click at [379, 339] on button "Next" at bounding box center [381, 336] width 110 height 27
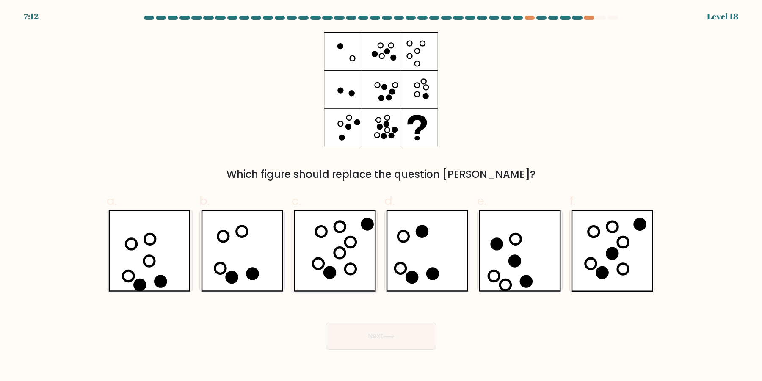
click at [357, 265] on icon at bounding box center [335, 251] width 82 height 82
click at [381, 196] on input "c." at bounding box center [381, 194] width 0 height 6
radio input "true"
click at [397, 340] on button "Next" at bounding box center [381, 336] width 110 height 27
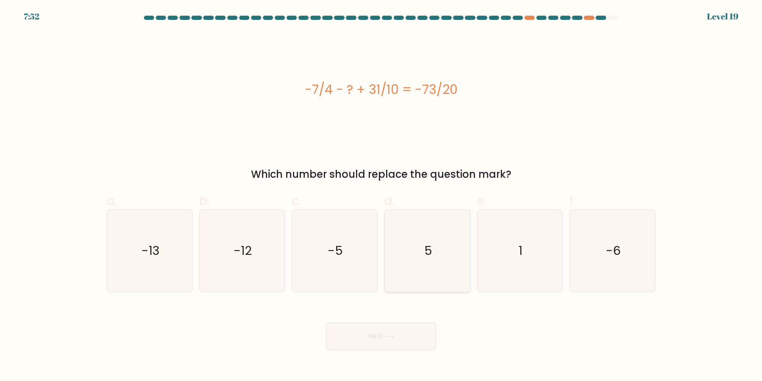
click at [438, 261] on icon "5" at bounding box center [428, 251] width 82 height 82
click at [381, 196] on input "d. 5" at bounding box center [381, 194] width 0 height 6
radio input "true"
click at [420, 264] on icon "5" at bounding box center [427, 250] width 81 height 81
click at [381, 196] on input "d. 5" at bounding box center [381, 194] width 0 height 6
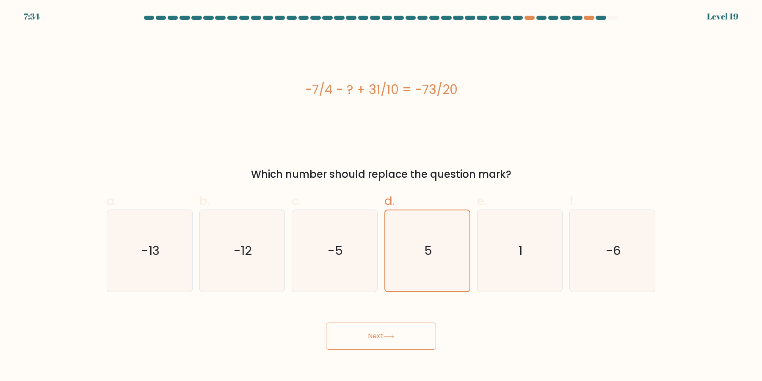
click at [407, 329] on button "Next" at bounding box center [381, 336] width 110 height 27
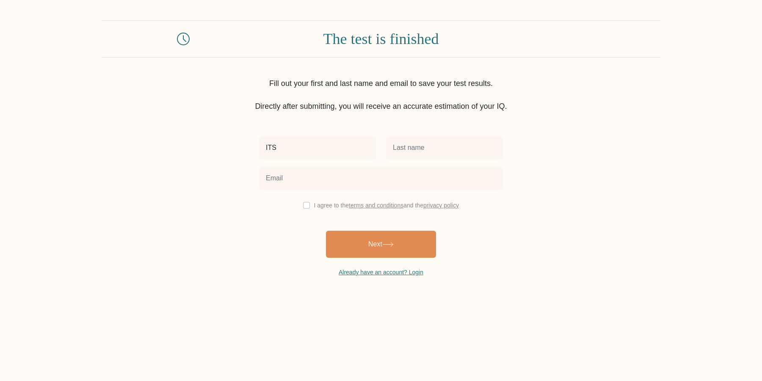
type input "ITS"
click at [441, 151] on input "text" at bounding box center [444, 148] width 117 height 24
type input "OVER"
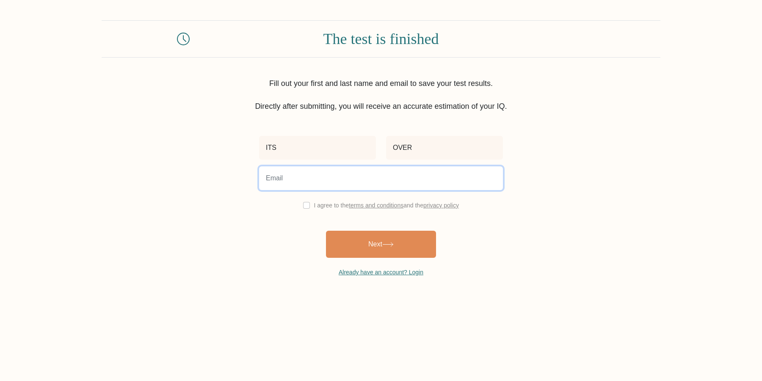
click at [379, 185] on input "email" at bounding box center [381, 178] width 244 height 24
type input "o"
type input "n"
type input "[EMAIL_ADDRESS]"
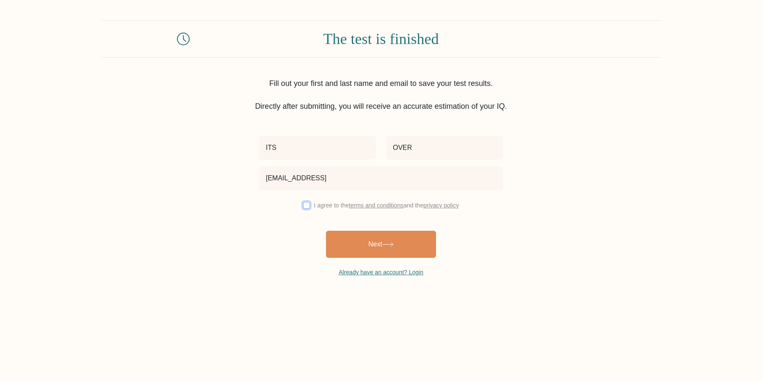
click at [303, 204] on input "checkbox" at bounding box center [306, 205] width 7 height 7
checkbox input "true"
click at [348, 241] on button "Next" at bounding box center [381, 244] width 110 height 27
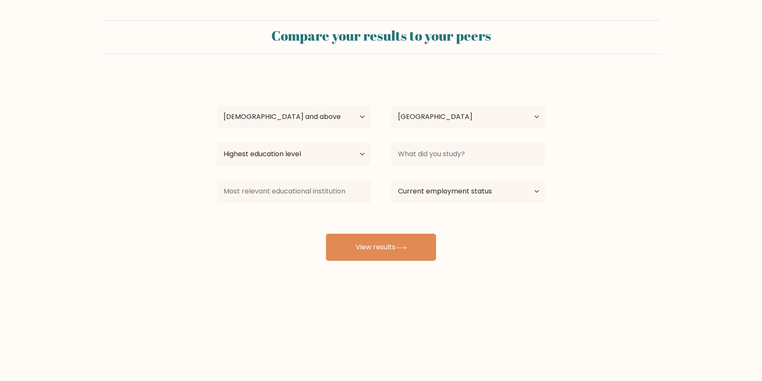
select select "65_plus"
select select "US"
select select "no_schooling"
click option "No schooling" at bounding box center [0, 0] width 0 height 0
click at [484, 159] on input at bounding box center [468, 154] width 154 height 24
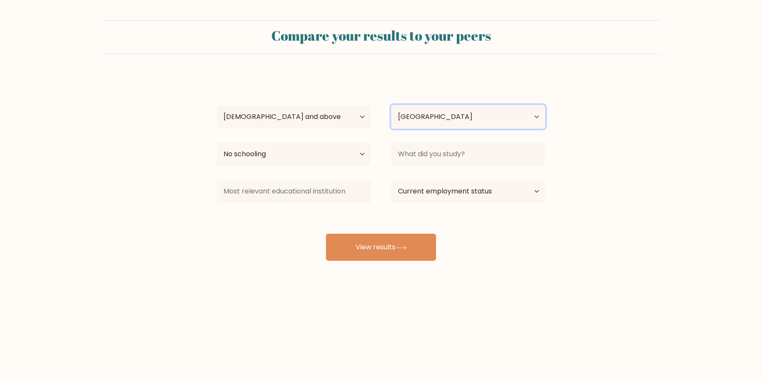
click option "Taiwan" at bounding box center [0, 0] width 0 height 0
select select "US"
click option "United States of America" at bounding box center [0, 0] width 0 height 0
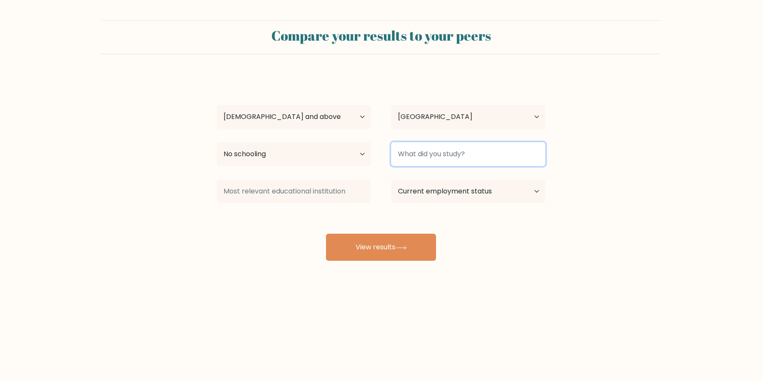
click at [448, 157] on input at bounding box center [468, 154] width 154 height 24
type input "-"
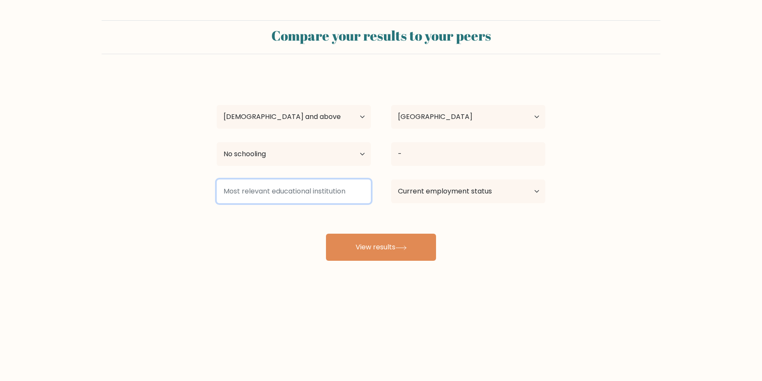
click at [313, 195] on input at bounding box center [294, 192] width 154 height 24
type input "-"
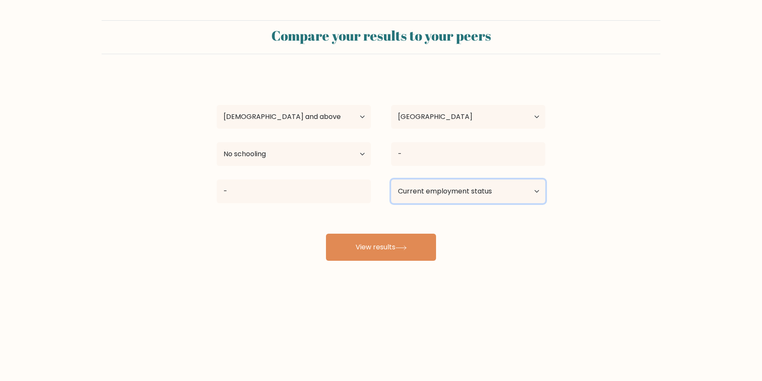
select select "retired"
click option "Retired" at bounding box center [0, 0] width 0 height 0
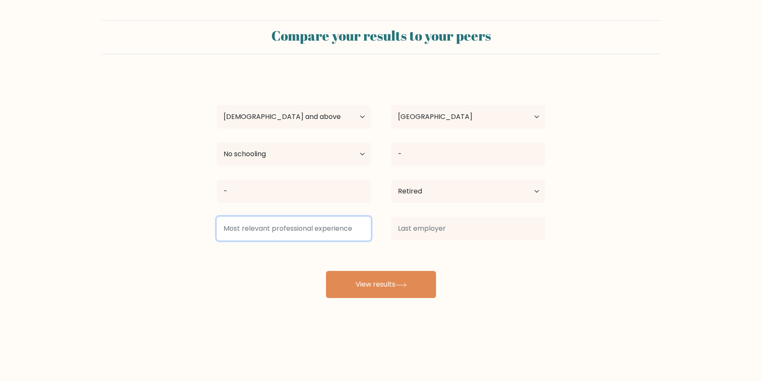
click at [290, 230] on input at bounding box center [294, 229] width 154 height 24
click at [288, 227] on input at bounding box center [294, 229] width 154 height 24
type input "-"
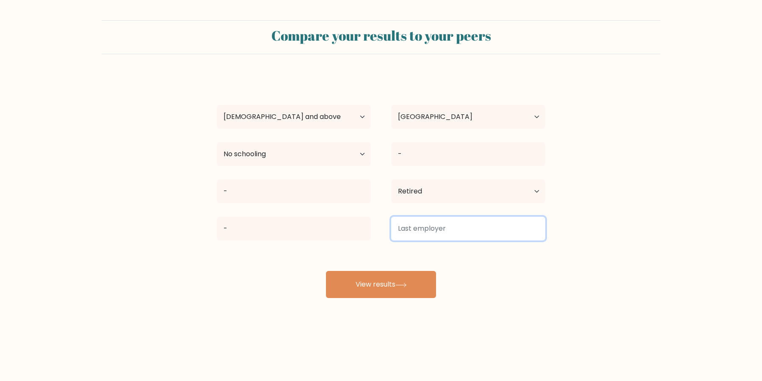
click at [410, 228] on input at bounding box center [468, 229] width 154 height 24
type input "-"
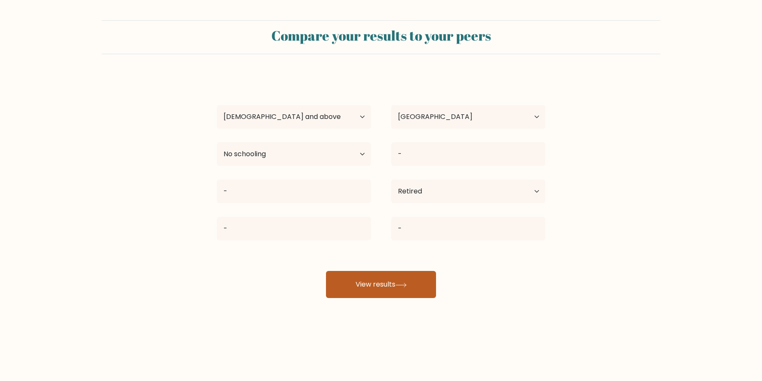
click at [389, 289] on button "View results" at bounding box center [381, 284] width 110 height 27
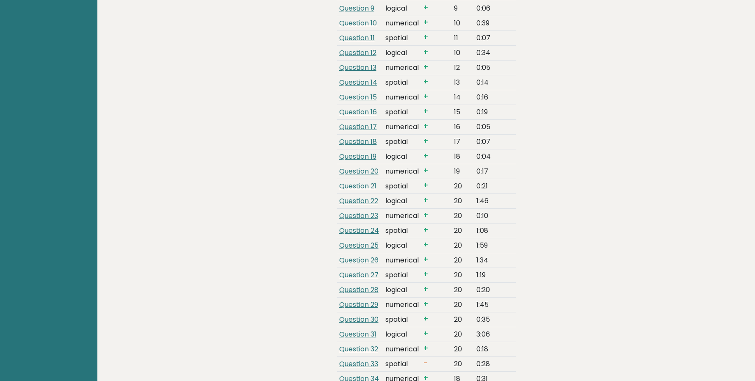
scroll to position [2063, 0]
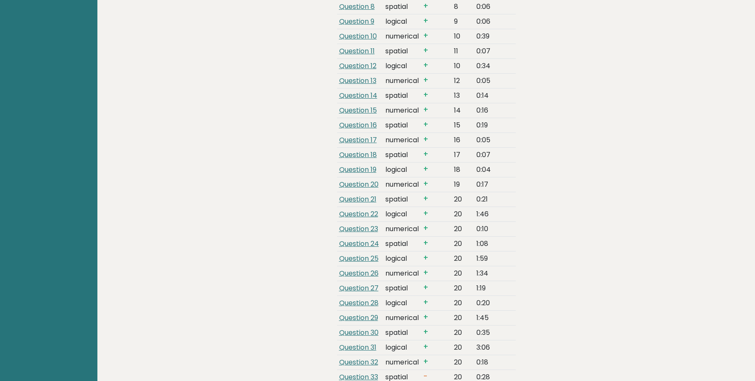
drag, startPoint x: 153, startPoint y: 126, endPoint x: 144, endPoint y: 136, distance: 13.8
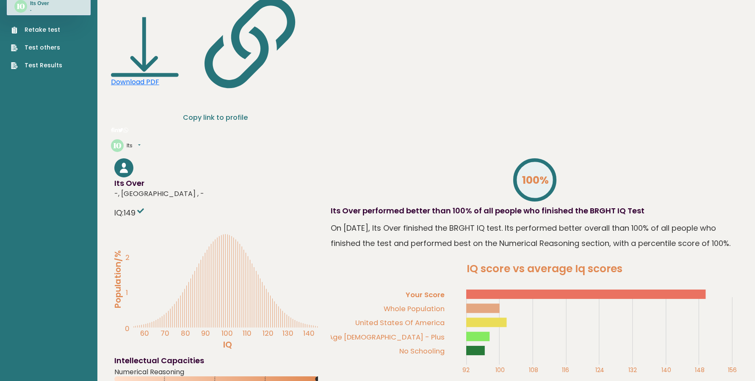
scroll to position [0, 0]
